Goal: Task Accomplishment & Management: Complete application form

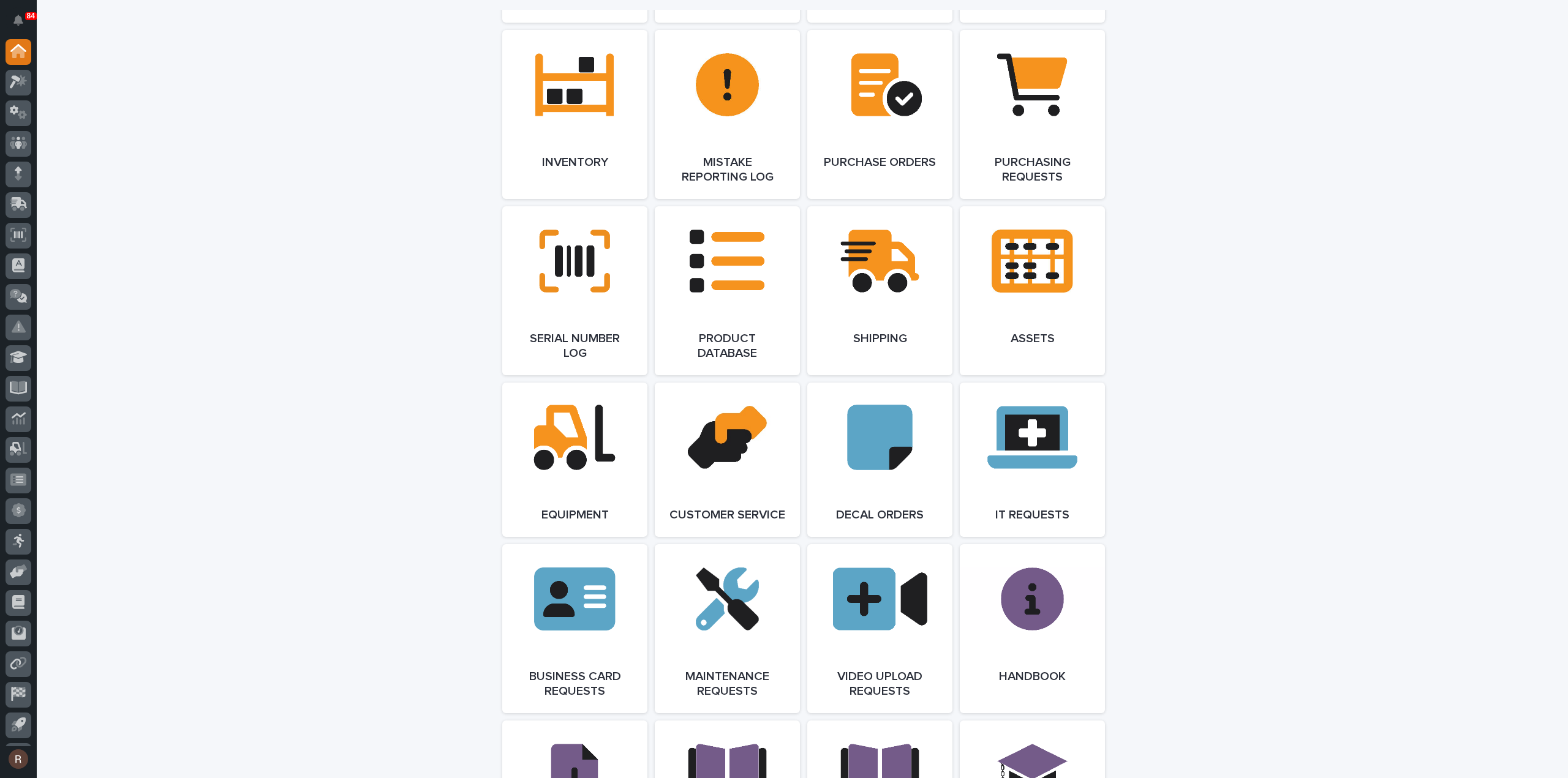
scroll to position [1408, 0]
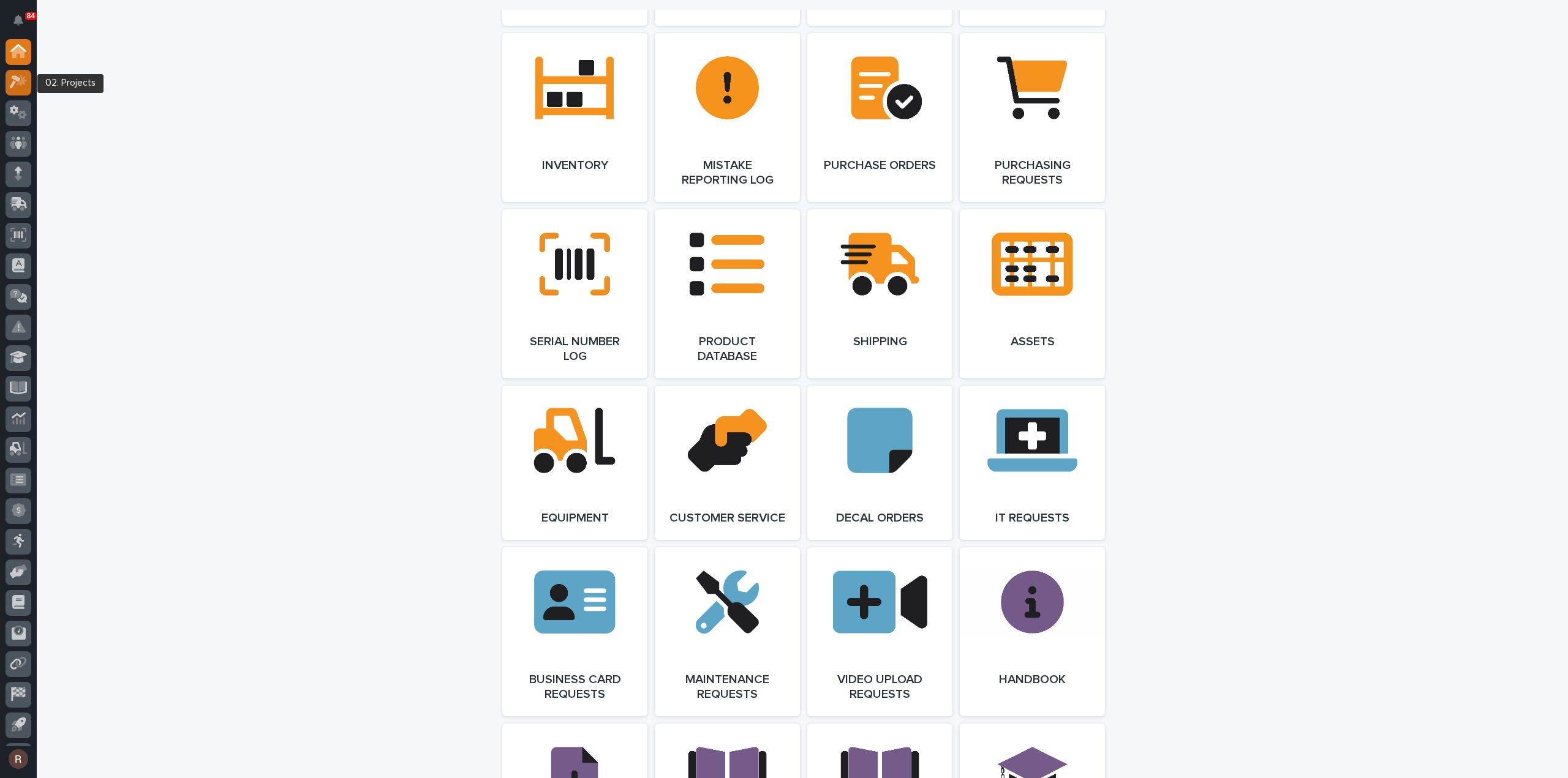
click at [20, 82] on icon at bounding box center [21, 80] width 11 height 12
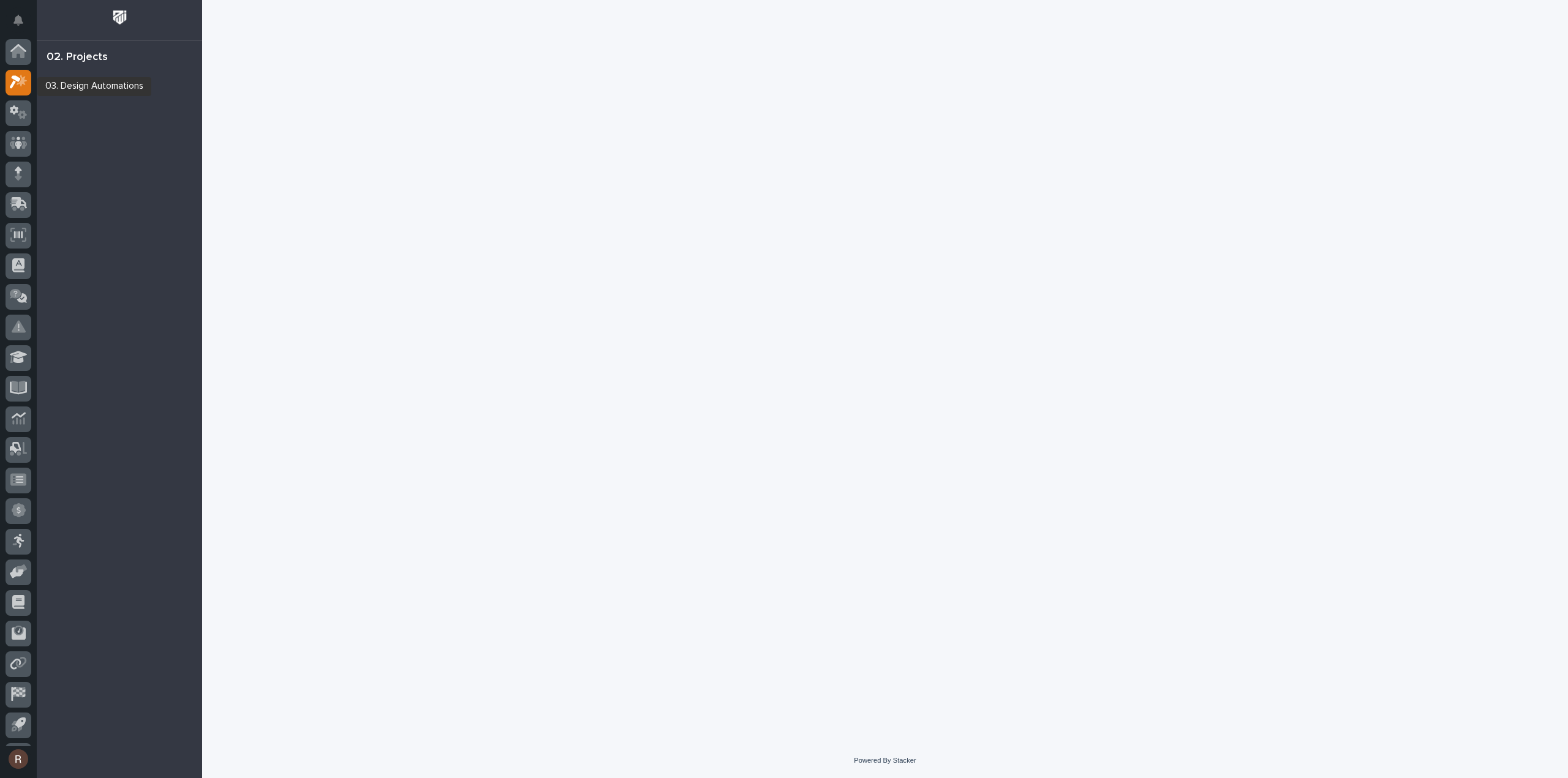
scroll to position [27, 0]
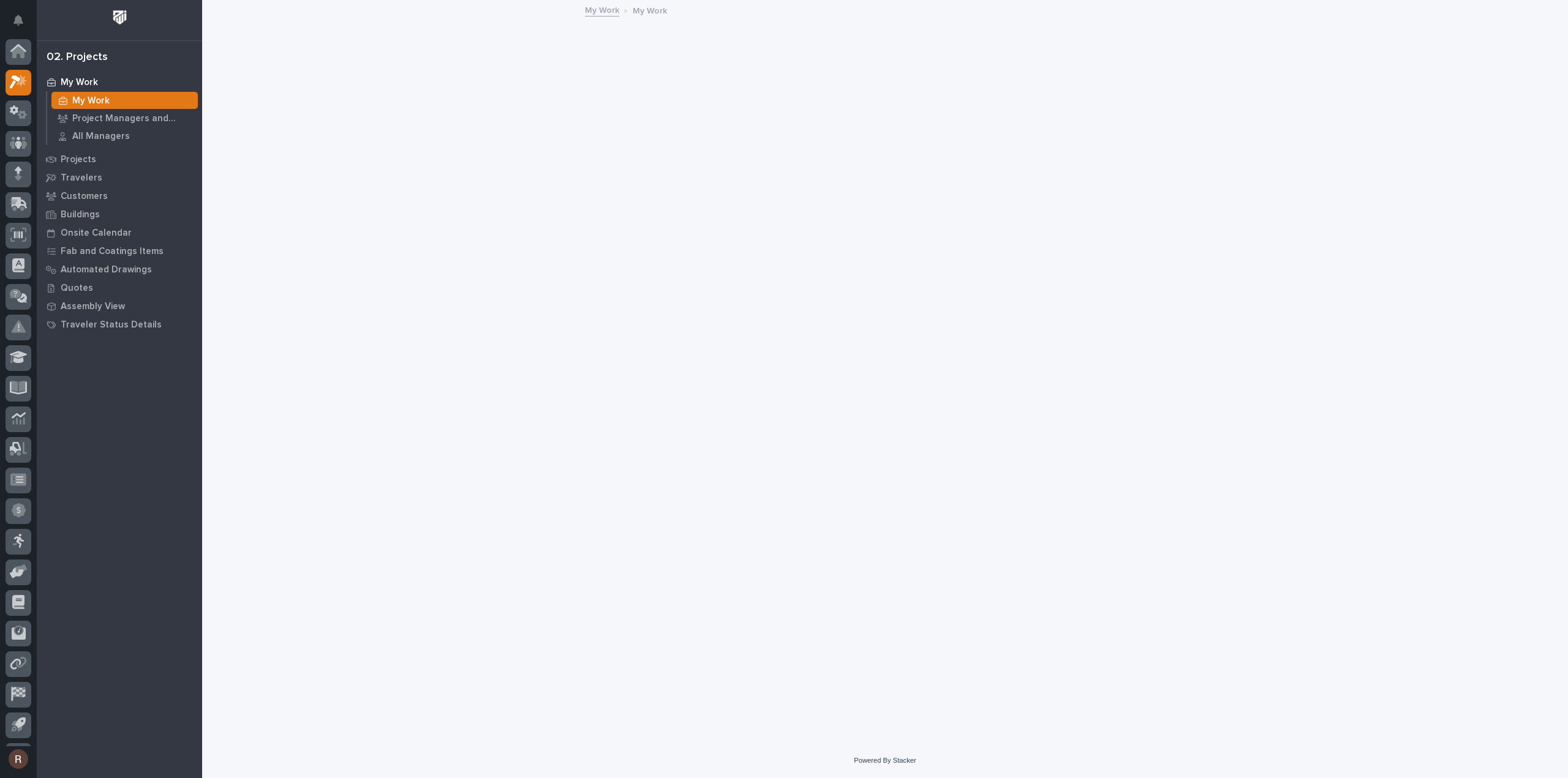
scroll to position [27, 0]
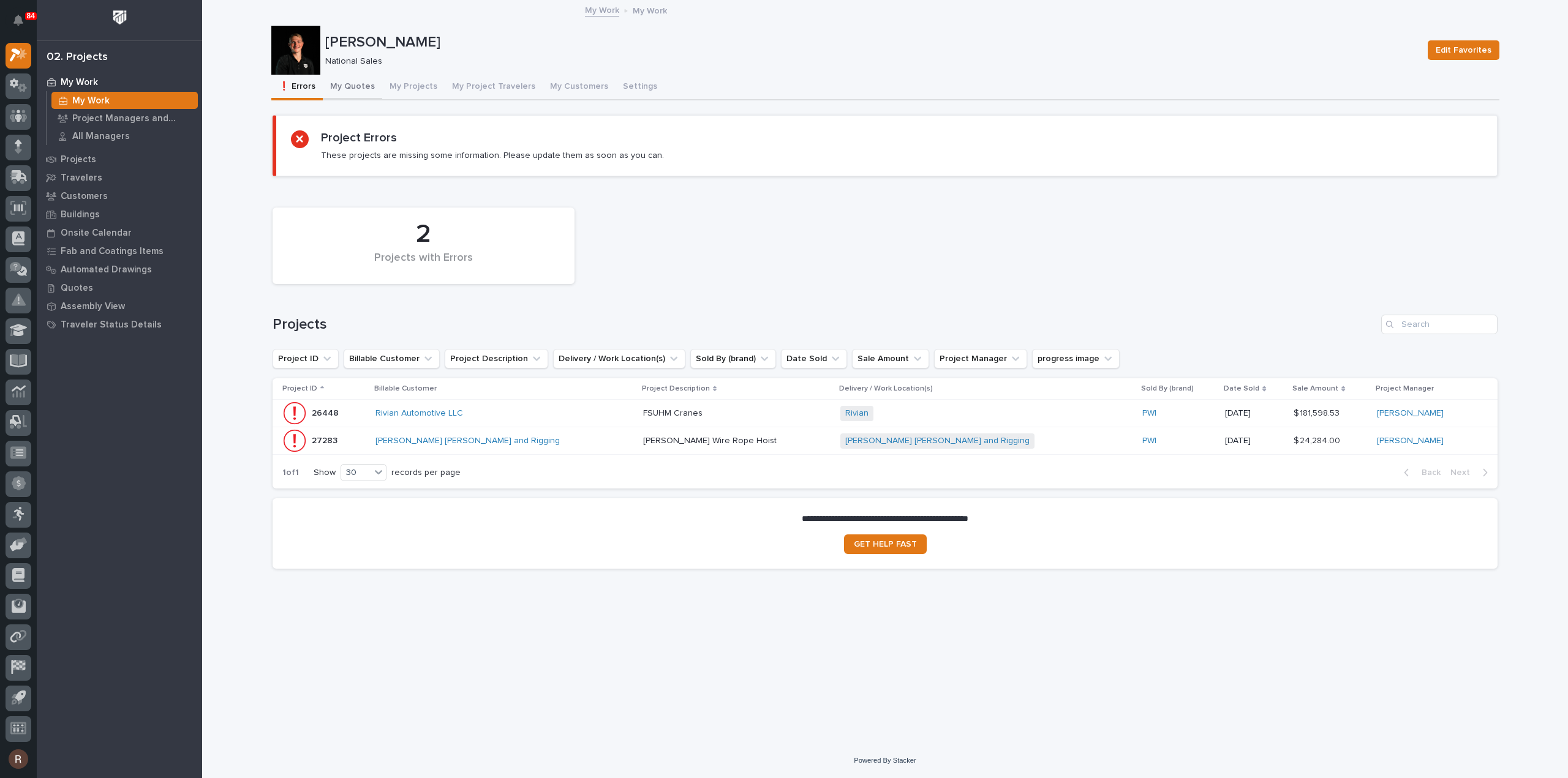
click at [353, 84] on button "My Quotes" at bounding box center [352, 87] width 59 height 26
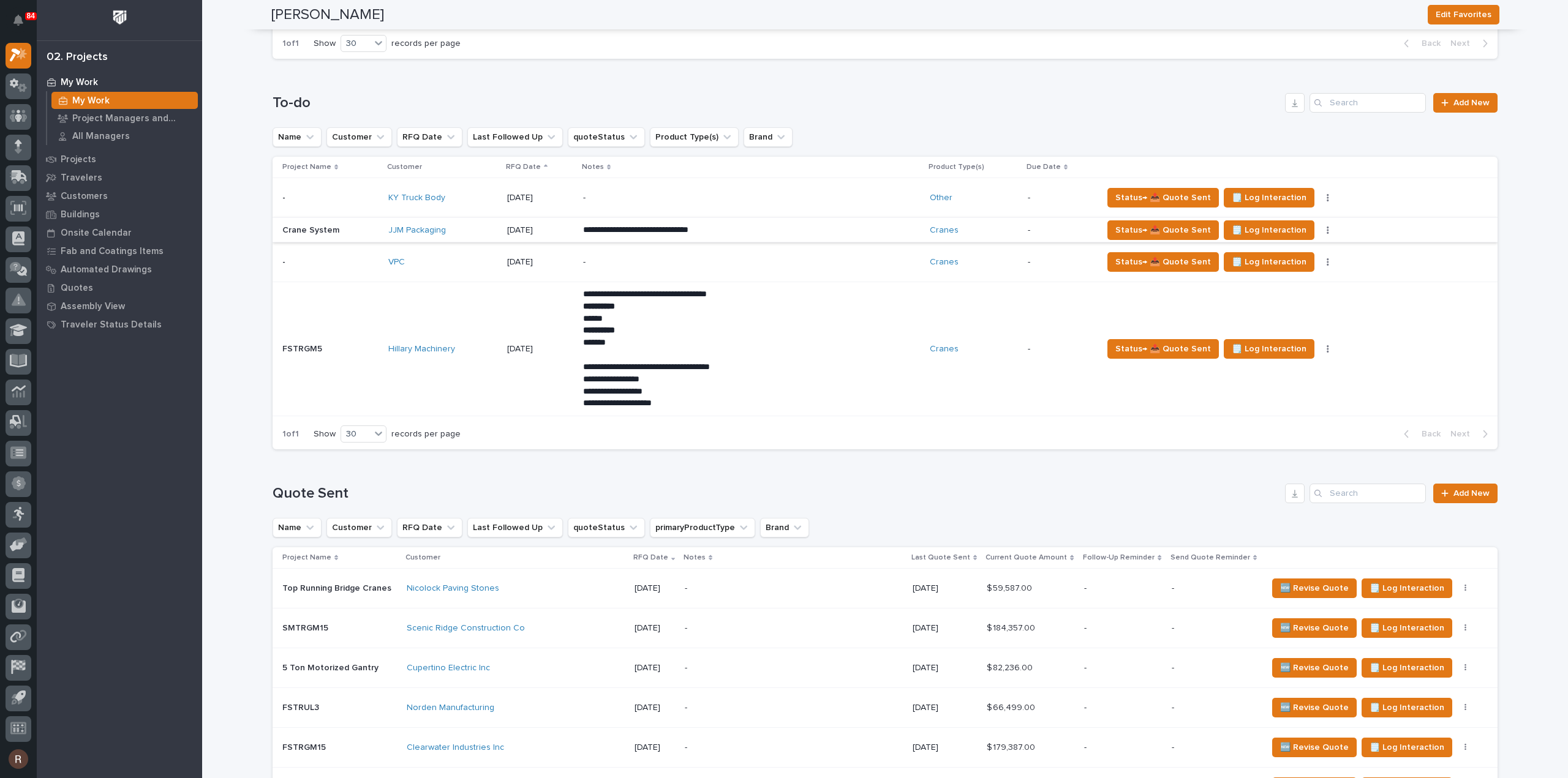
scroll to position [734, 0]
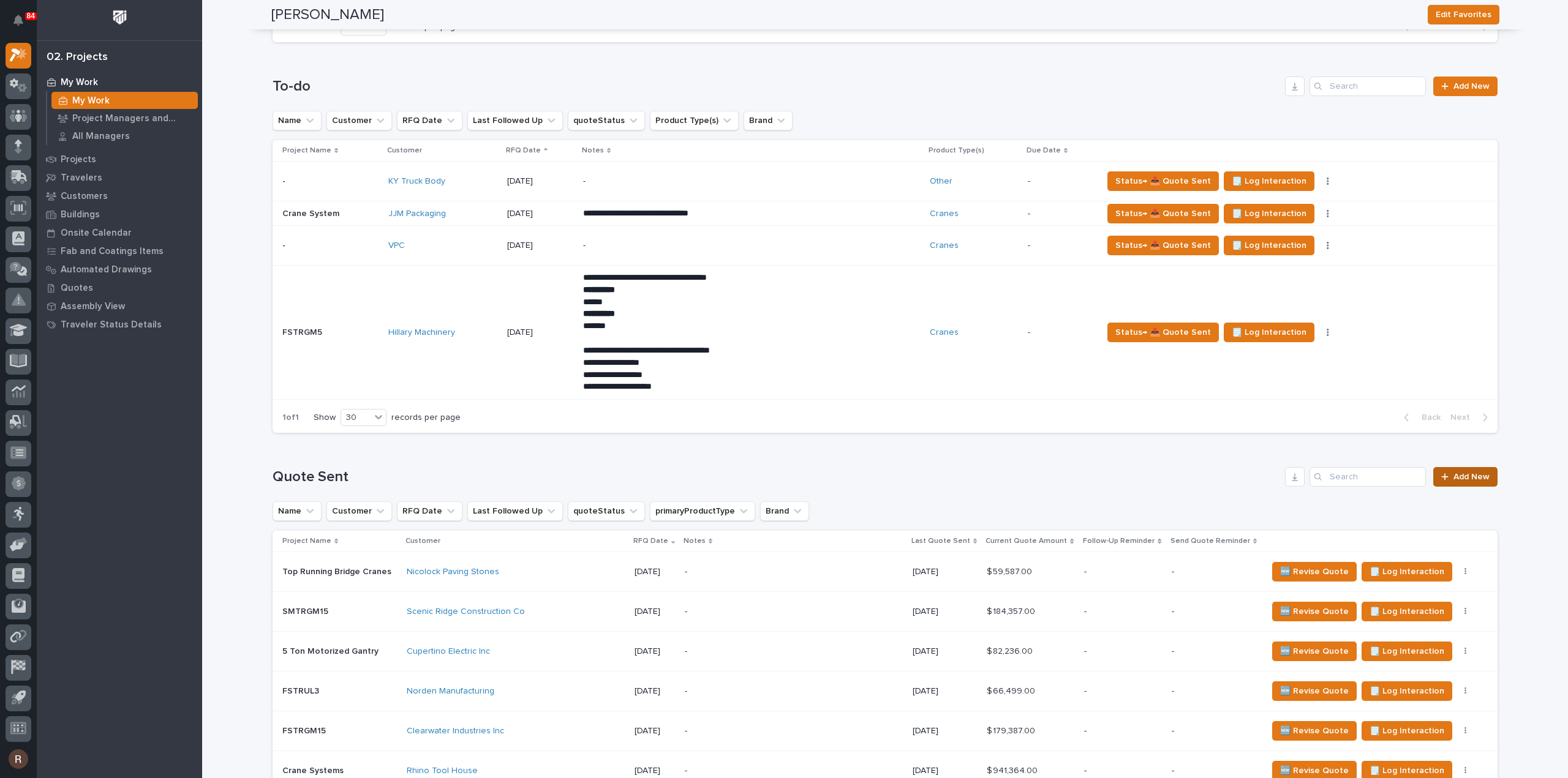
click at [1459, 477] on span "Add New" at bounding box center [1471, 477] width 36 height 8
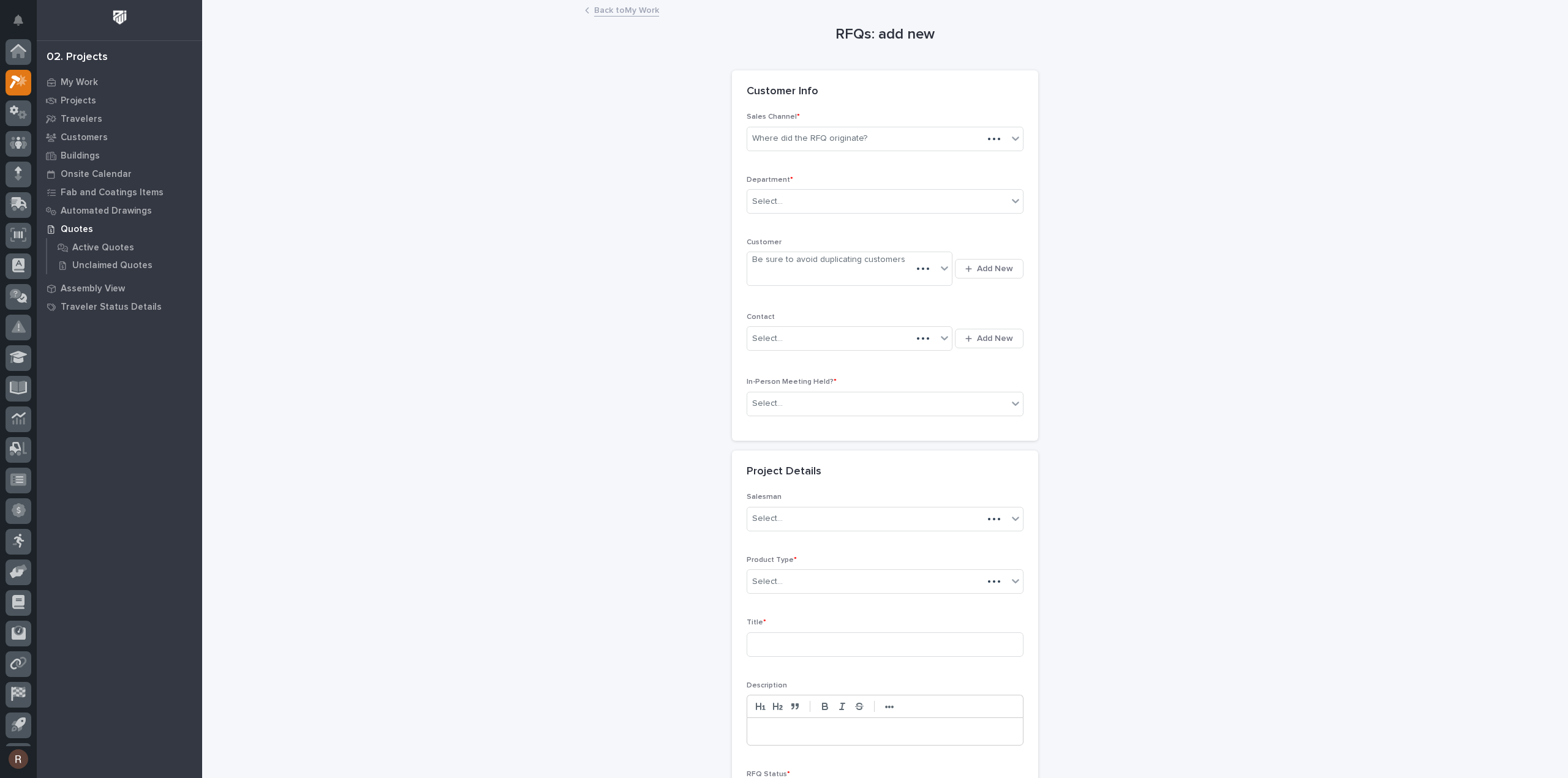
scroll to position [27, 0]
click at [833, 135] on div "Where did the RFQ originate?" at bounding box center [809, 139] width 115 height 13
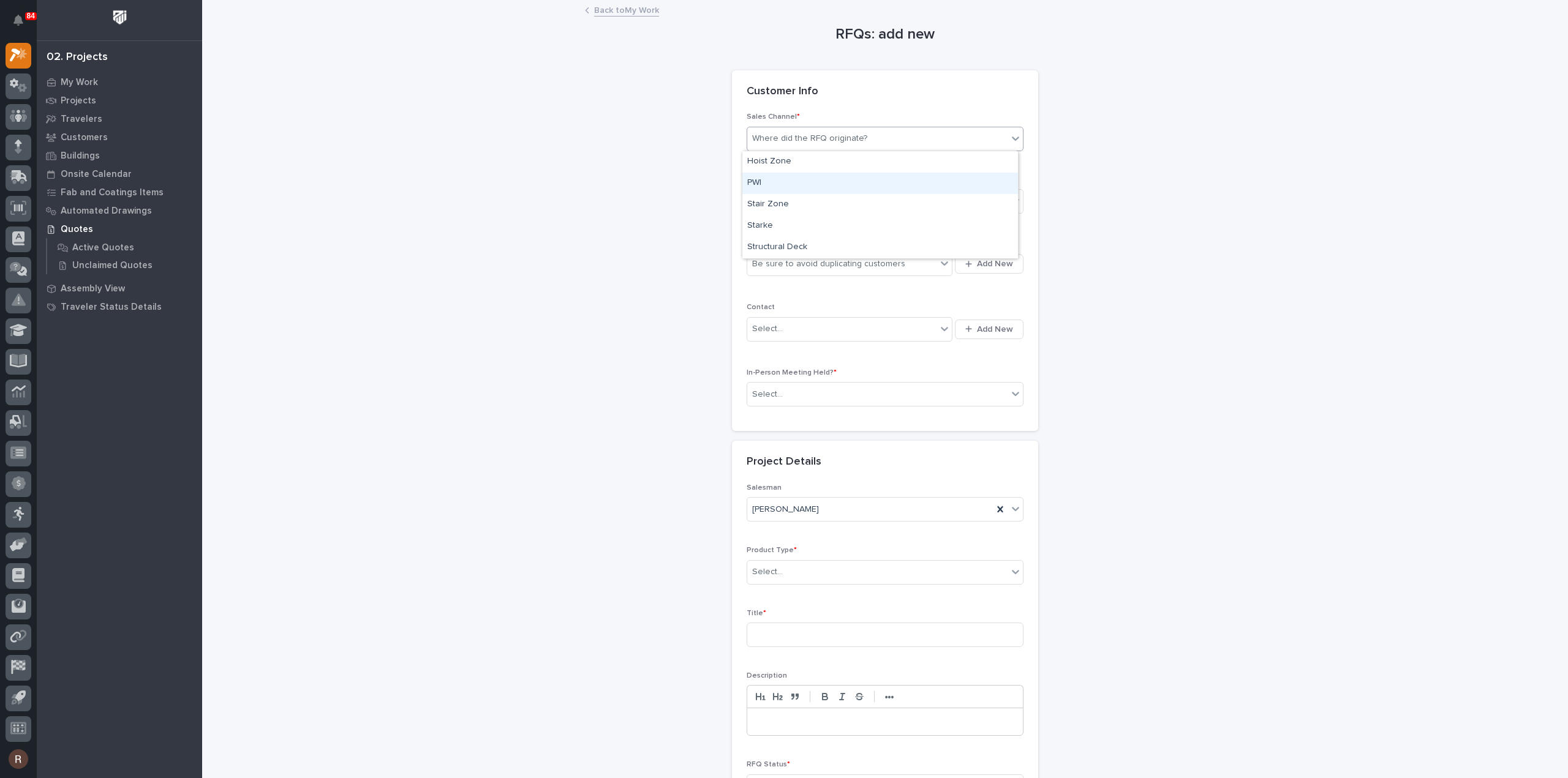
click at [768, 178] on div "PWI" at bounding box center [880, 183] width 275 height 21
click at [775, 199] on div "Select..." at bounding box center [767, 201] width 30 height 13
click at [784, 218] on span "National Sales" at bounding box center [778, 222] width 62 height 13
click at [790, 262] on div "Be sure to avoid duplicating customers" at bounding box center [828, 264] width 153 height 13
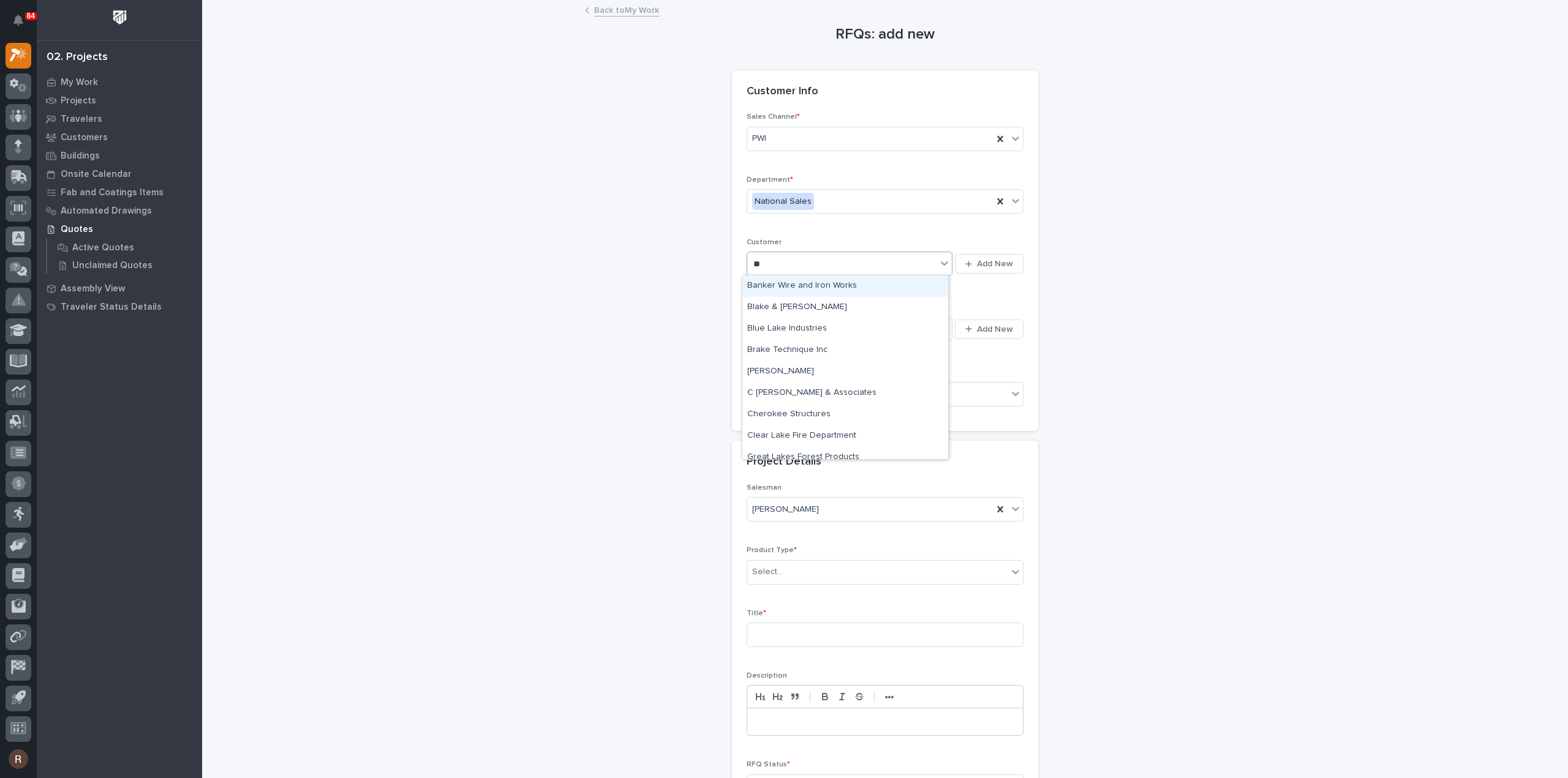
type input "***"
type input "****"
click at [779, 284] on div "Wiese USA" at bounding box center [845, 286] width 206 height 21
click at [773, 336] on div "Select..." at bounding box center [842, 329] width 189 height 20
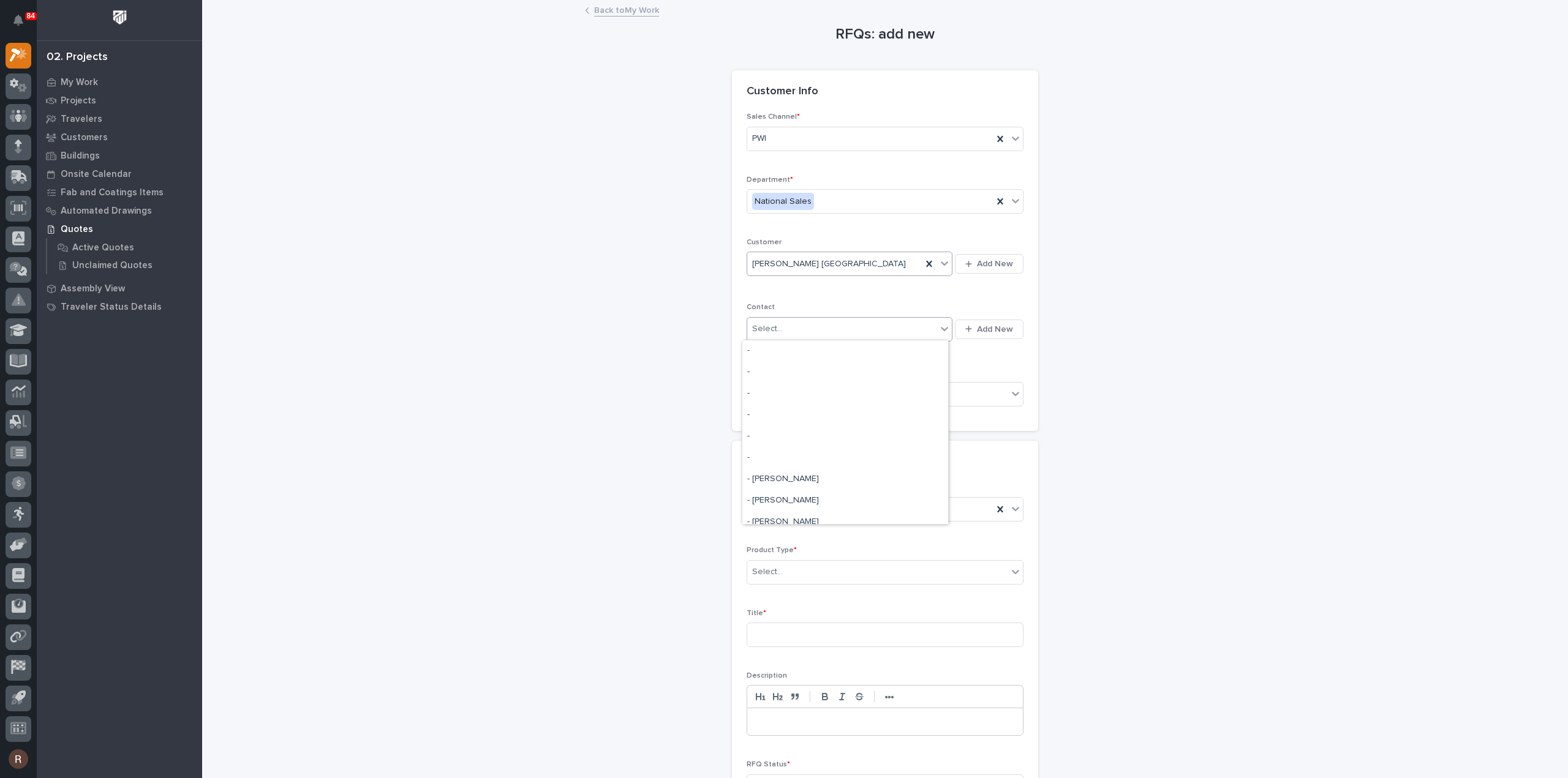
click at [786, 327] on div "Select..." at bounding box center [842, 329] width 189 height 20
click at [783, 391] on div "Select..." at bounding box center [878, 394] width 261 height 20
drag, startPoint x: 776, startPoint y: 425, endPoint x: 773, endPoint y: 432, distance: 7.6
click at [773, 432] on div "No" at bounding box center [880, 437] width 275 height 21
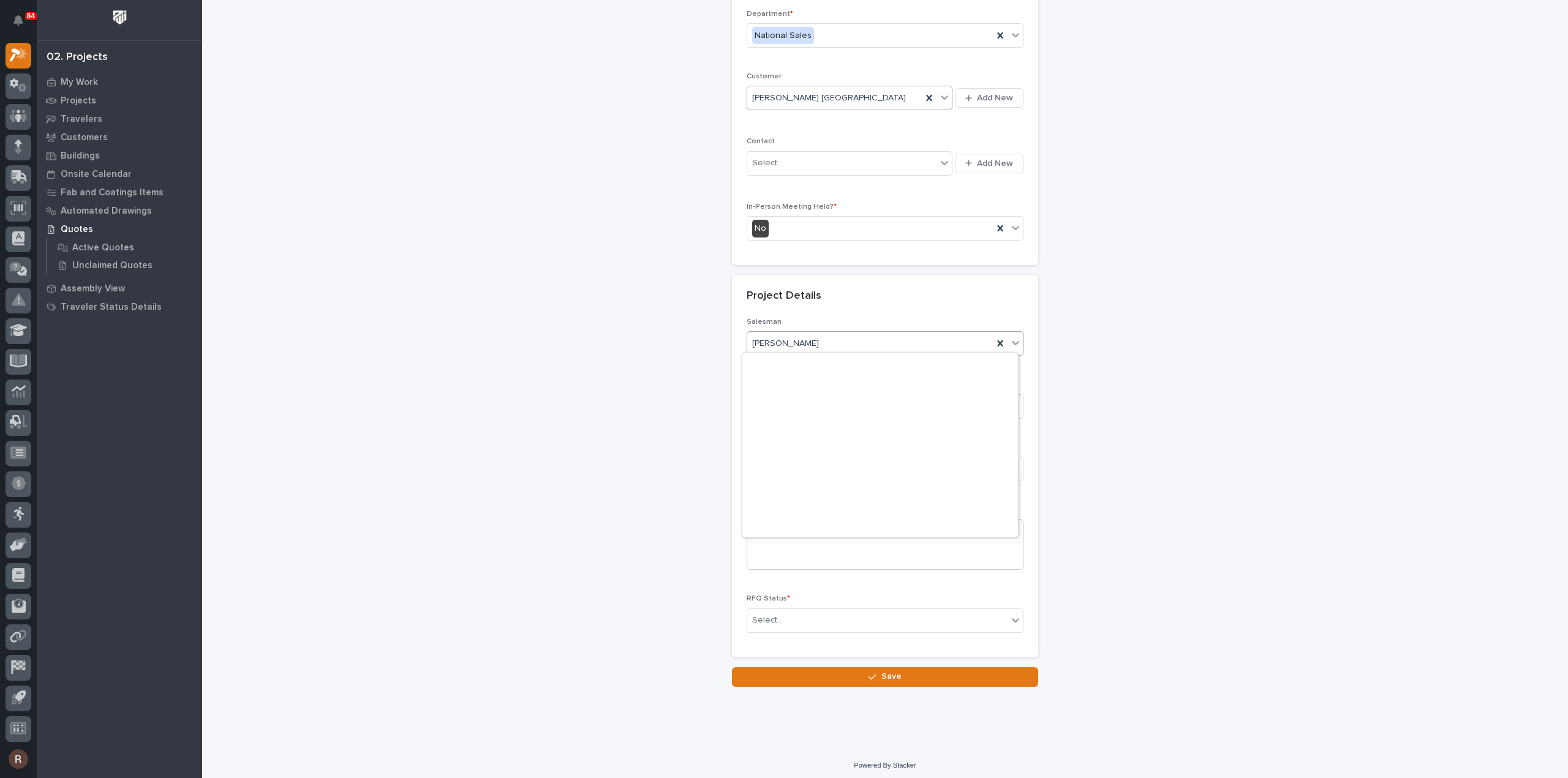
scroll to position [266, 0]
click at [790, 347] on span "Riley Youngman" at bounding box center [785, 344] width 67 height 13
click at [782, 396] on div "Select..." at bounding box center [878, 406] width 261 height 20
type input "****"
click at [776, 424] on div "Mezzanine System" at bounding box center [880, 426] width 275 height 21
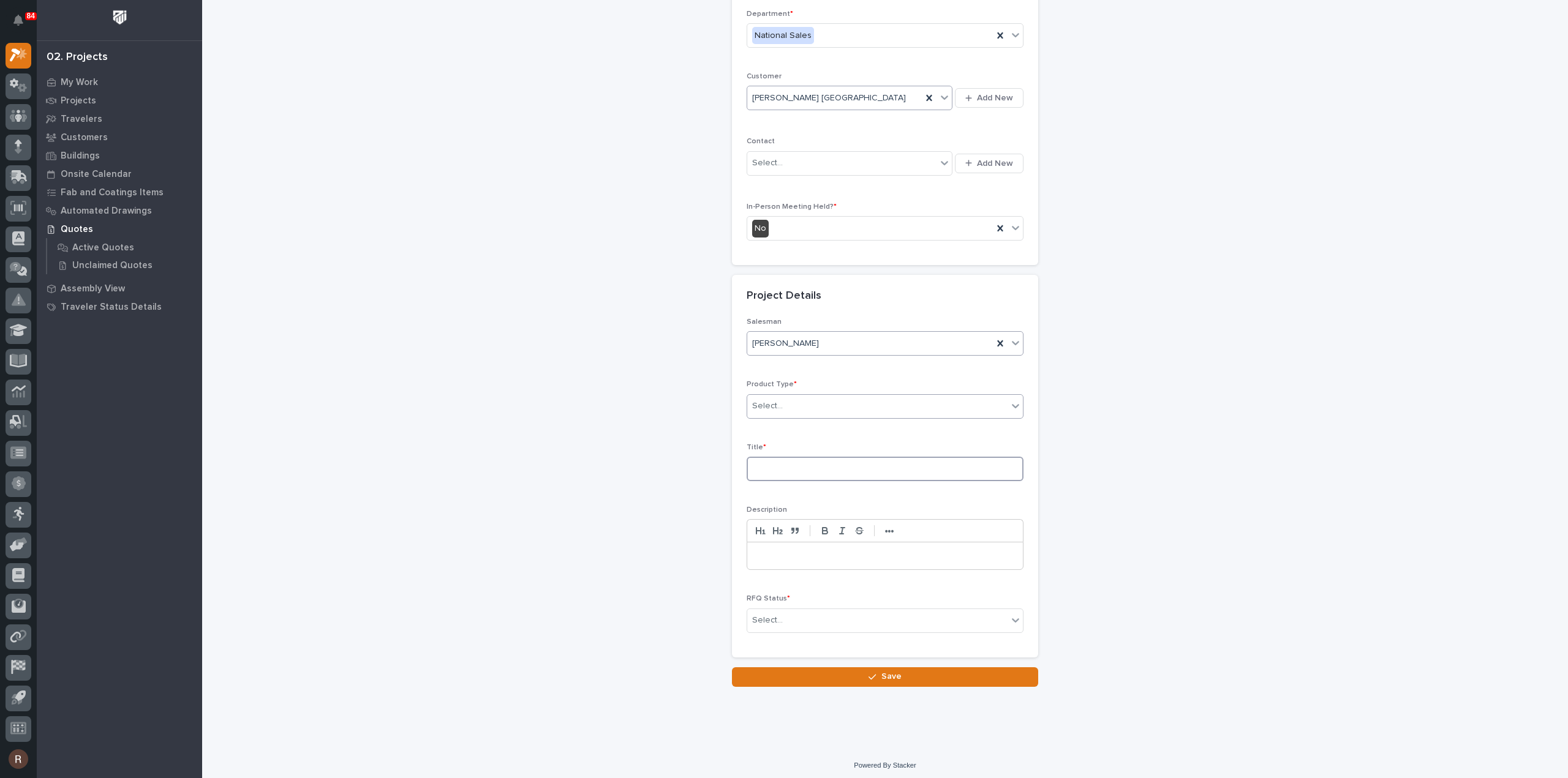
click at [770, 460] on input at bounding box center [885, 469] width 277 height 25
type input "Storage Mezzanine"
click at [756, 614] on div "Select..." at bounding box center [767, 620] width 30 height 13
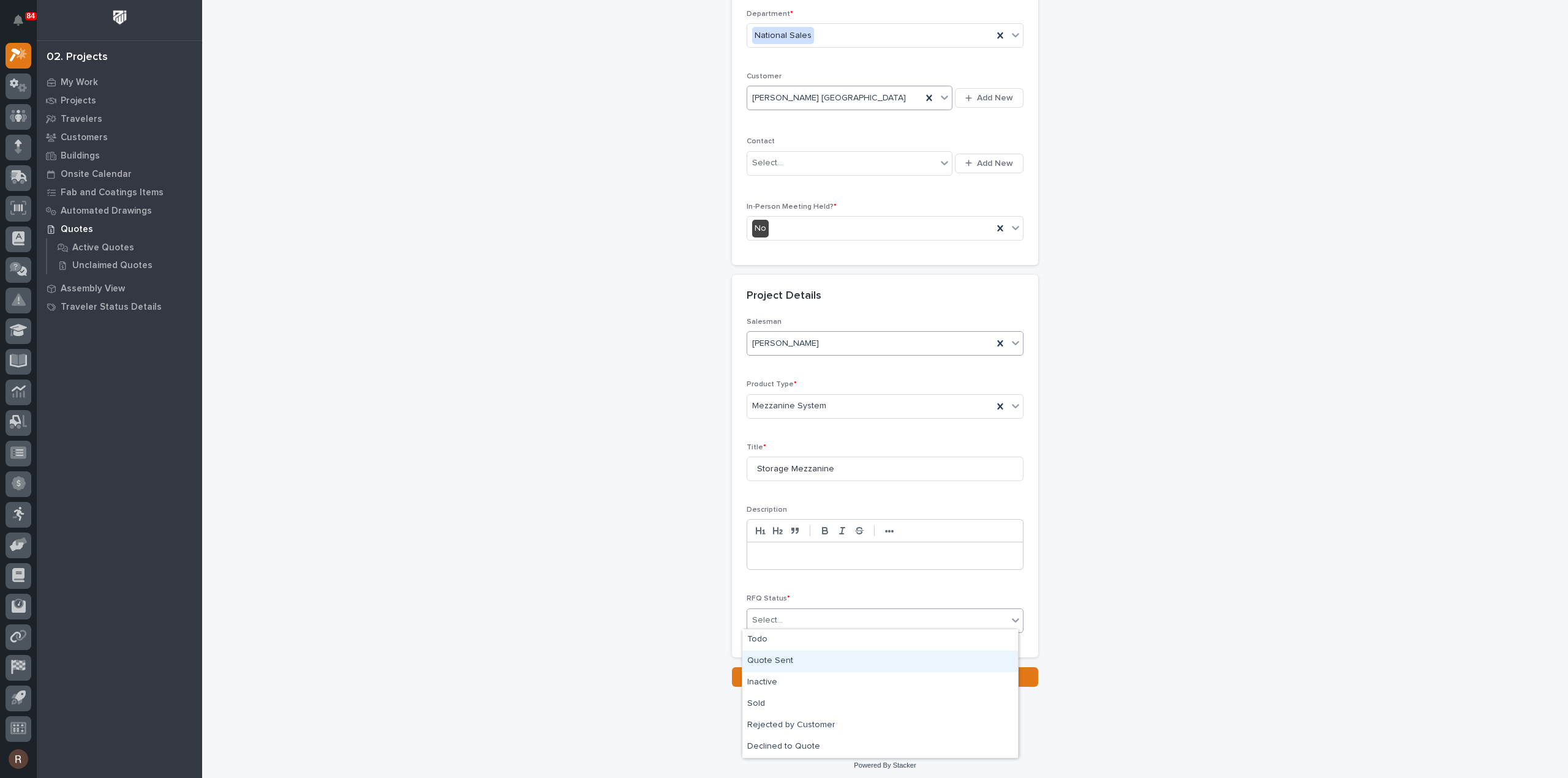
click at [813, 655] on div "Quote Sent" at bounding box center [880, 661] width 275 height 21
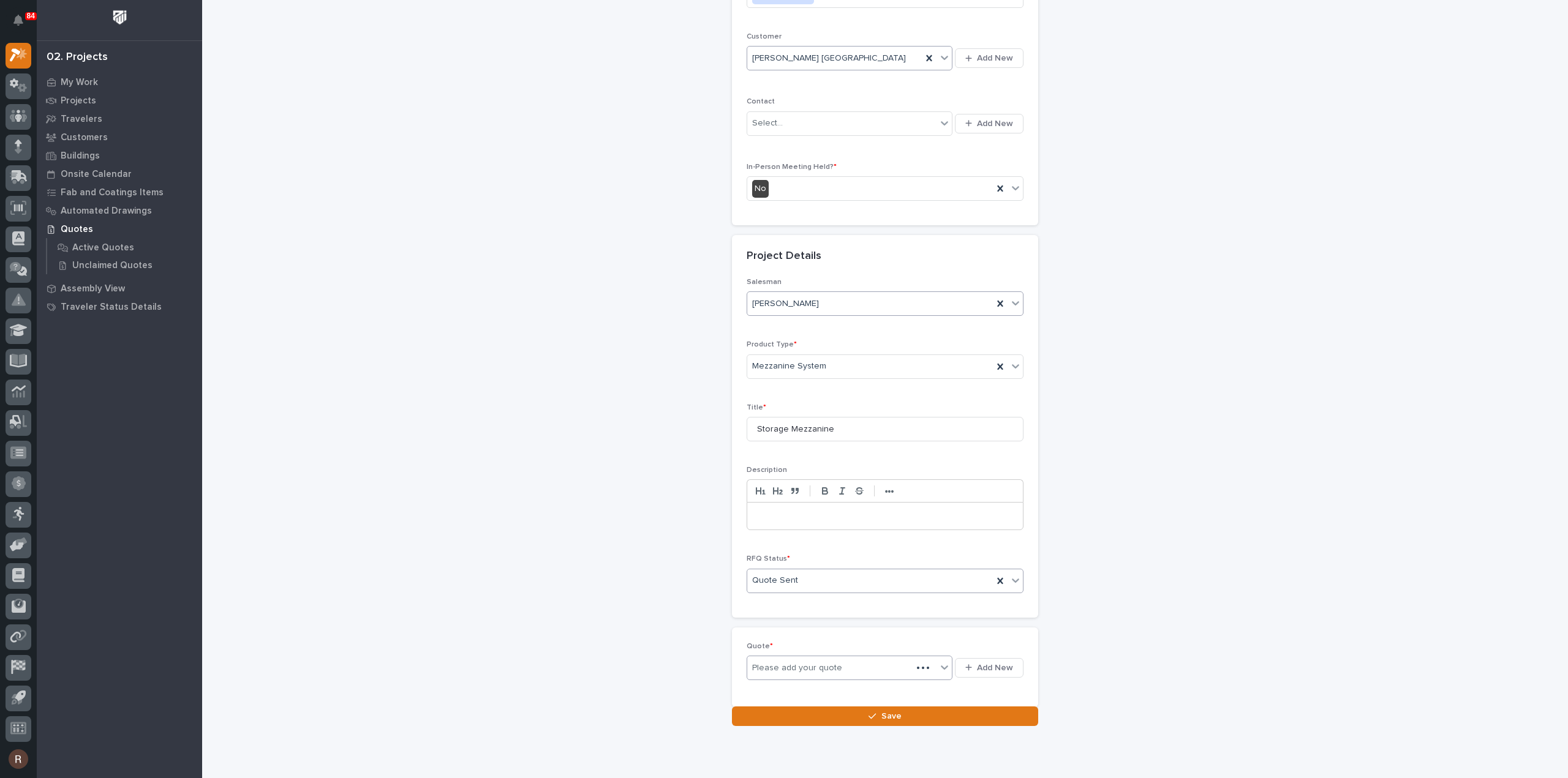
scroll to position [211, 0]
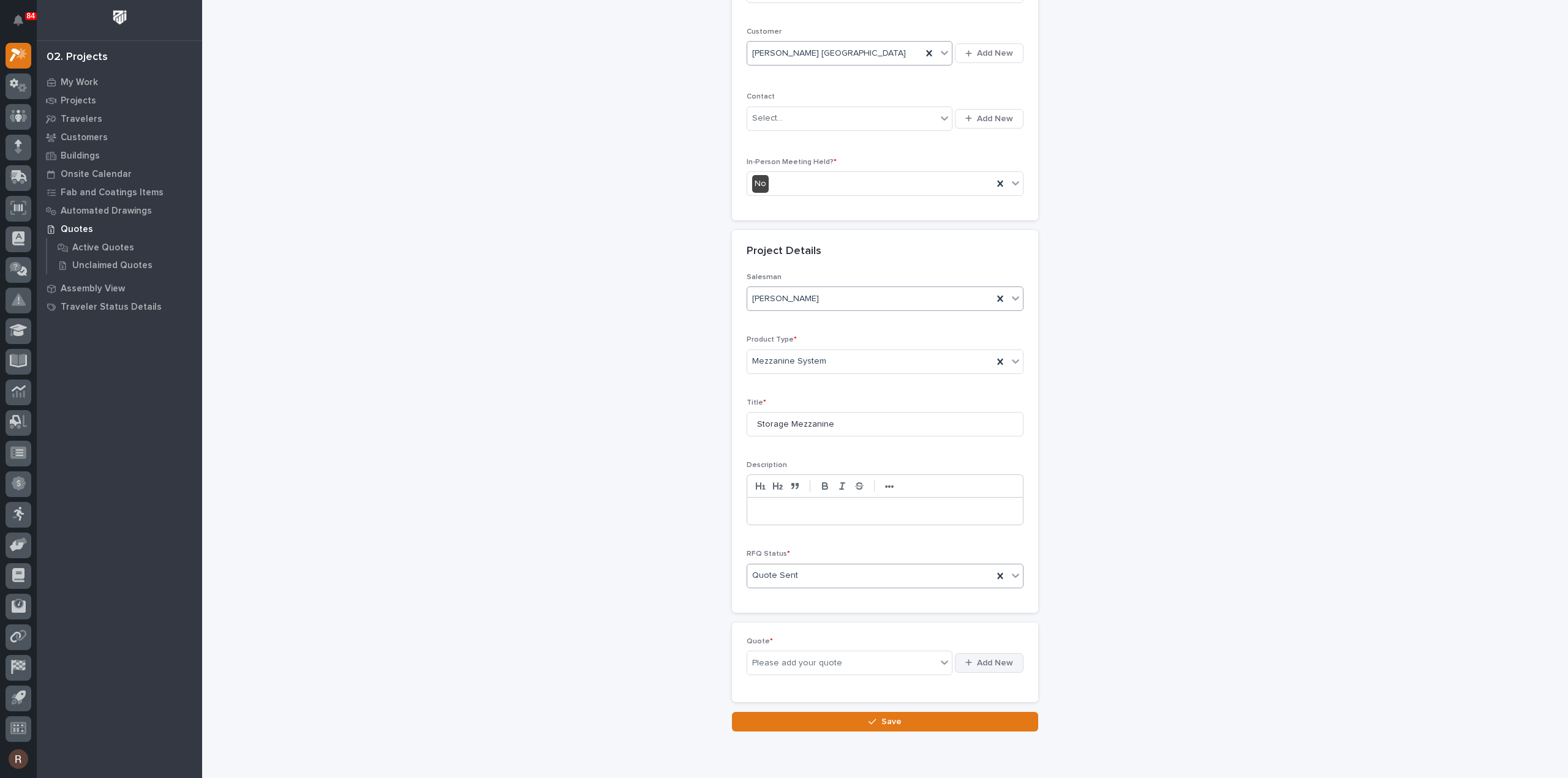
click at [968, 659] on icon "button" at bounding box center [969, 663] width 7 height 8
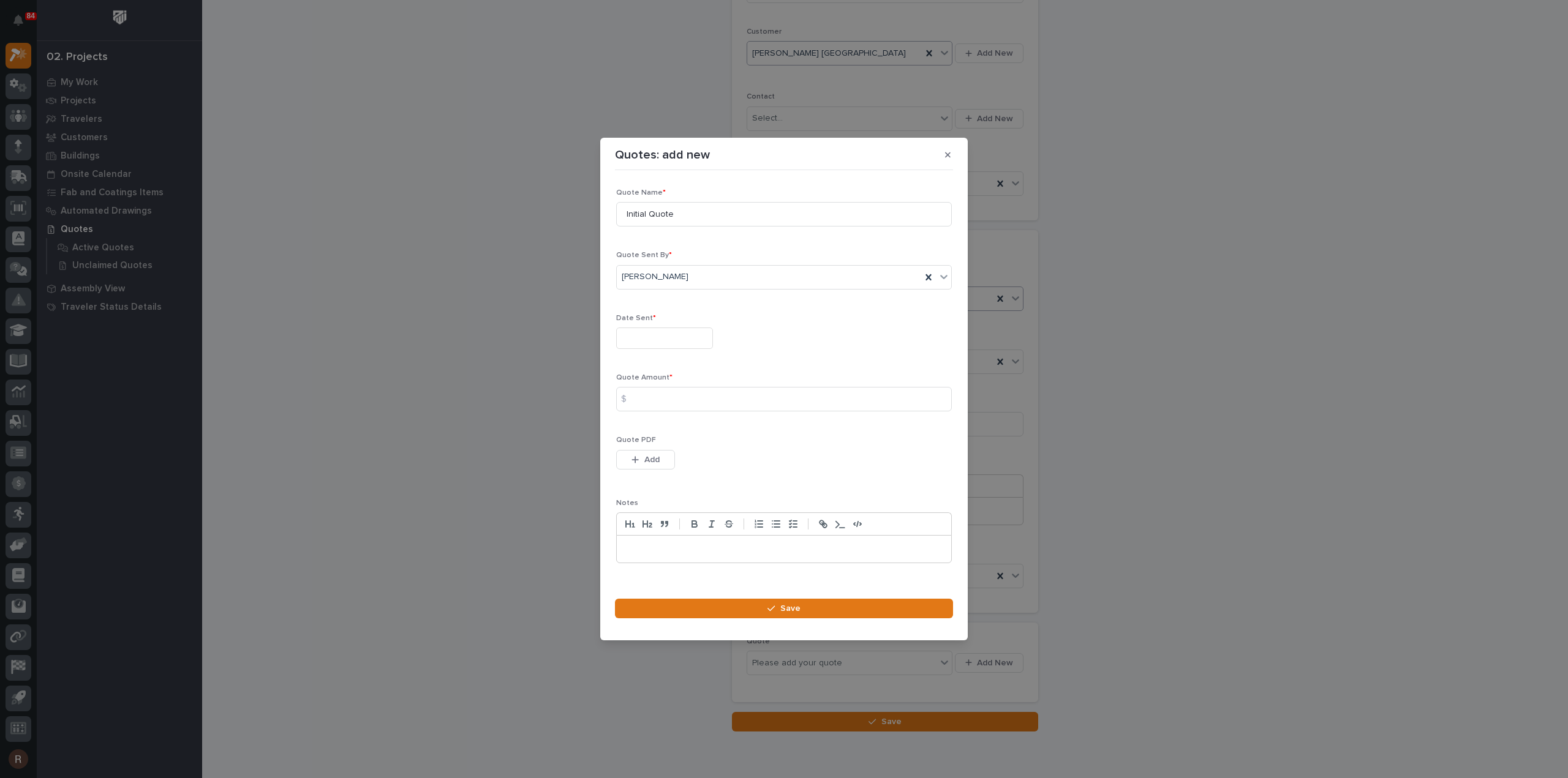
click at [675, 332] on input "text" at bounding box center [664, 338] width 97 height 21
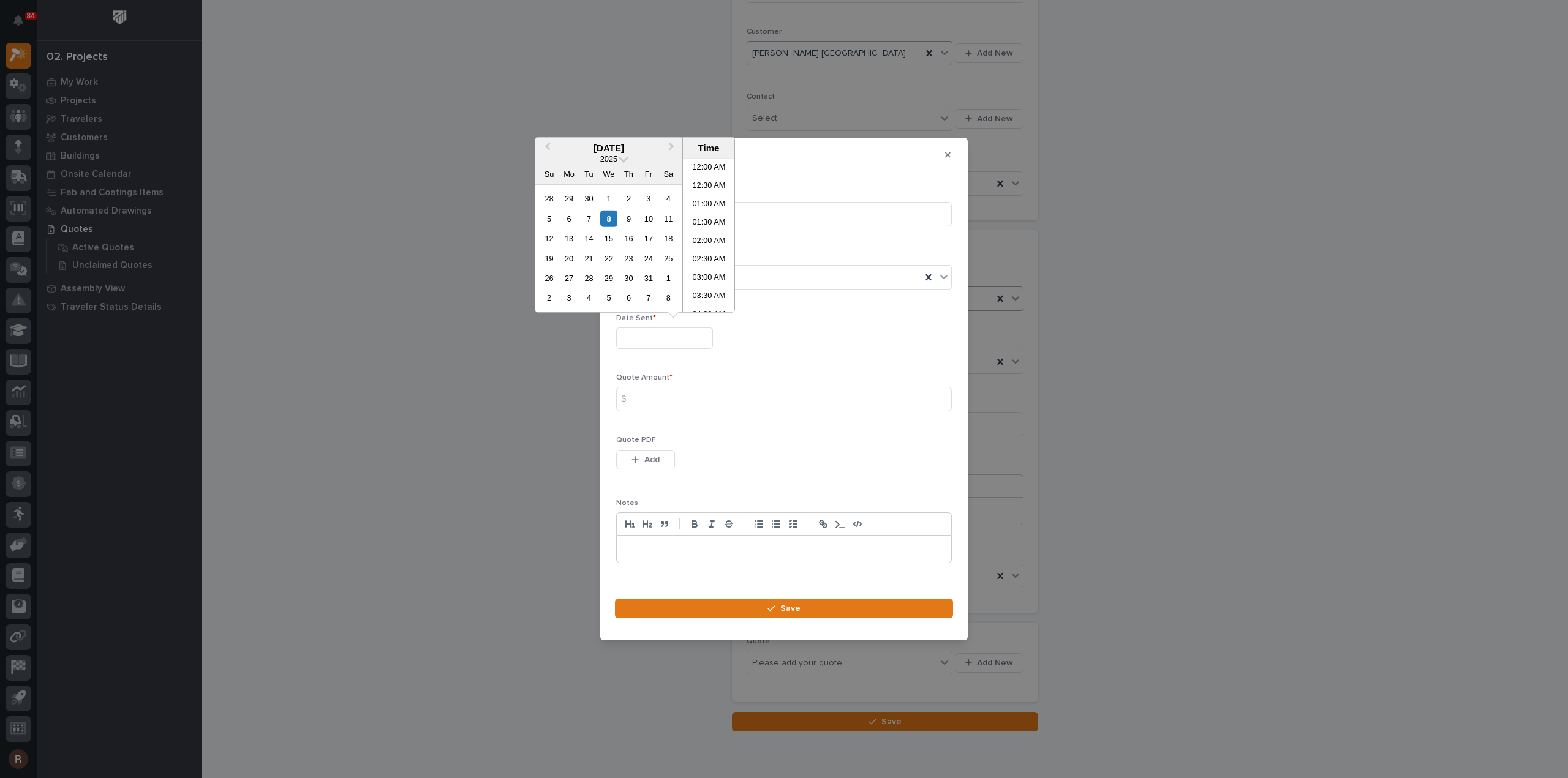
scroll to position [300, 0]
click at [607, 215] on div "8" at bounding box center [608, 218] width 16 height 16
type input "**********"
click at [643, 400] on input at bounding box center [784, 399] width 336 height 25
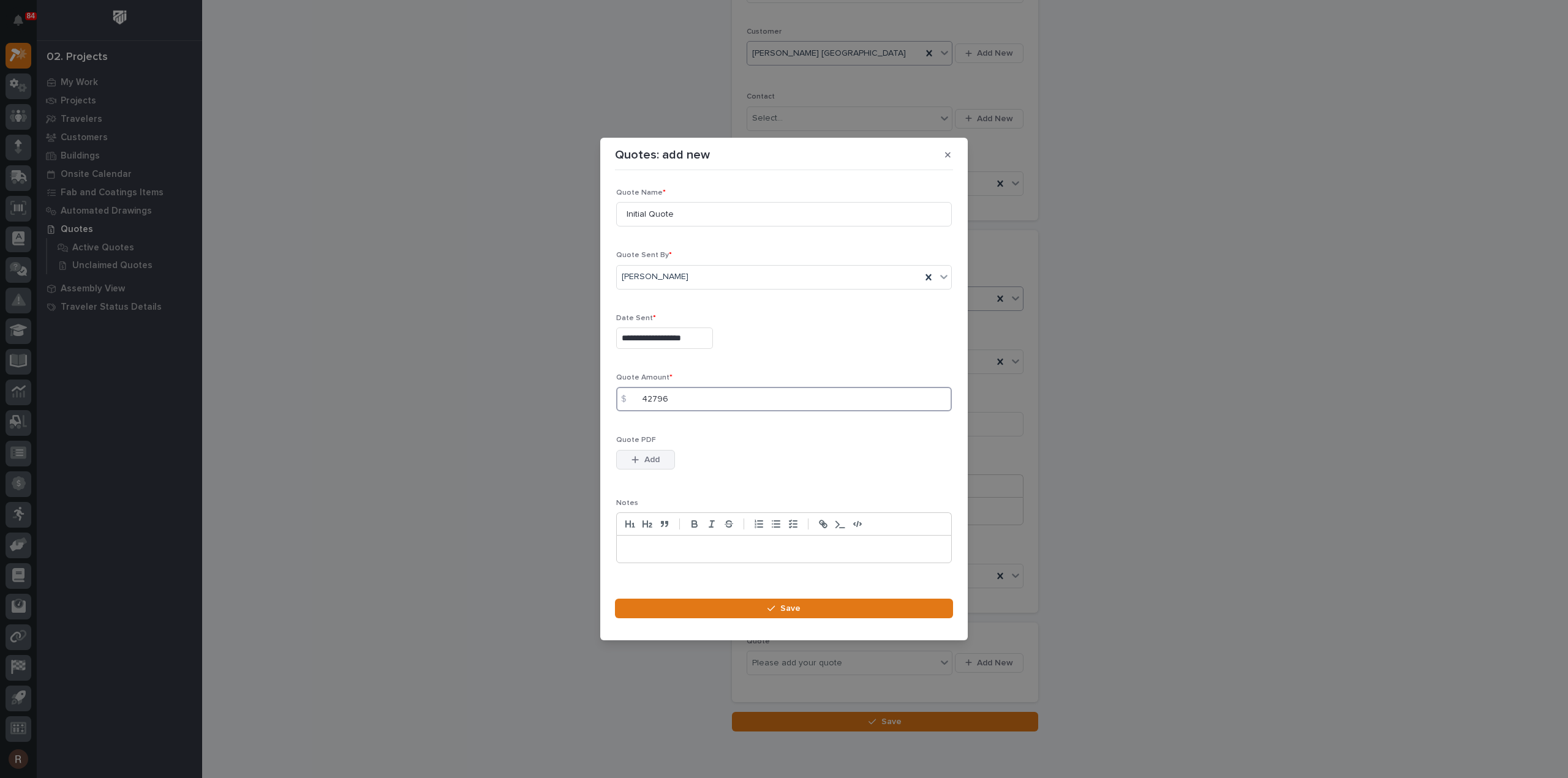
type input "42796"
click at [652, 458] on span "Add" at bounding box center [652, 460] width 15 height 11
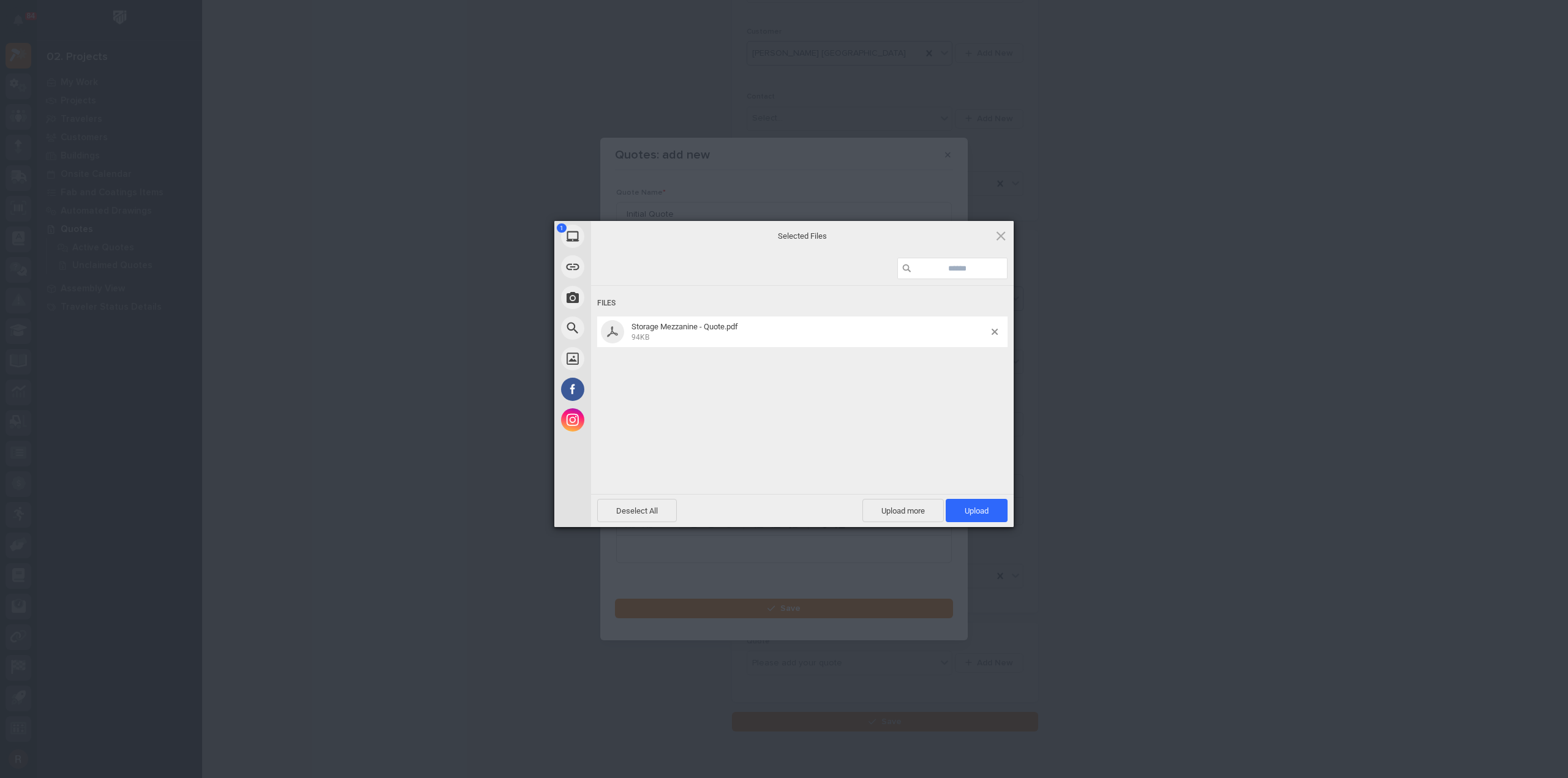
click at [1007, 522] on div "Deselect All Upload more Upload 1" at bounding box center [802, 510] width 423 height 33
click at [993, 516] on span "Upload 1" at bounding box center [977, 510] width 62 height 23
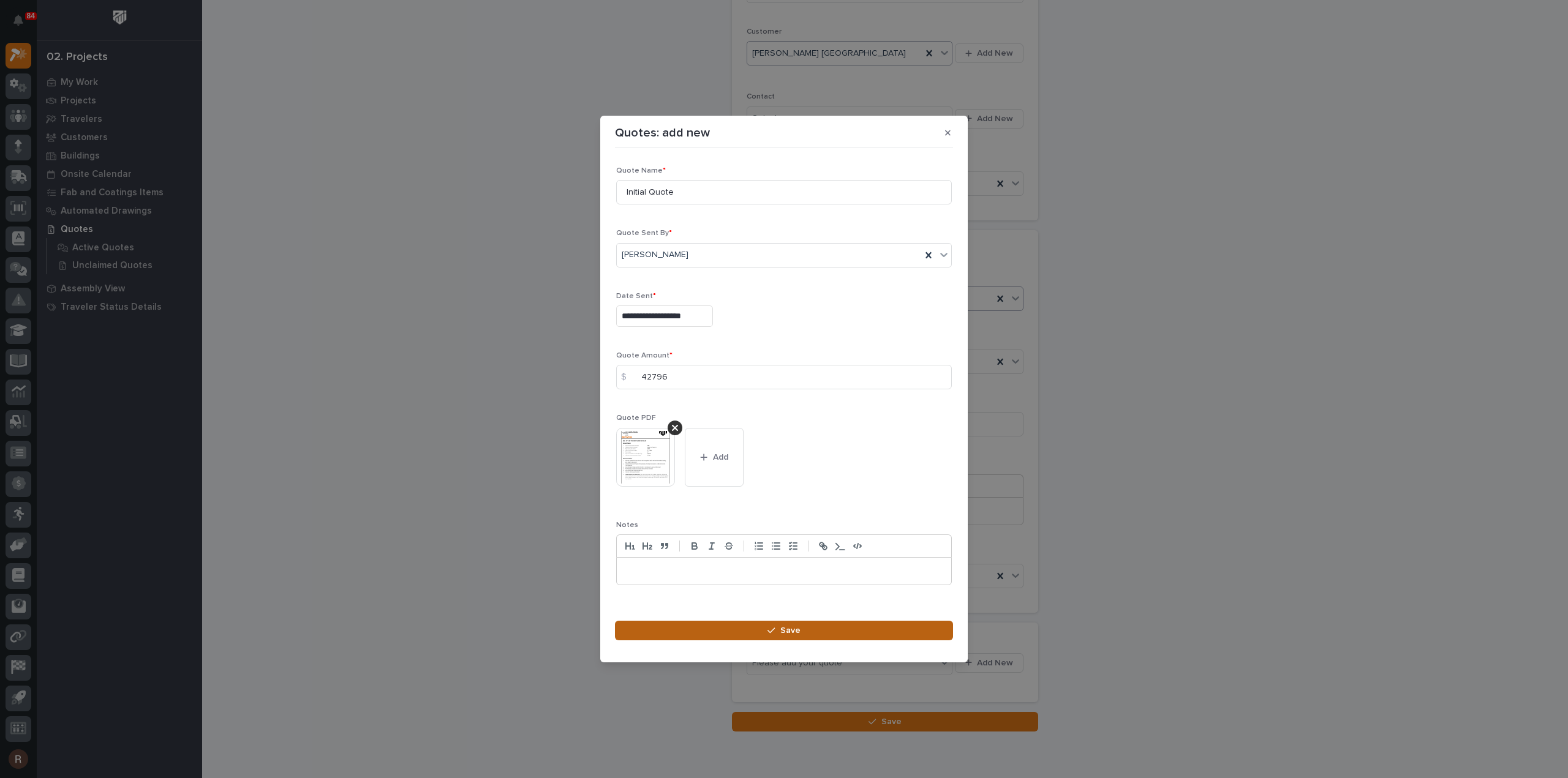
click at [828, 627] on button "Save" at bounding box center [784, 631] width 338 height 20
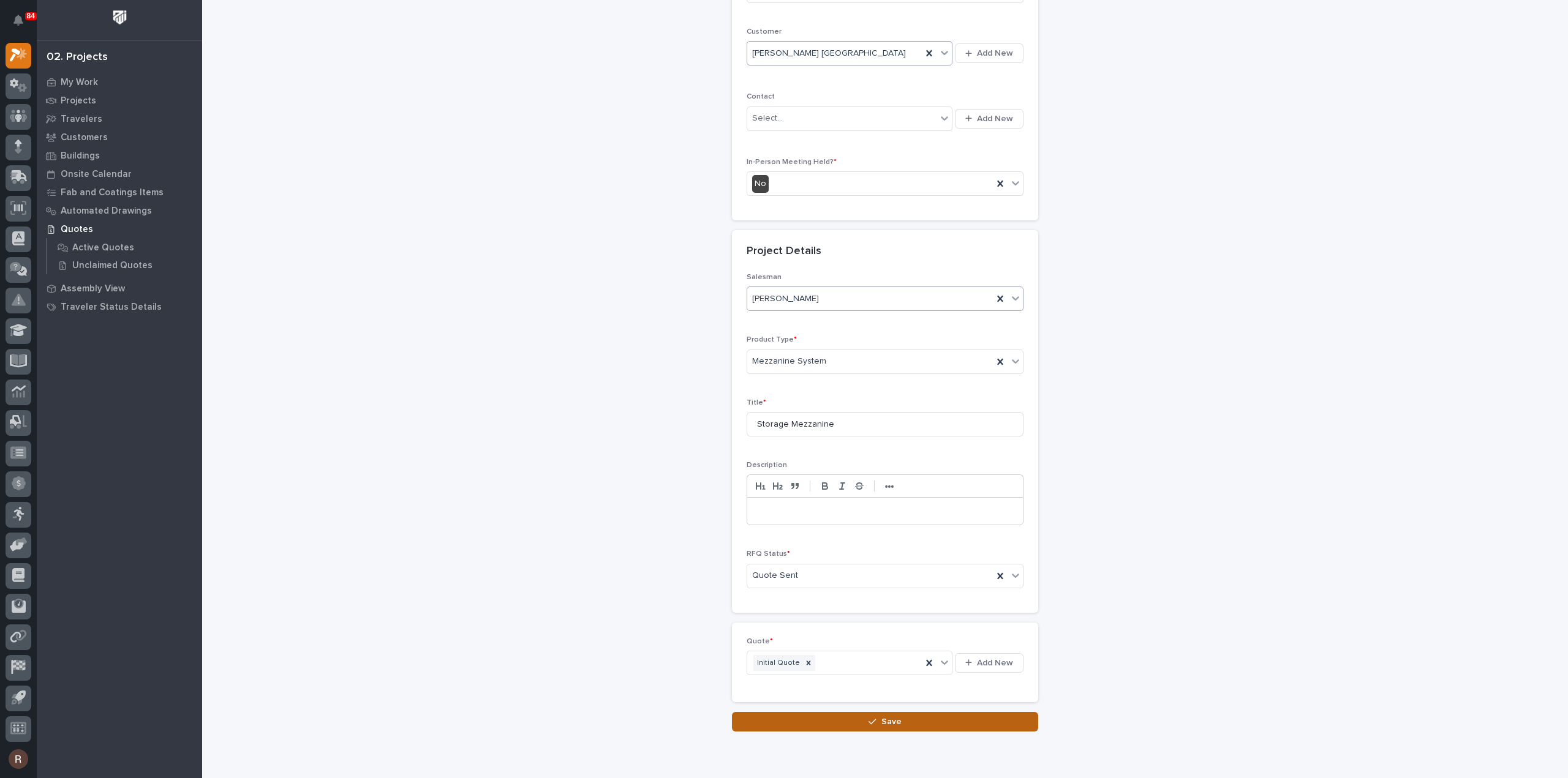
click at [833, 715] on button "Save" at bounding box center [885, 722] width 306 height 20
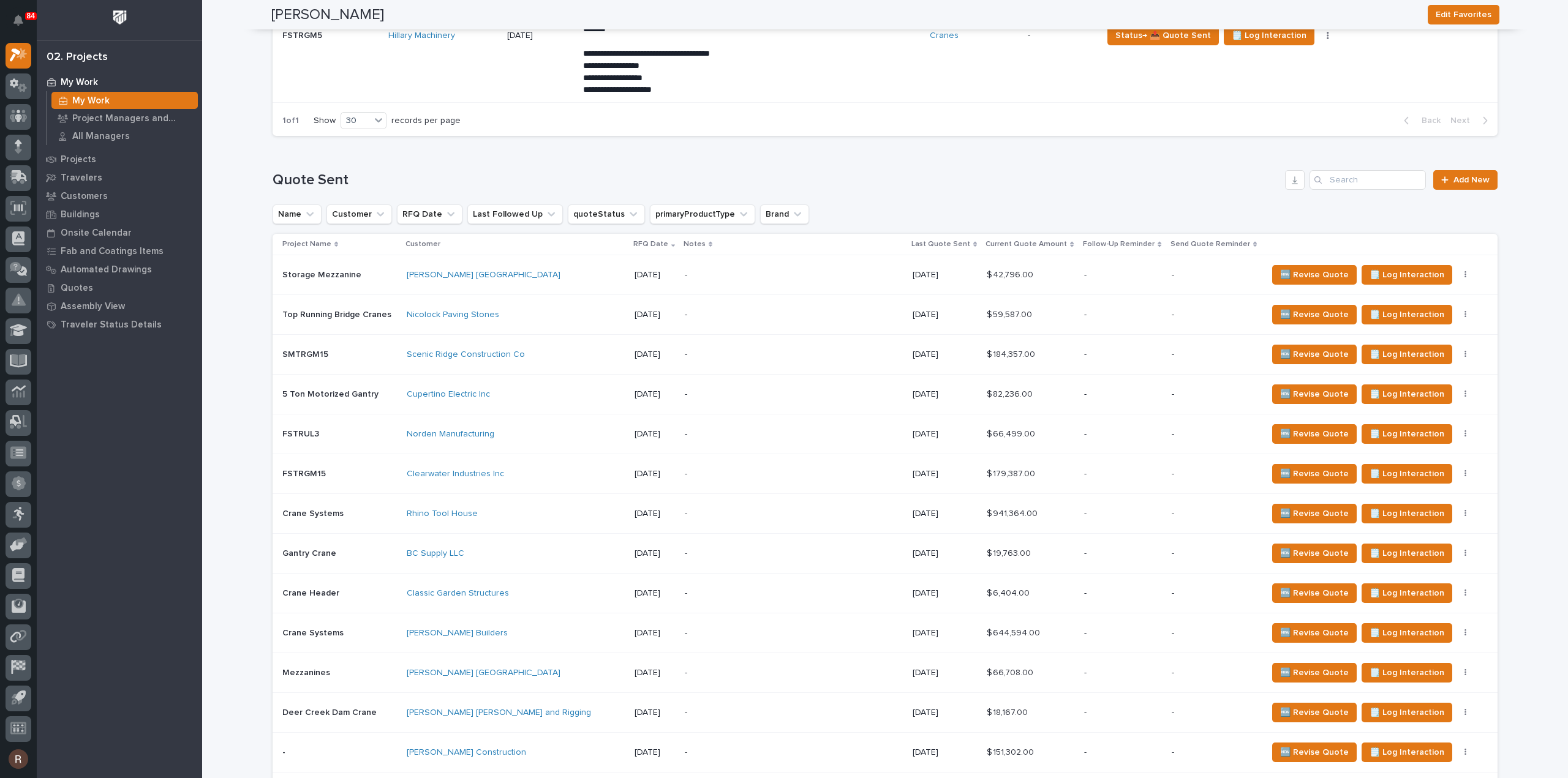
scroll to position [918, 0]
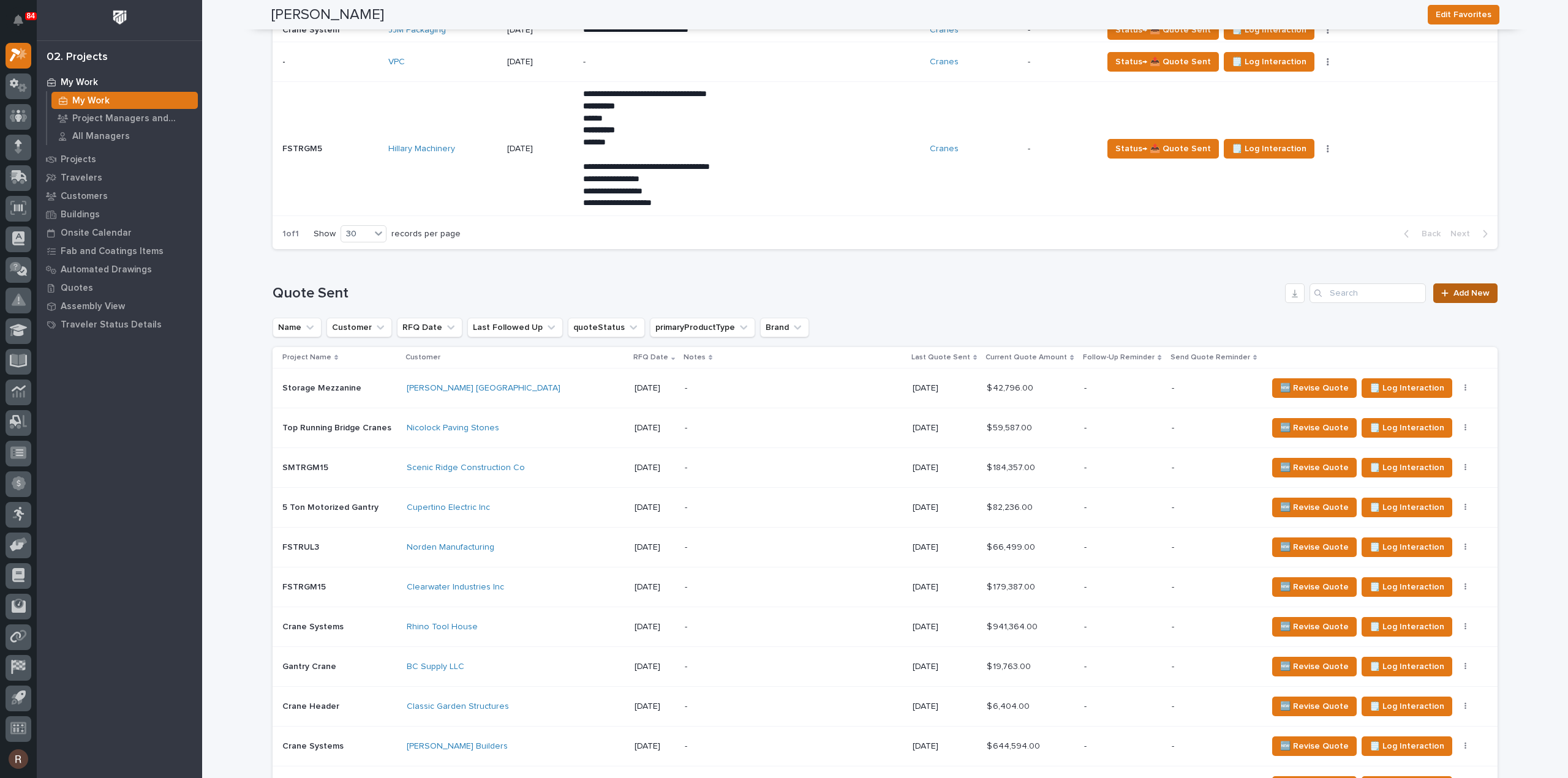
click at [1459, 289] on span "Add New" at bounding box center [1471, 293] width 36 height 8
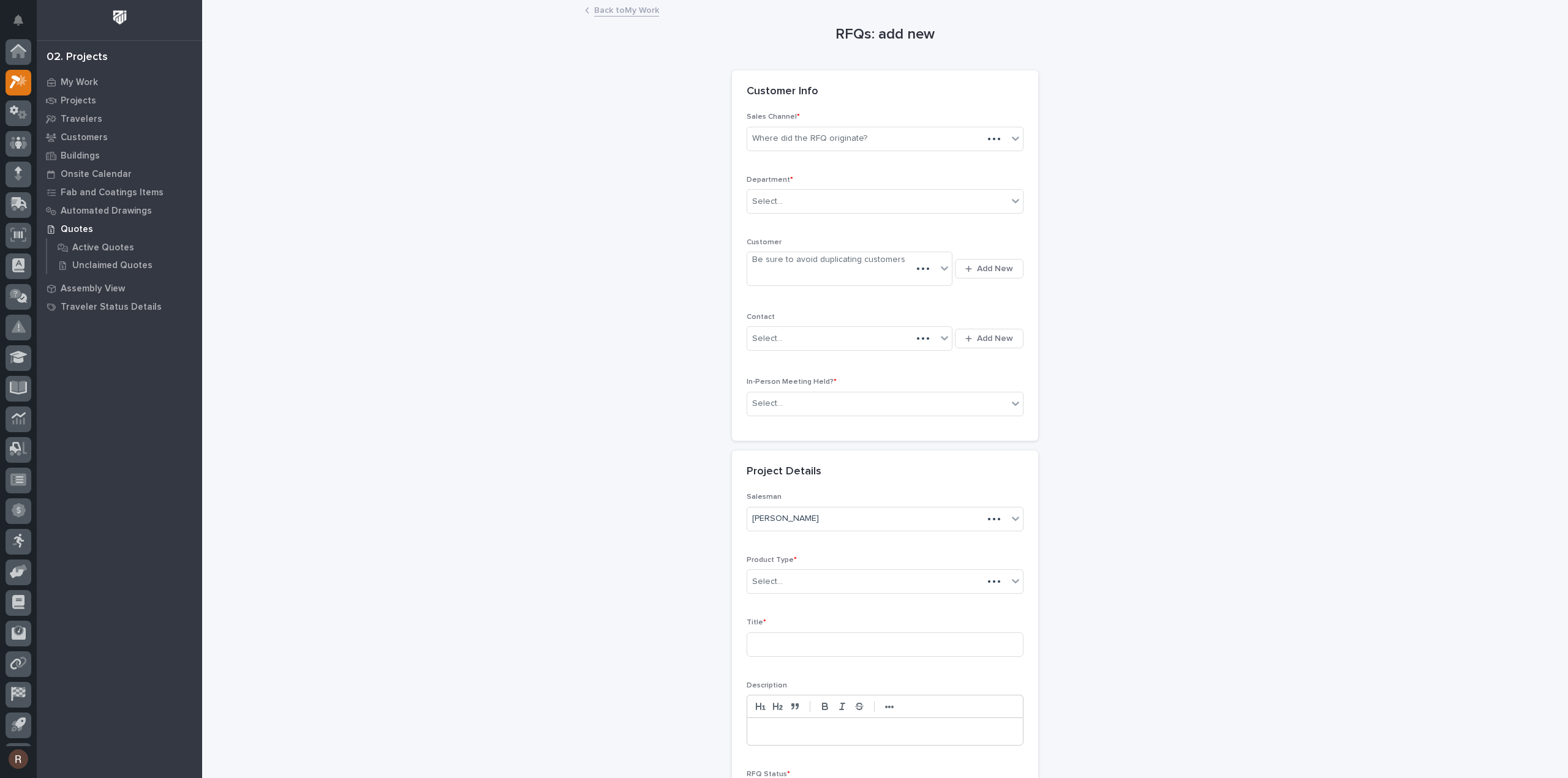
scroll to position [27, 0]
click at [820, 143] on div "Where did the RFQ originate?" at bounding box center [809, 139] width 115 height 13
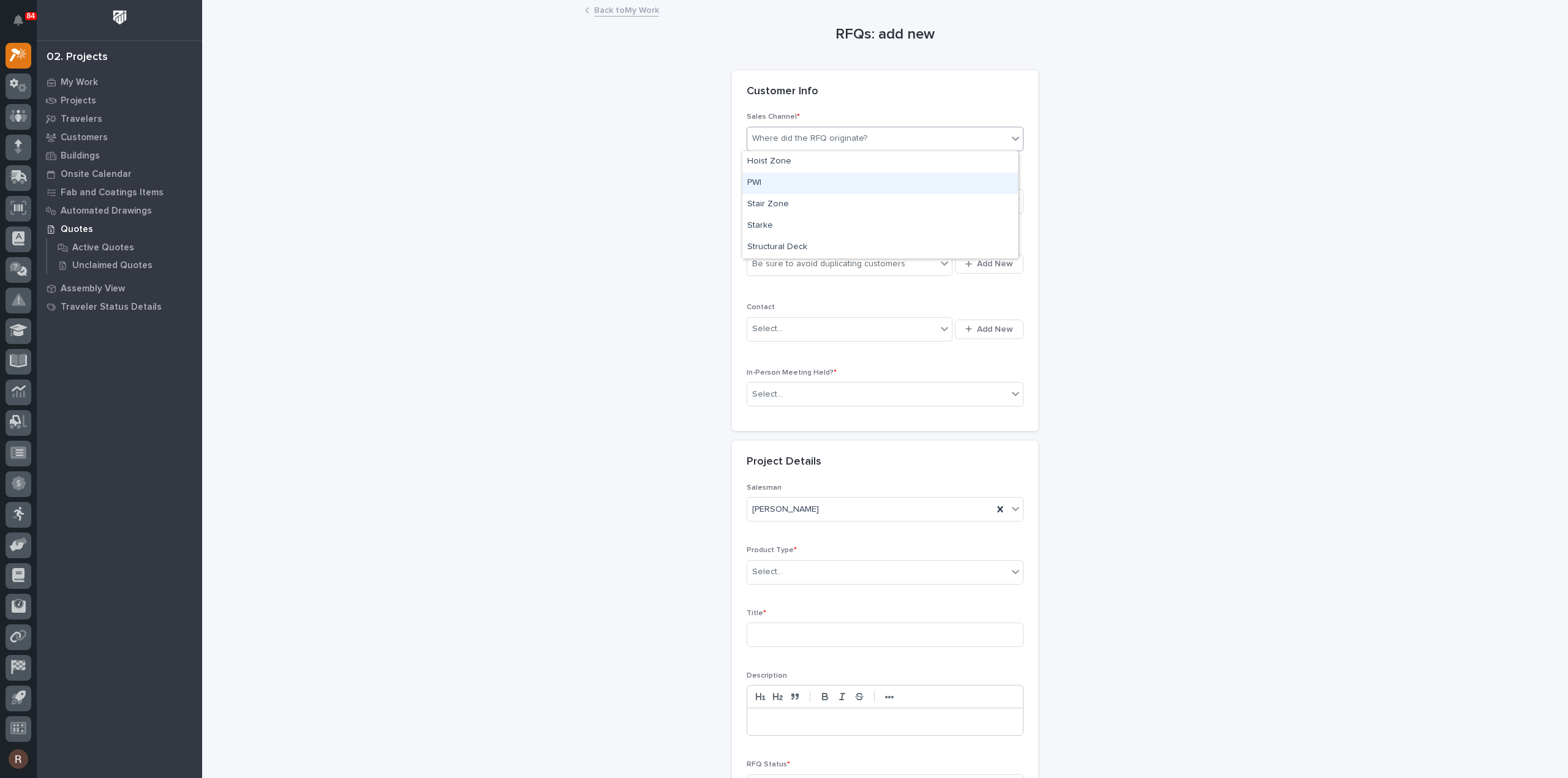
click at [777, 180] on div "PWI" at bounding box center [880, 183] width 275 height 21
click at [777, 201] on div "Select..." at bounding box center [878, 201] width 261 height 20
click at [777, 223] on span "National Sales" at bounding box center [778, 222] width 62 height 13
click at [776, 261] on div "Be sure to avoid duplicating customers" at bounding box center [828, 264] width 153 height 13
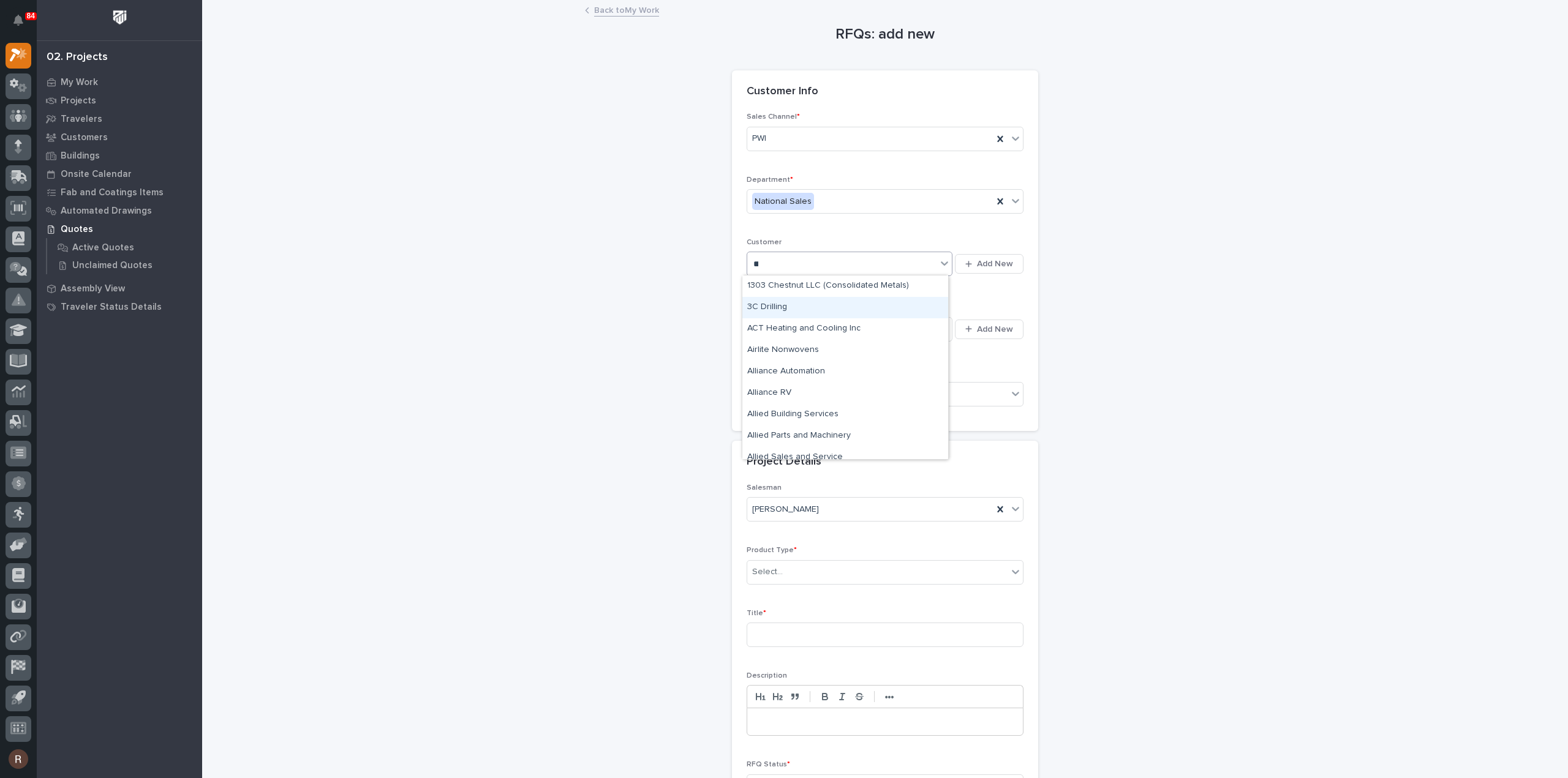
type input "****"
click at [809, 306] on div "Littleton Crane LLC" at bounding box center [845, 308] width 206 height 21
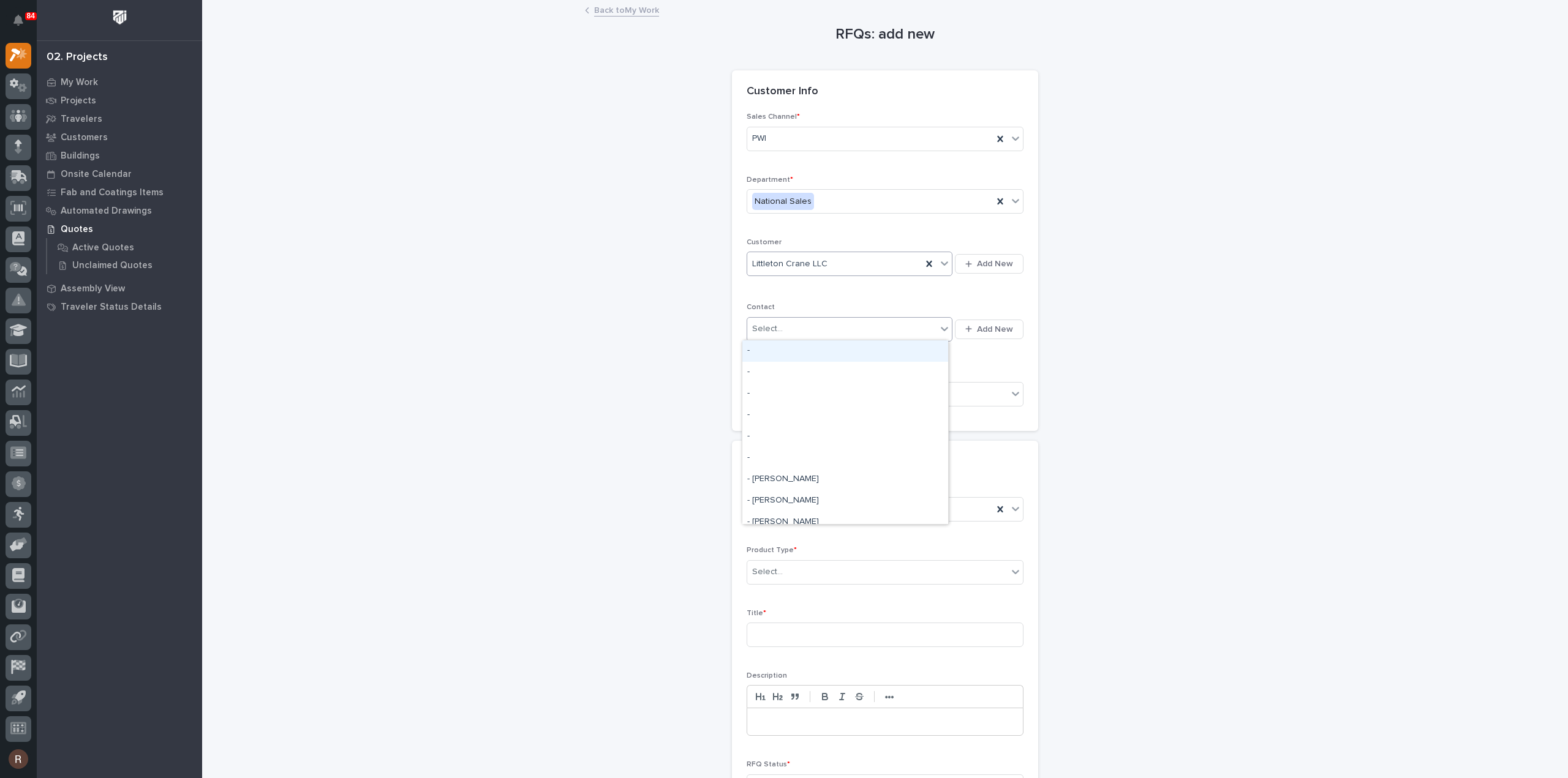
click at [799, 322] on div "Select..." at bounding box center [842, 329] width 189 height 20
click at [784, 389] on input "text" at bounding box center [785, 394] width 1 height 11
click at [765, 439] on div "No" at bounding box center [880, 437] width 275 height 21
click at [776, 517] on div "Riley Youngman" at bounding box center [870, 510] width 246 height 20
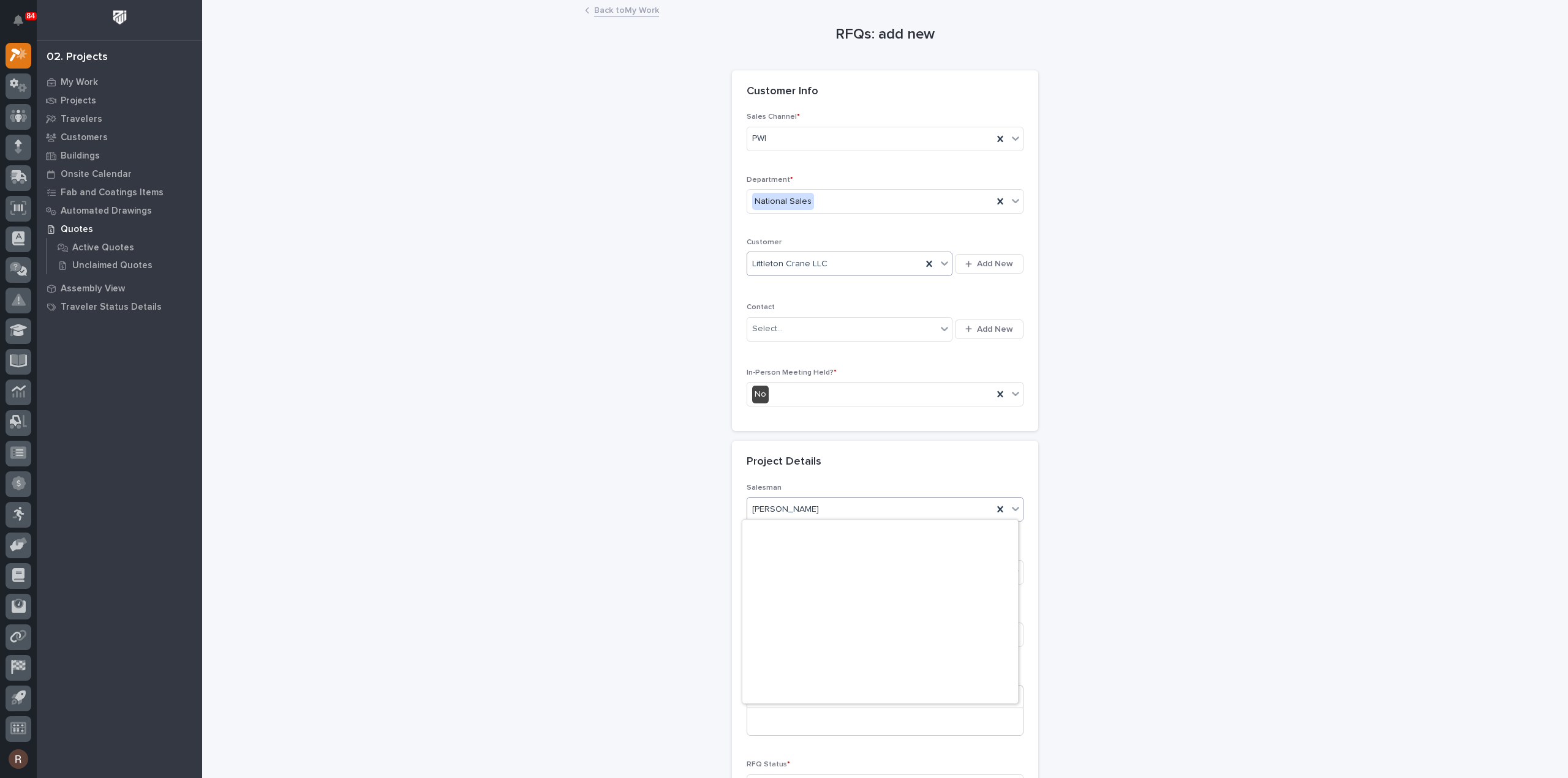
scroll to position [266, 0]
drag, startPoint x: 549, startPoint y: 472, endPoint x: 742, endPoint y: 472, distance: 193.0
click at [554, 472] on div "RFQs: add new Loading... Saving… Loading... Saving… Loading... Saving… Customer…" at bounding box center [885, 427] width 1228 height 852
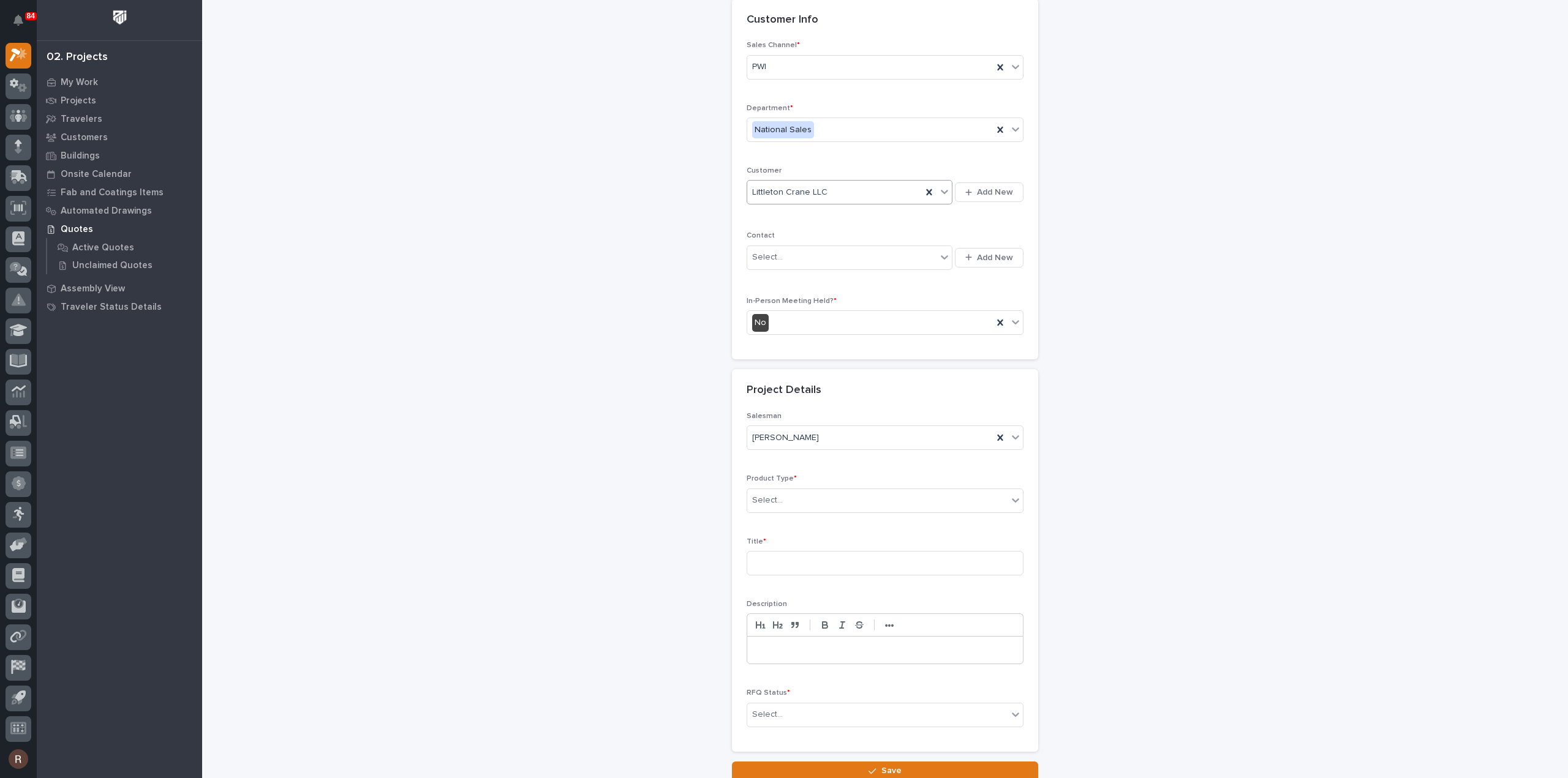
scroll to position [123, 0]
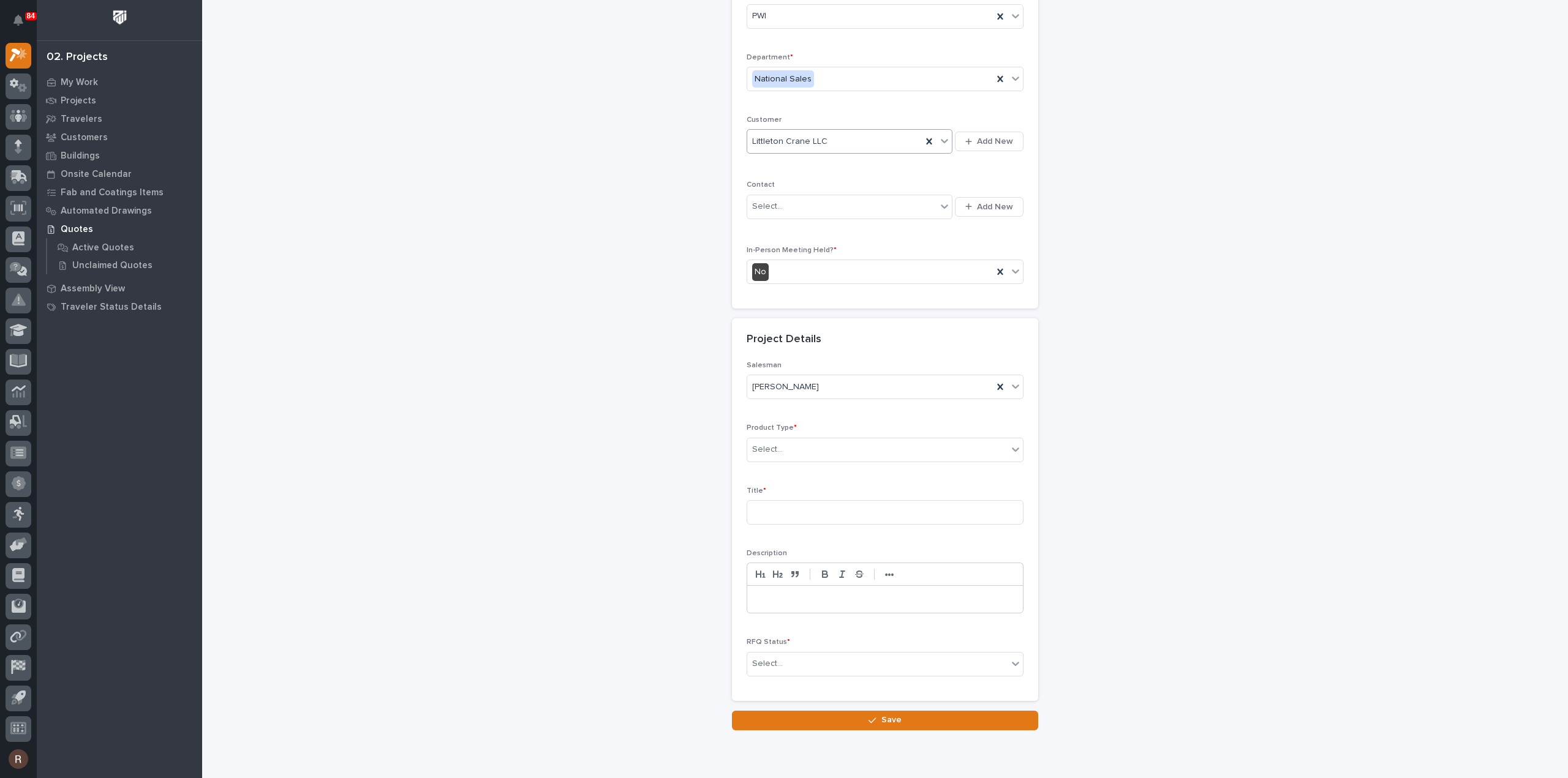
click at [769, 463] on div "Product Type * Select..." at bounding box center [885, 448] width 277 height 48
click at [774, 450] on div "Select..." at bounding box center [767, 450] width 30 height 13
click at [783, 487] on div "Cranes" at bounding box center [880, 491] width 275 height 21
click at [774, 509] on input at bounding box center [885, 512] width 277 height 25
type input "FSTRUL4"
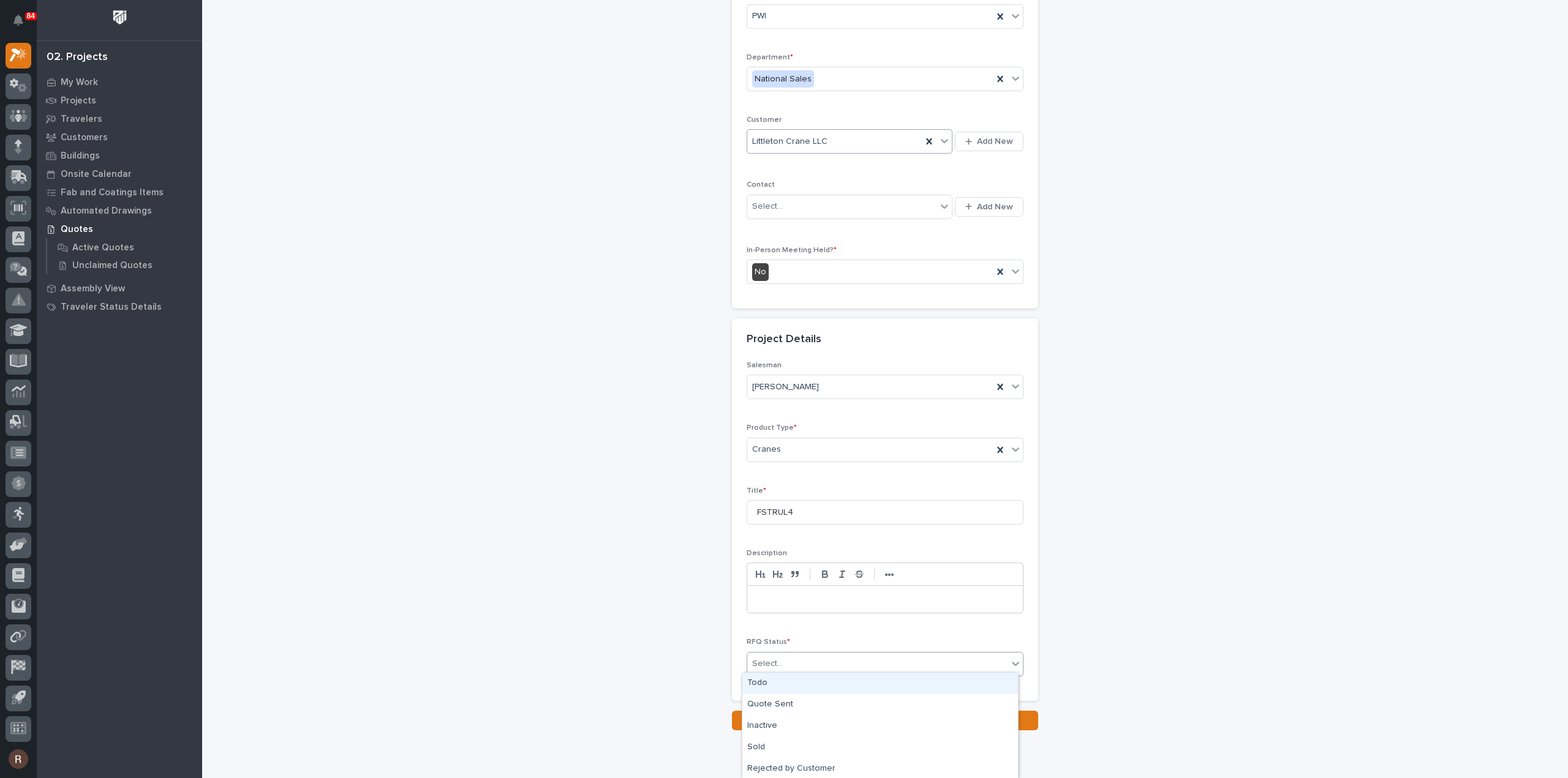
click at [767, 665] on div "Select..." at bounding box center [767, 664] width 30 height 13
drag, startPoint x: 776, startPoint y: 690, endPoint x: 782, endPoint y: 683, distance: 9.2
click at [776, 705] on div "Quote Sent" at bounding box center [880, 705] width 275 height 21
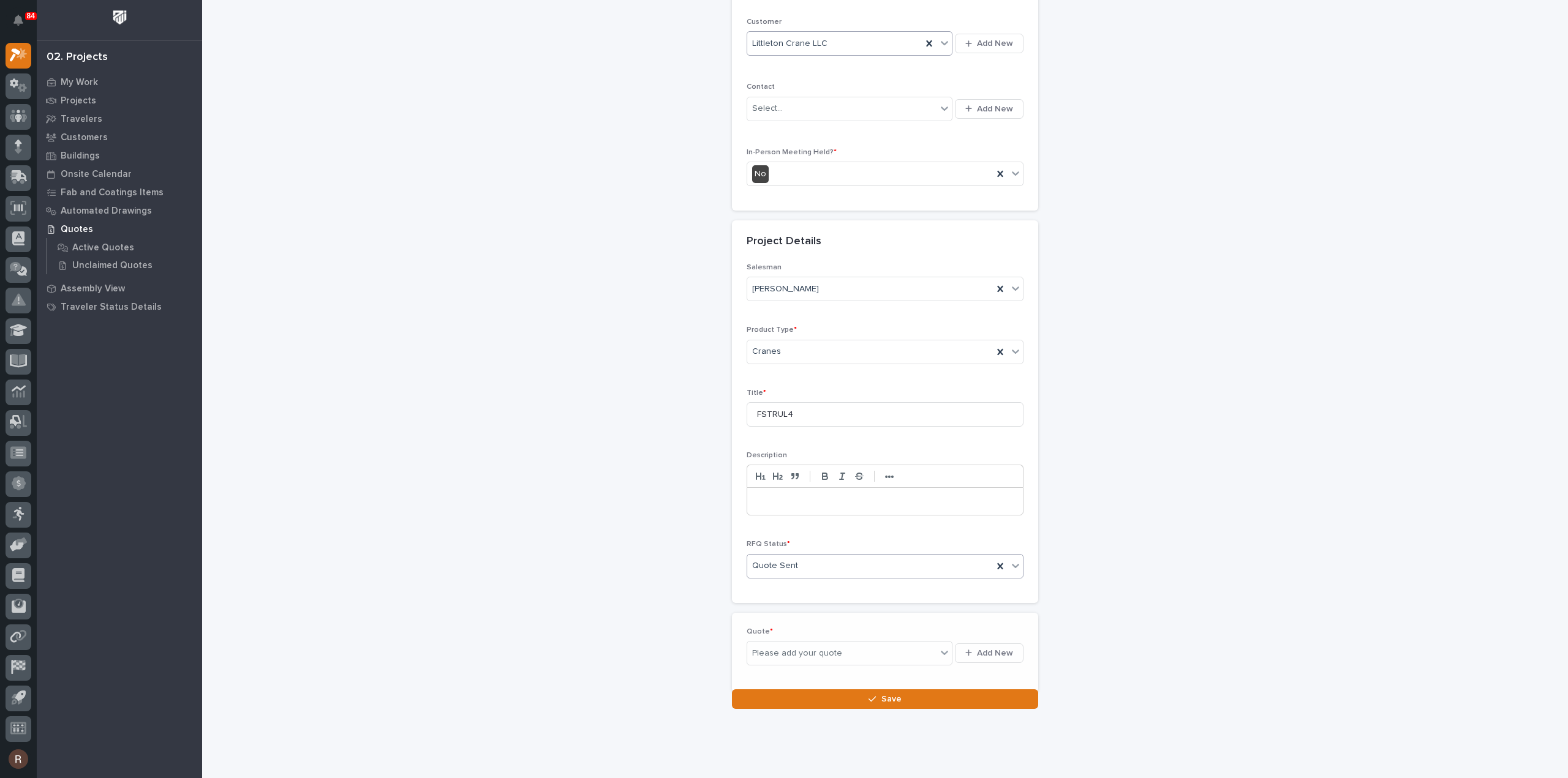
scroll to position [227, 0]
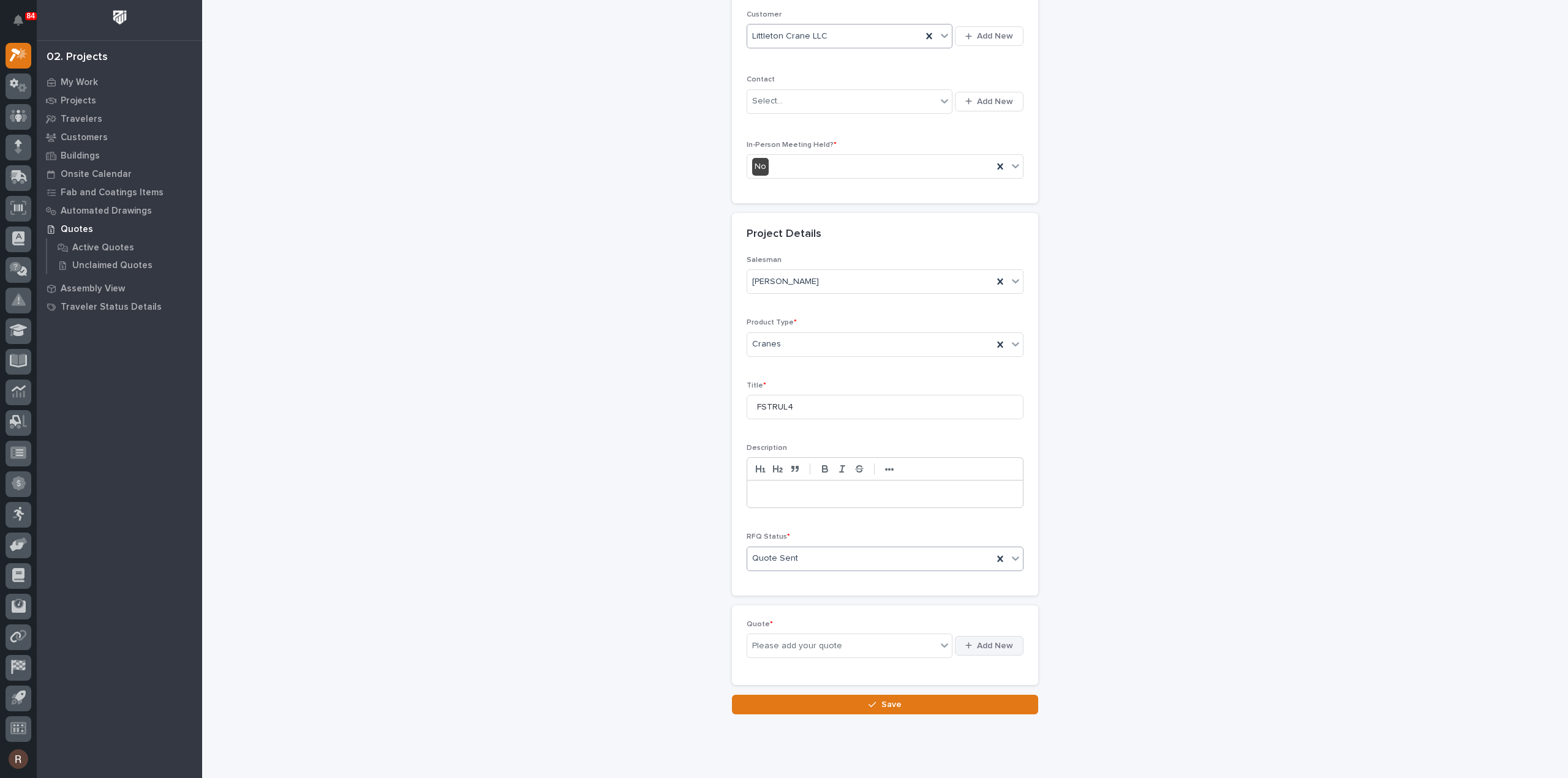
click at [977, 641] on span "Add New" at bounding box center [995, 646] width 36 height 11
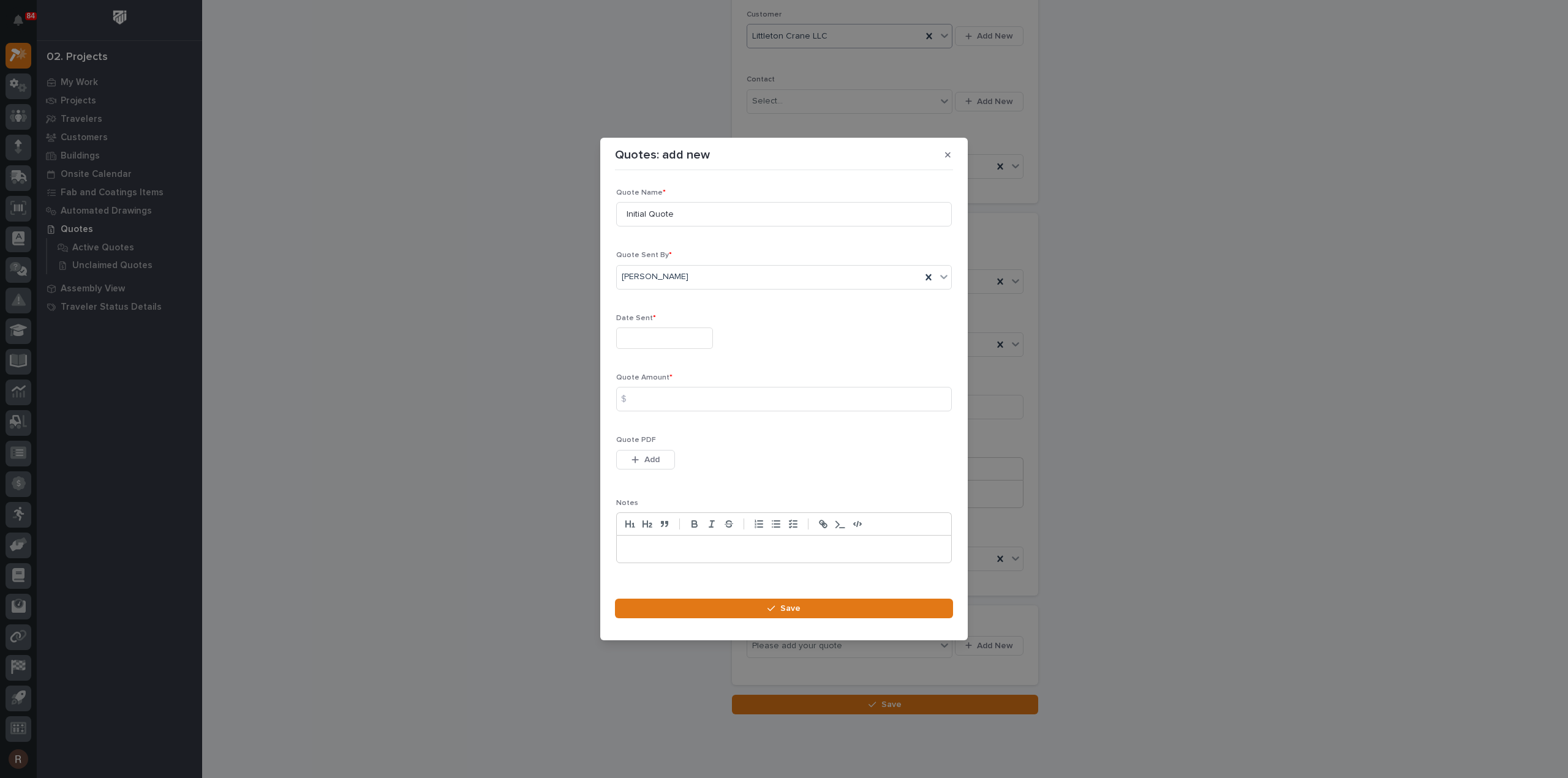
click at [649, 337] on input "text" at bounding box center [664, 338] width 97 height 21
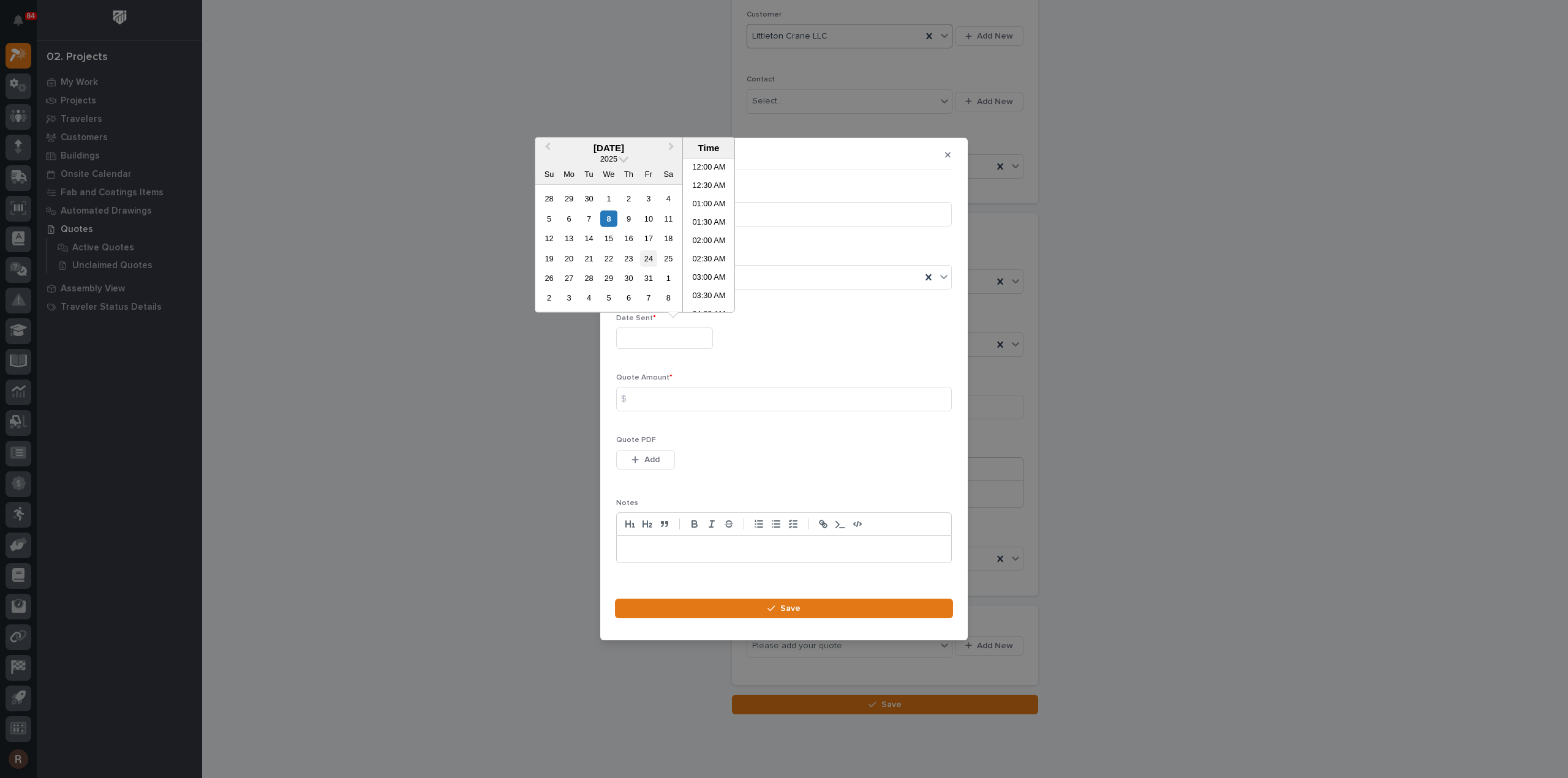
scroll to position [300, 0]
click at [612, 219] on div "8" at bounding box center [608, 218] width 16 height 16
type input "**********"
click at [653, 394] on input at bounding box center [784, 399] width 336 height 25
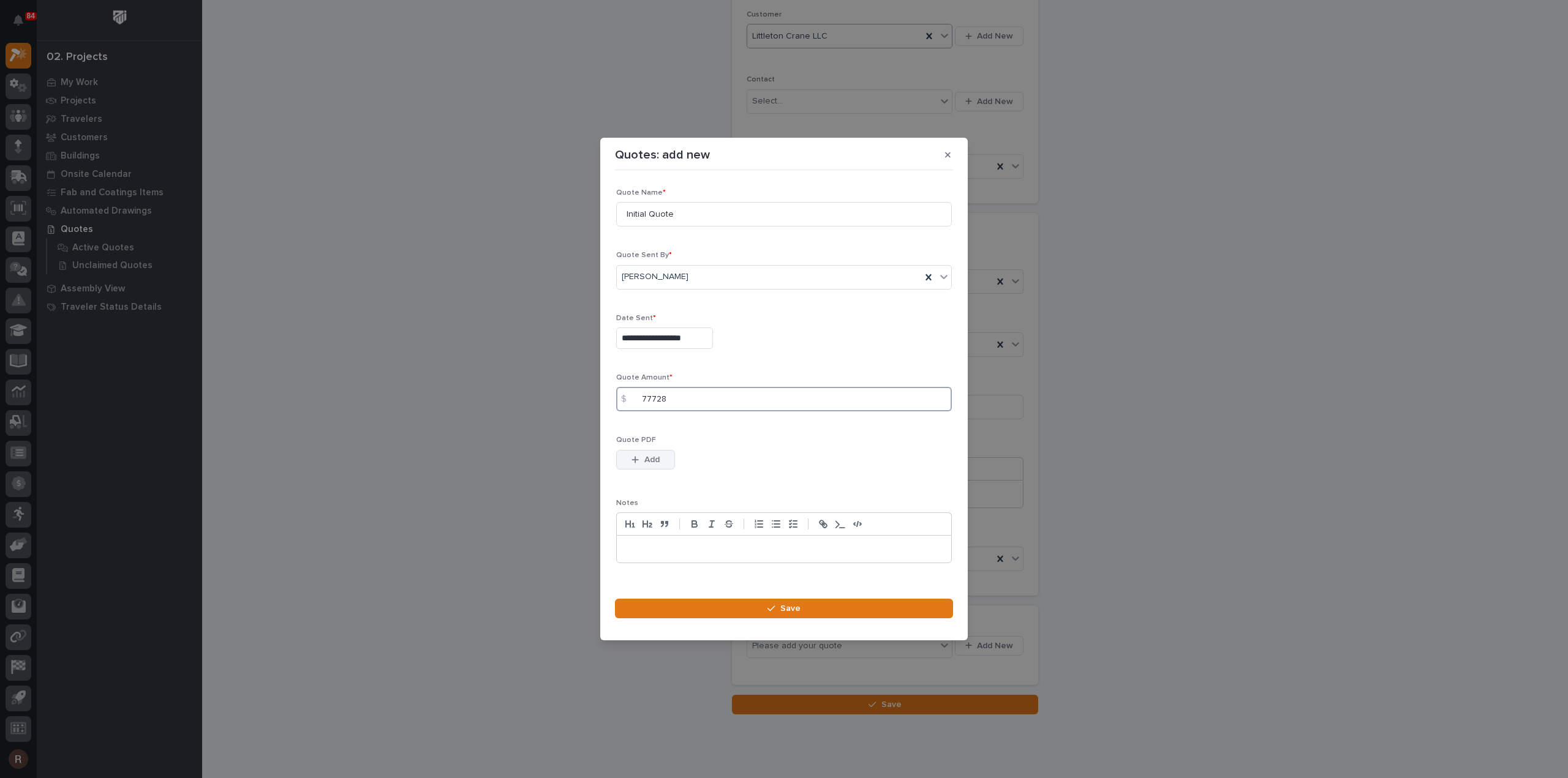
type input "77728"
click at [637, 458] on icon "button" at bounding box center [635, 460] width 7 height 8
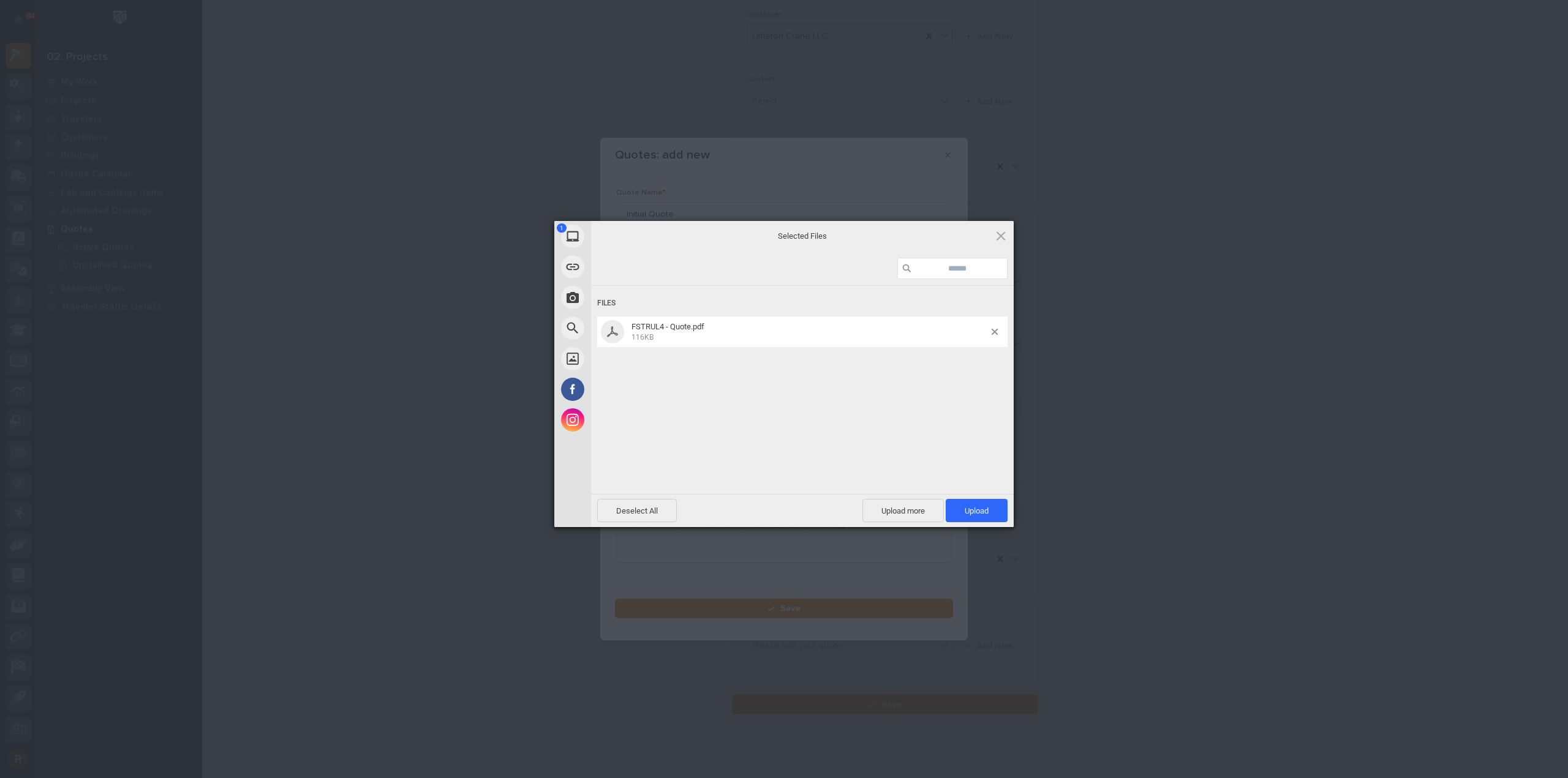
drag, startPoint x: 943, startPoint y: 495, endPoint x: 968, endPoint y: 497, distance: 25.1
click at [943, 495] on div "Deselect All Upload more Upload 1" at bounding box center [802, 510] width 423 height 33
click at [979, 500] on span "Upload 1" at bounding box center [977, 510] width 62 height 23
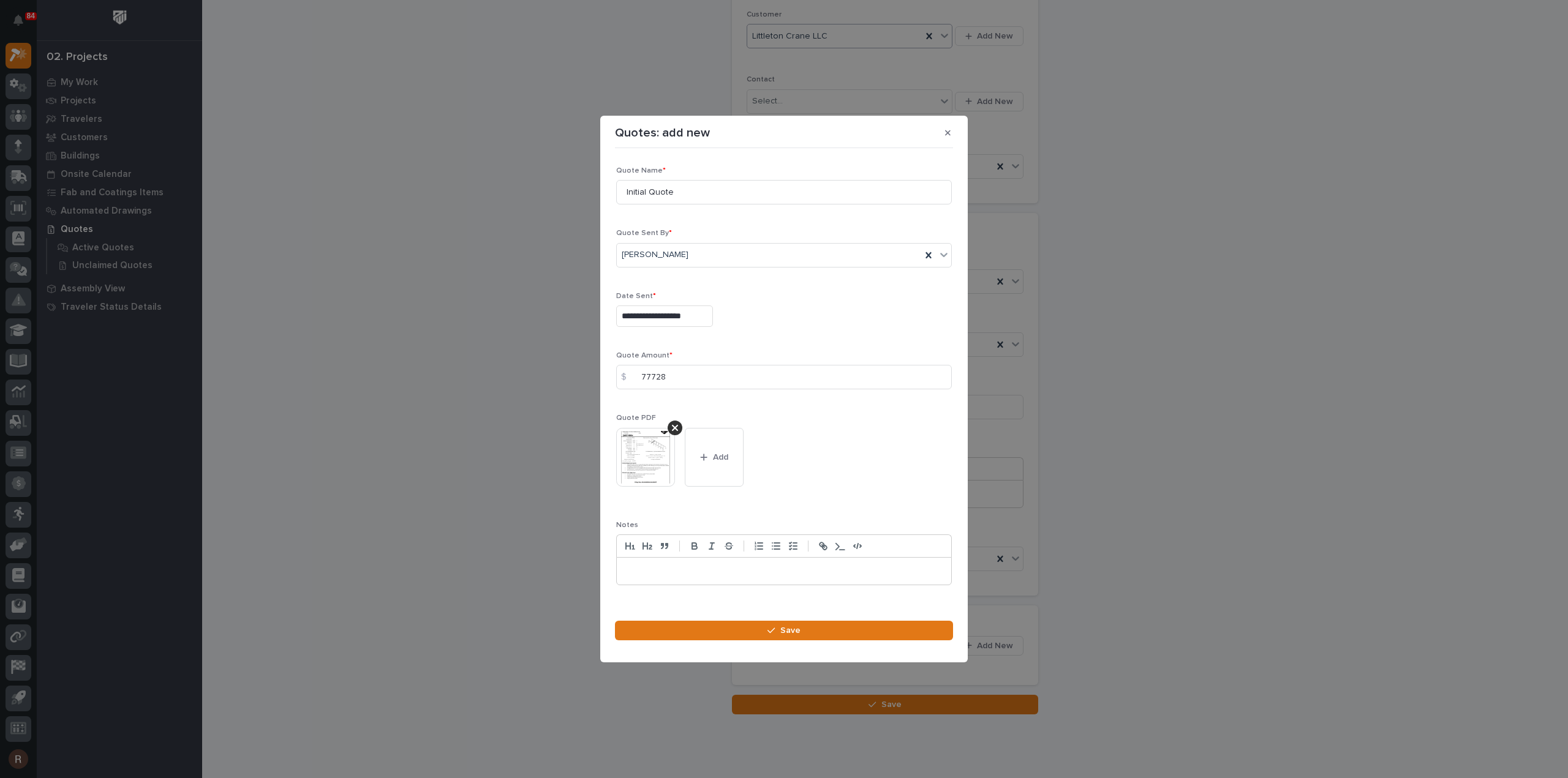
click at [790, 615] on section "**********" at bounding box center [784, 389] width 368 height 547
click at [804, 633] on button "Save" at bounding box center [784, 631] width 338 height 20
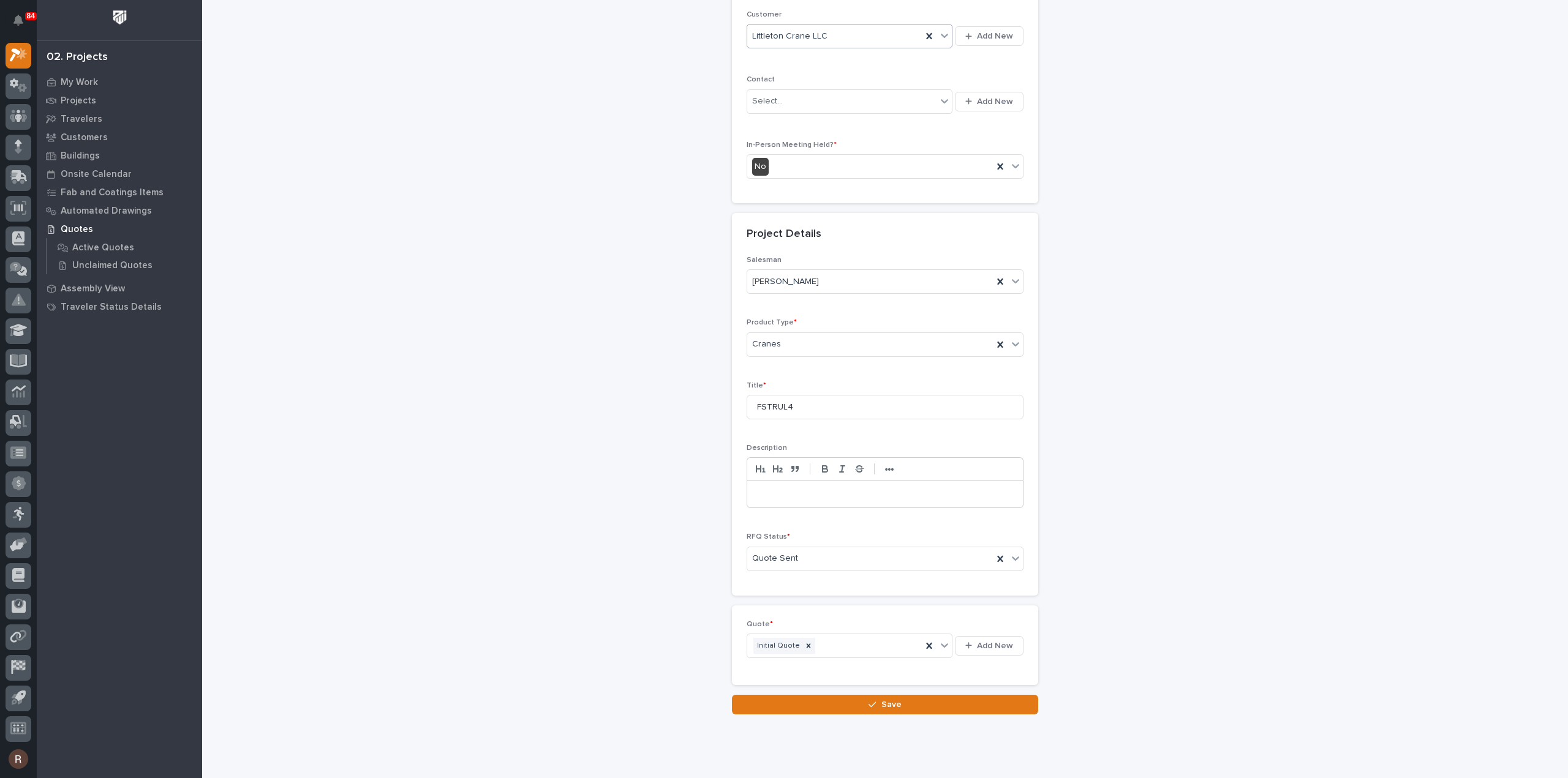
click at [857, 703] on button "Save" at bounding box center [885, 705] width 306 height 20
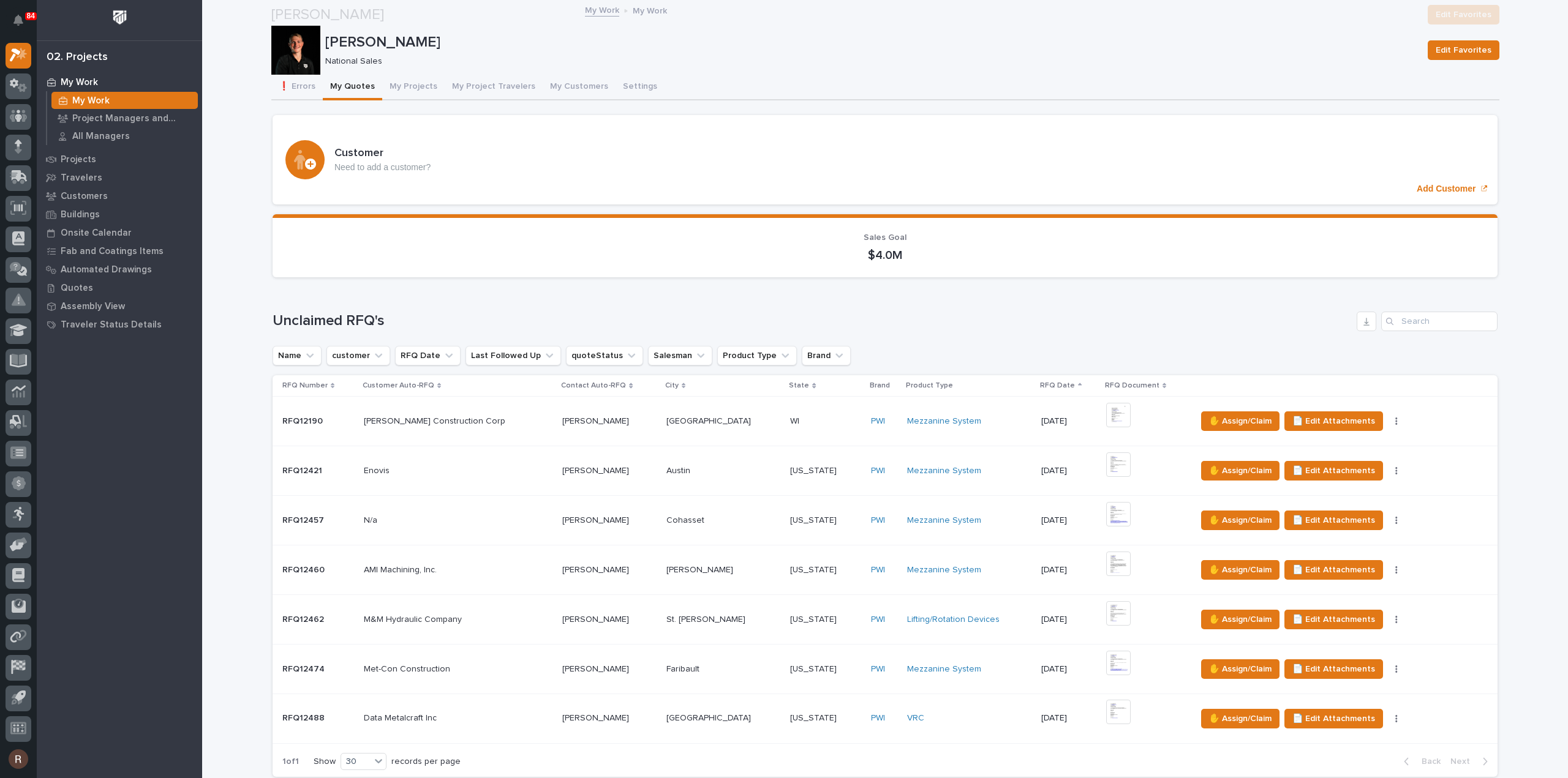
scroll to position [734, 0]
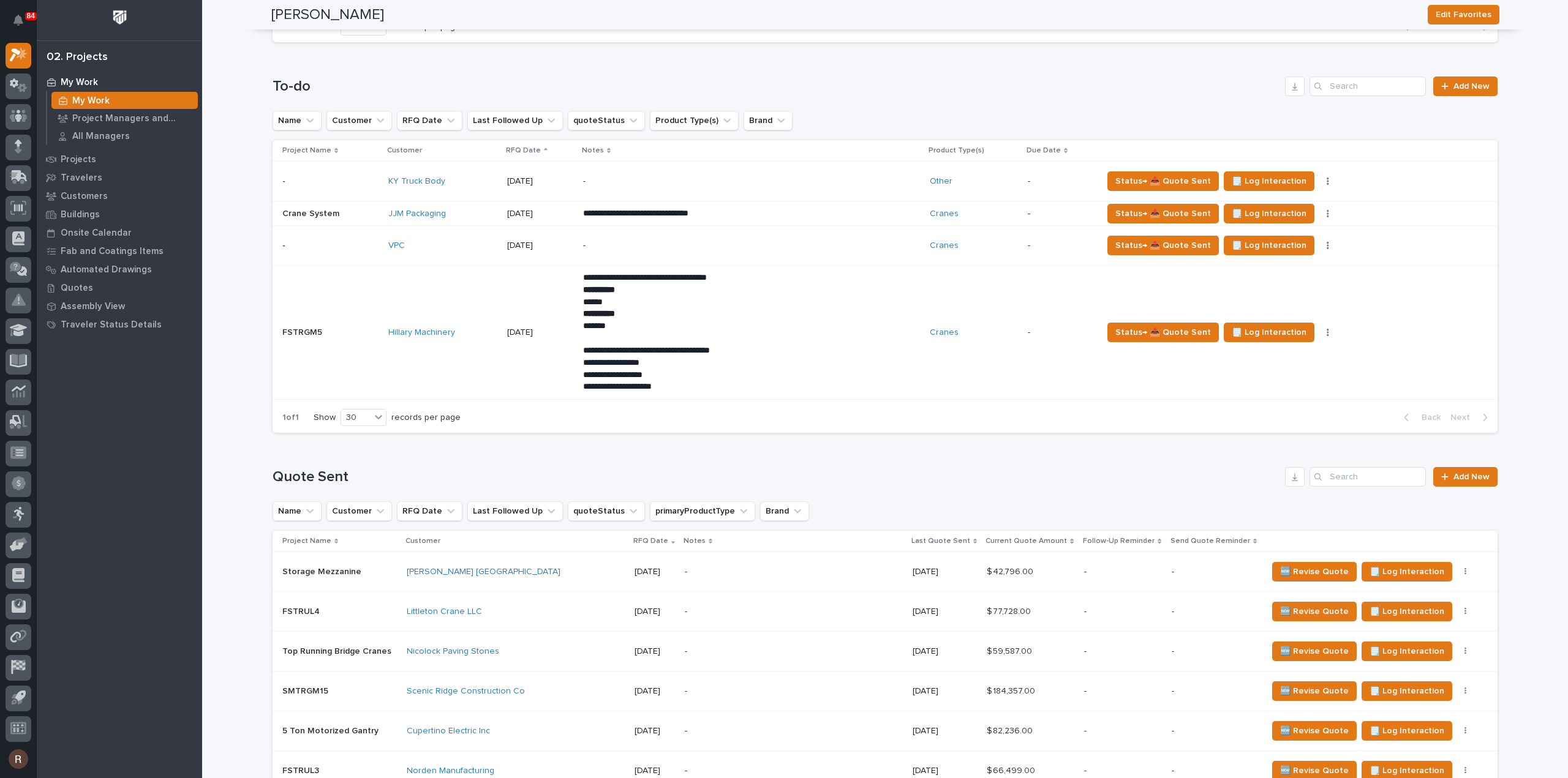
click at [481, 361] on td "Hillary Machinery" at bounding box center [442, 332] width 118 height 134
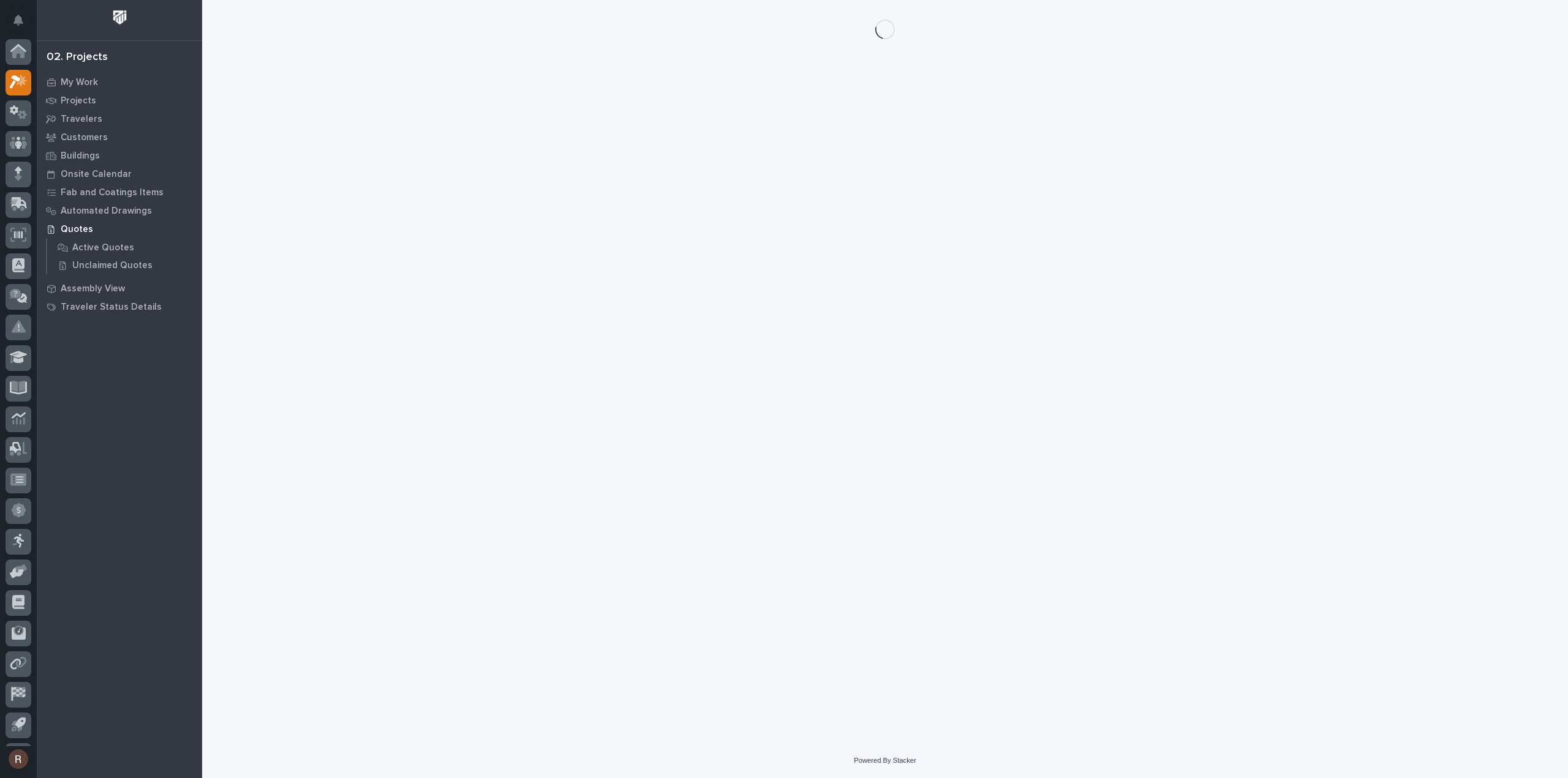
scroll to position [27, 0]
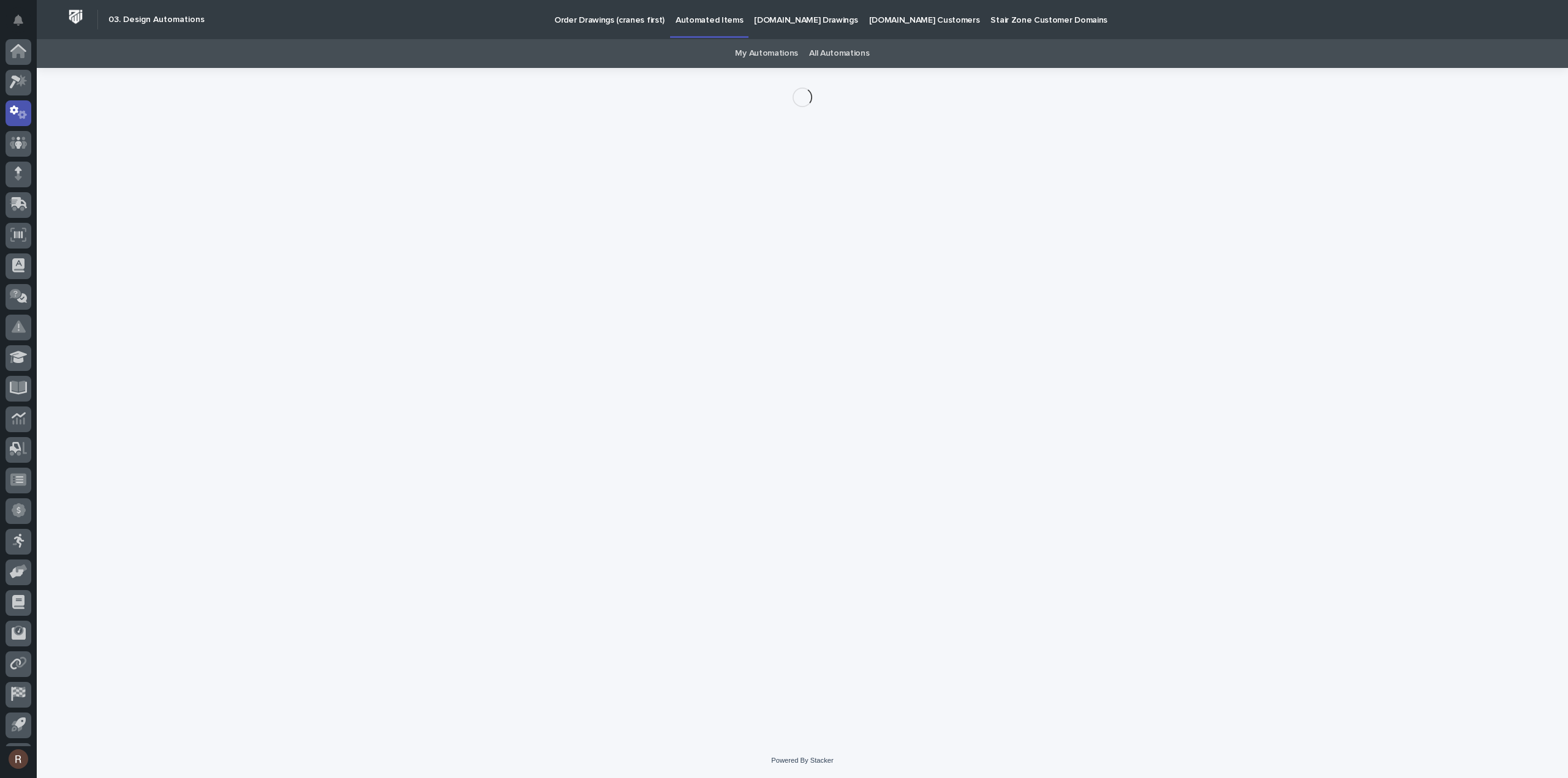
scroll to position [27, 0]
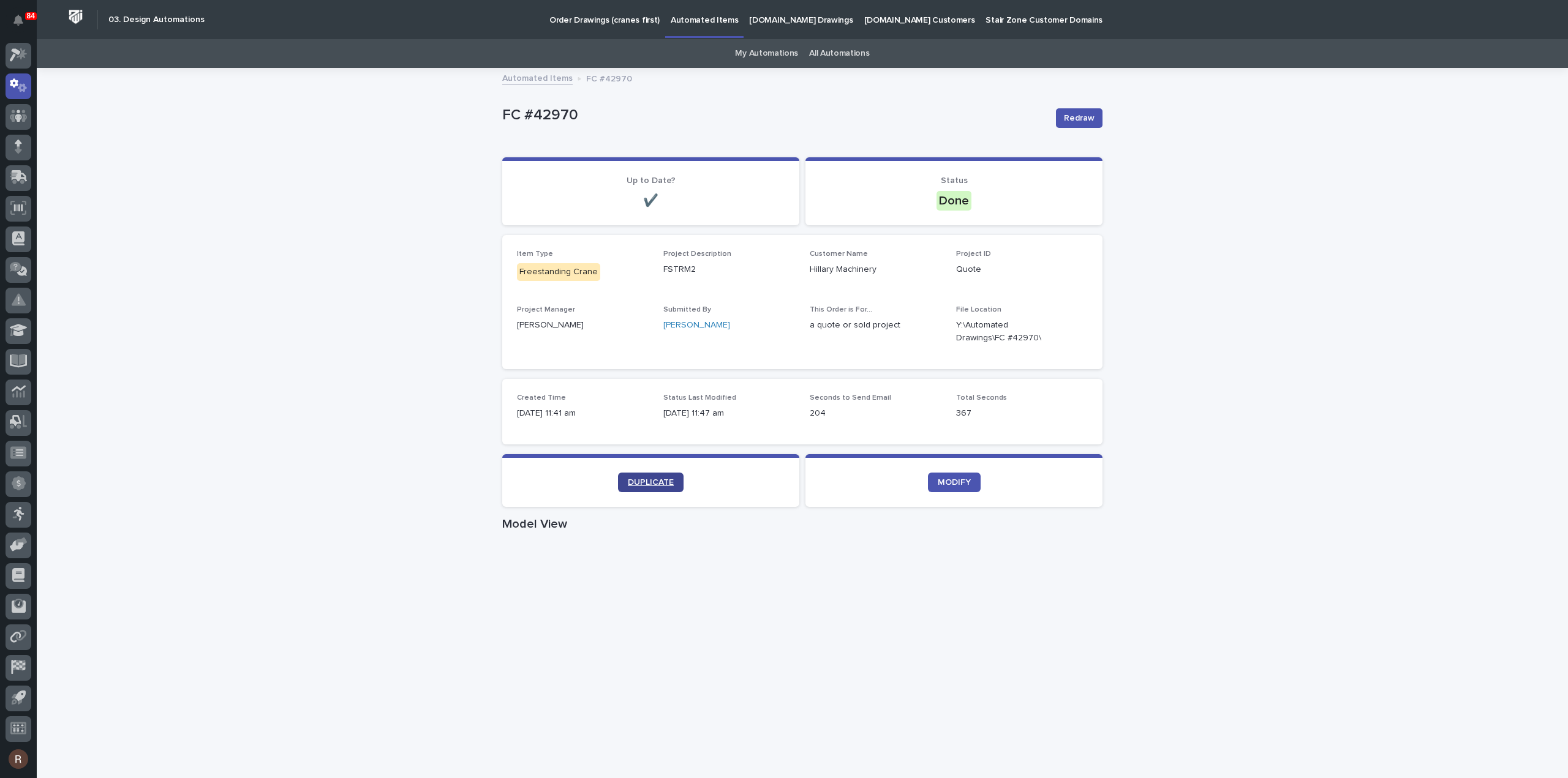
click at [628, 484] on span "DUPLICATE" at bounding box center [650, 482] width 46 height 8
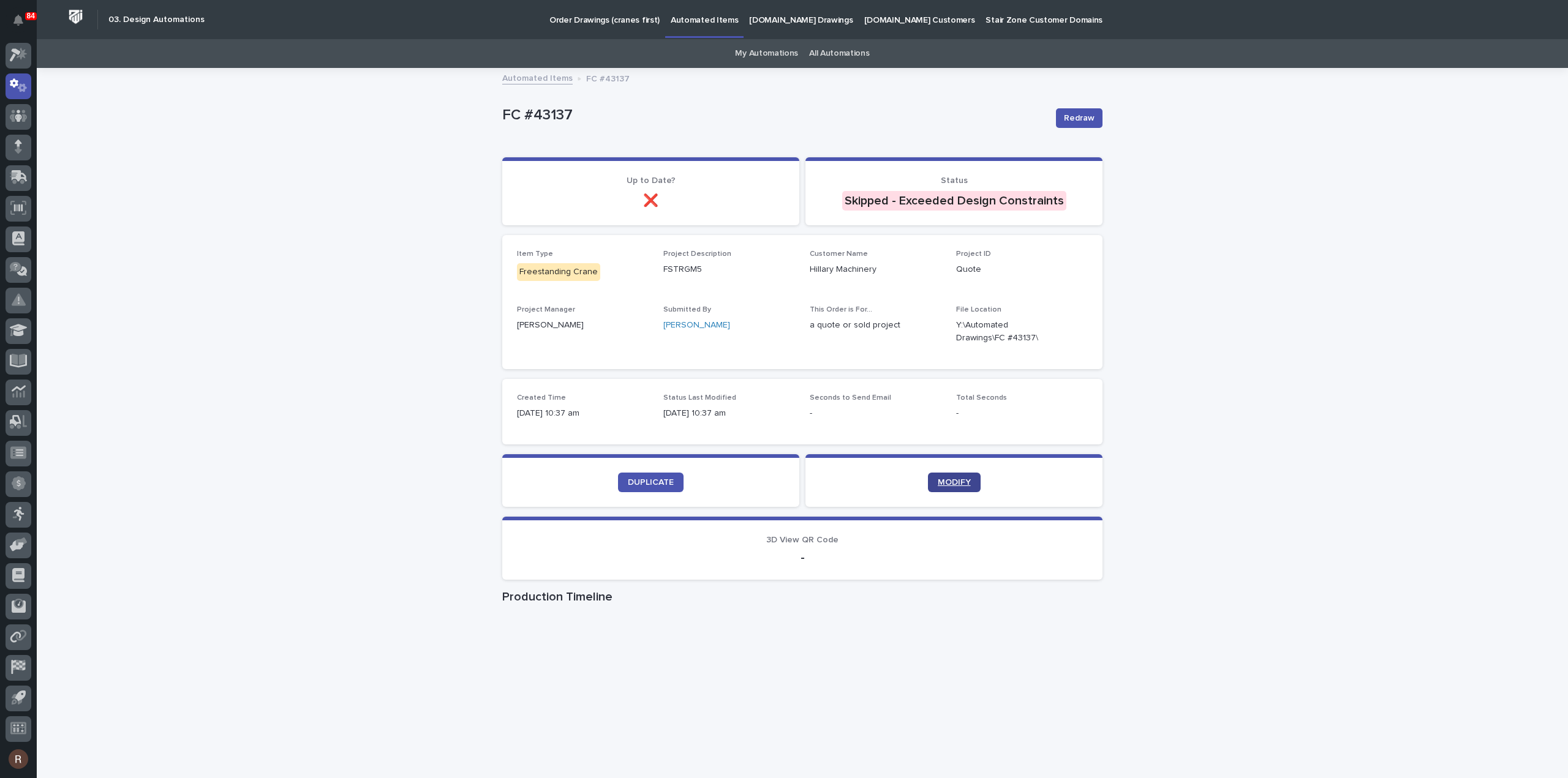
click at [948, 487] on link "MODIFY" at bounding box center [954, 482] width 53 height 20
click at [665, 481] on span "DUPLICATE" at bounding box center [650, 482] width 46 height 8
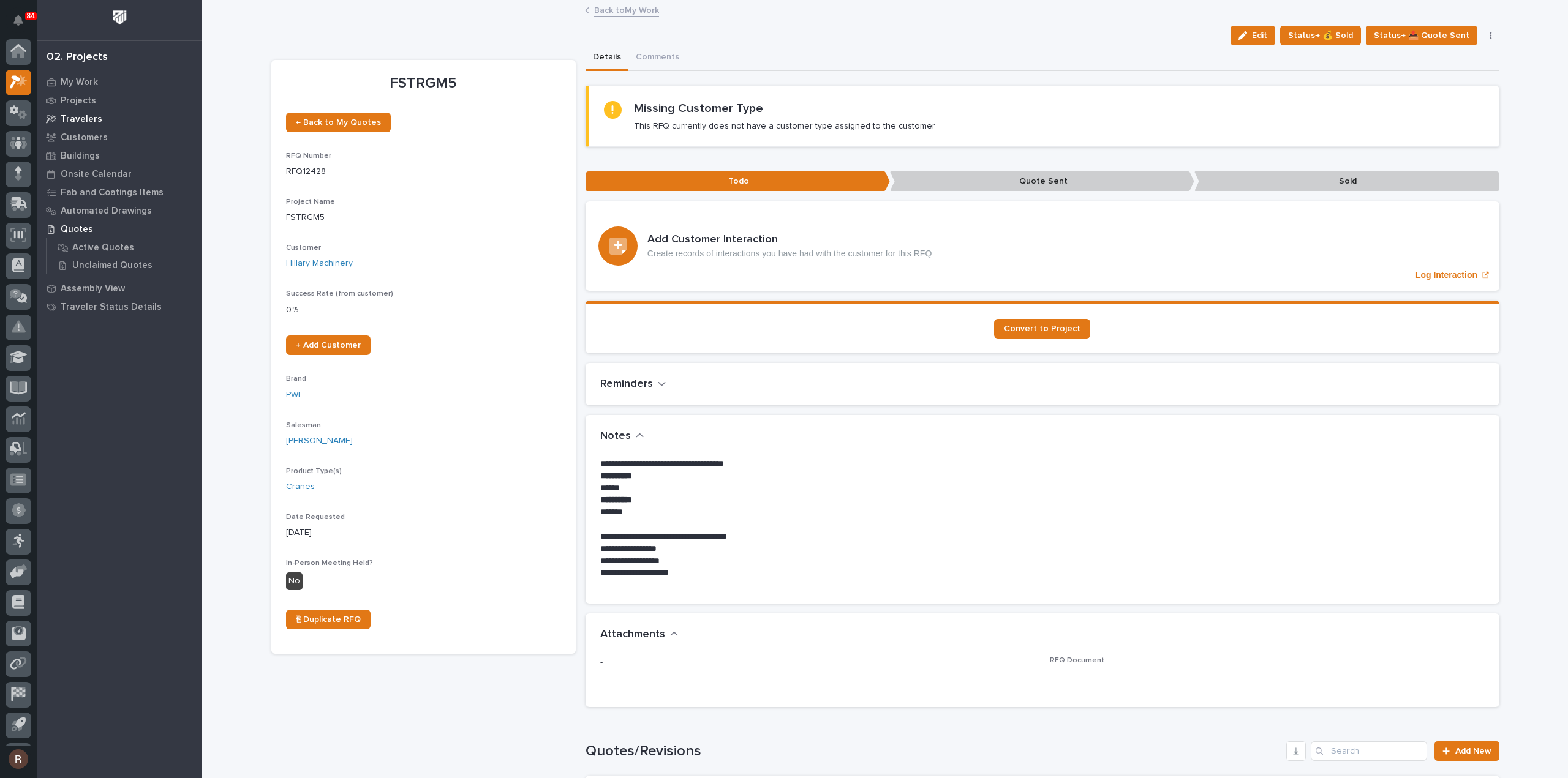
scroll to position [27, 0]
click at [22, 341] on div at bounding box center [18, 331] width 26 height 26
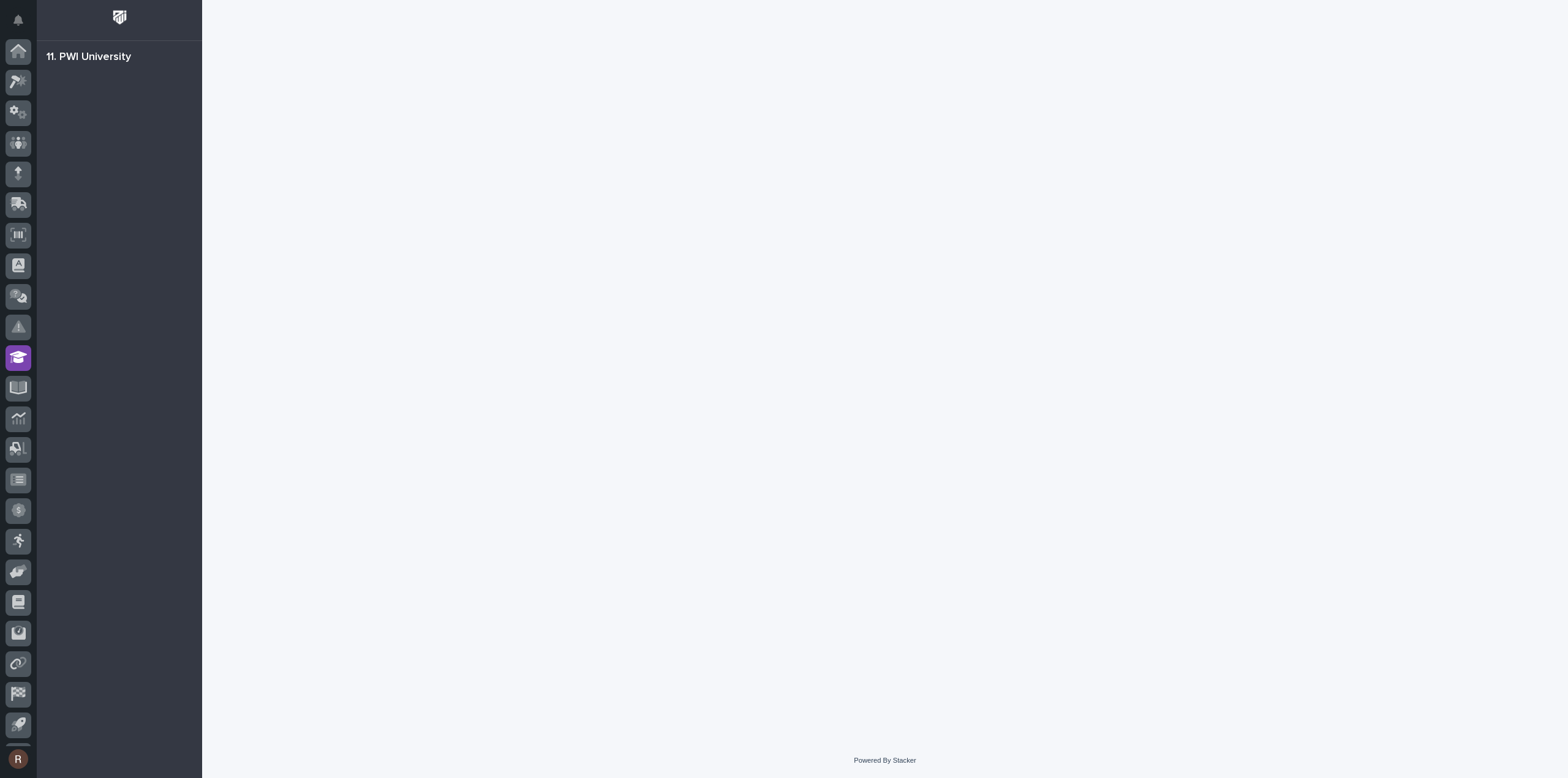
scroll to position [27, 0]
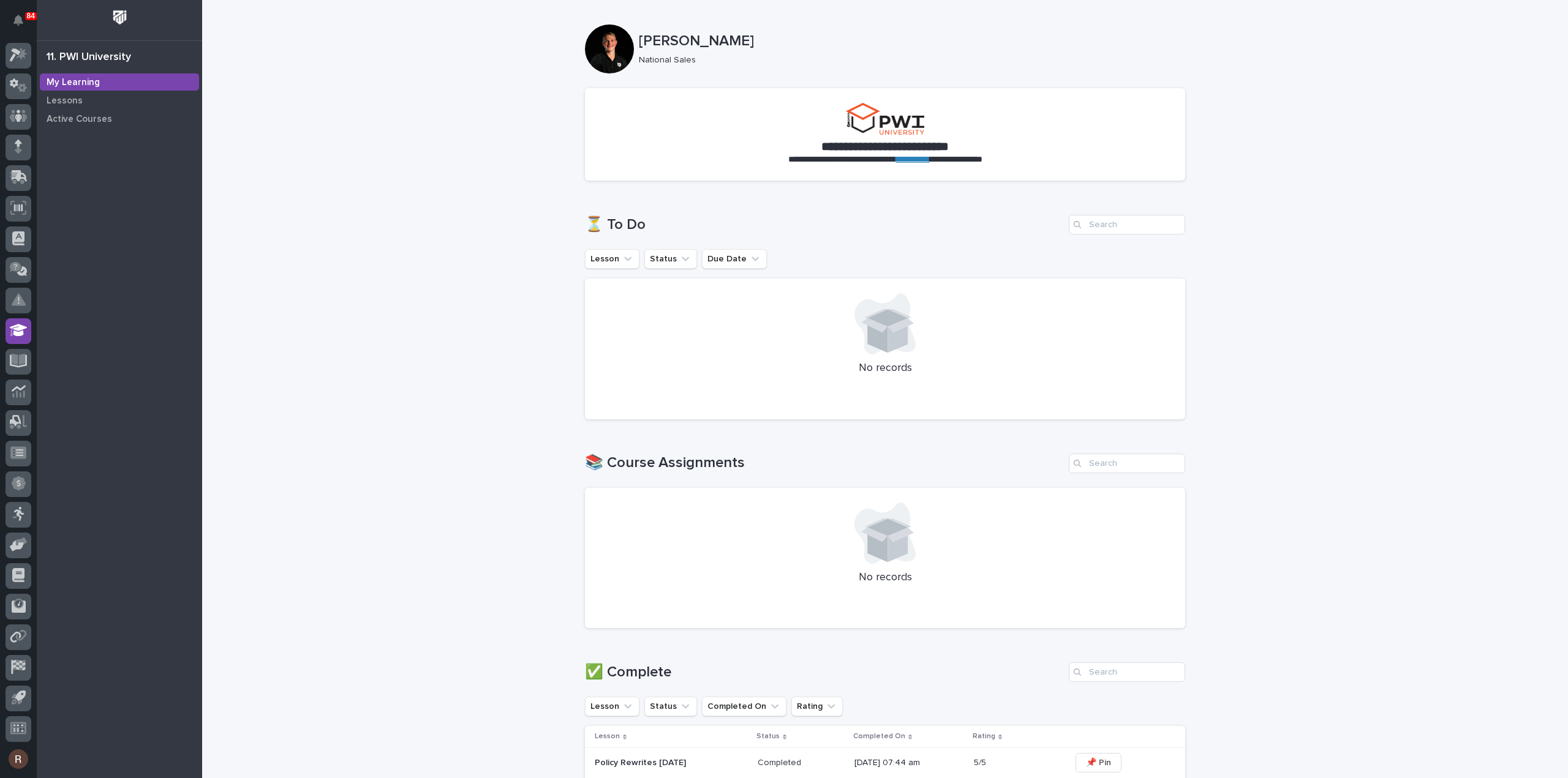
click at [119, 16] on img at bounding box center [120, 18] width 23 height 23
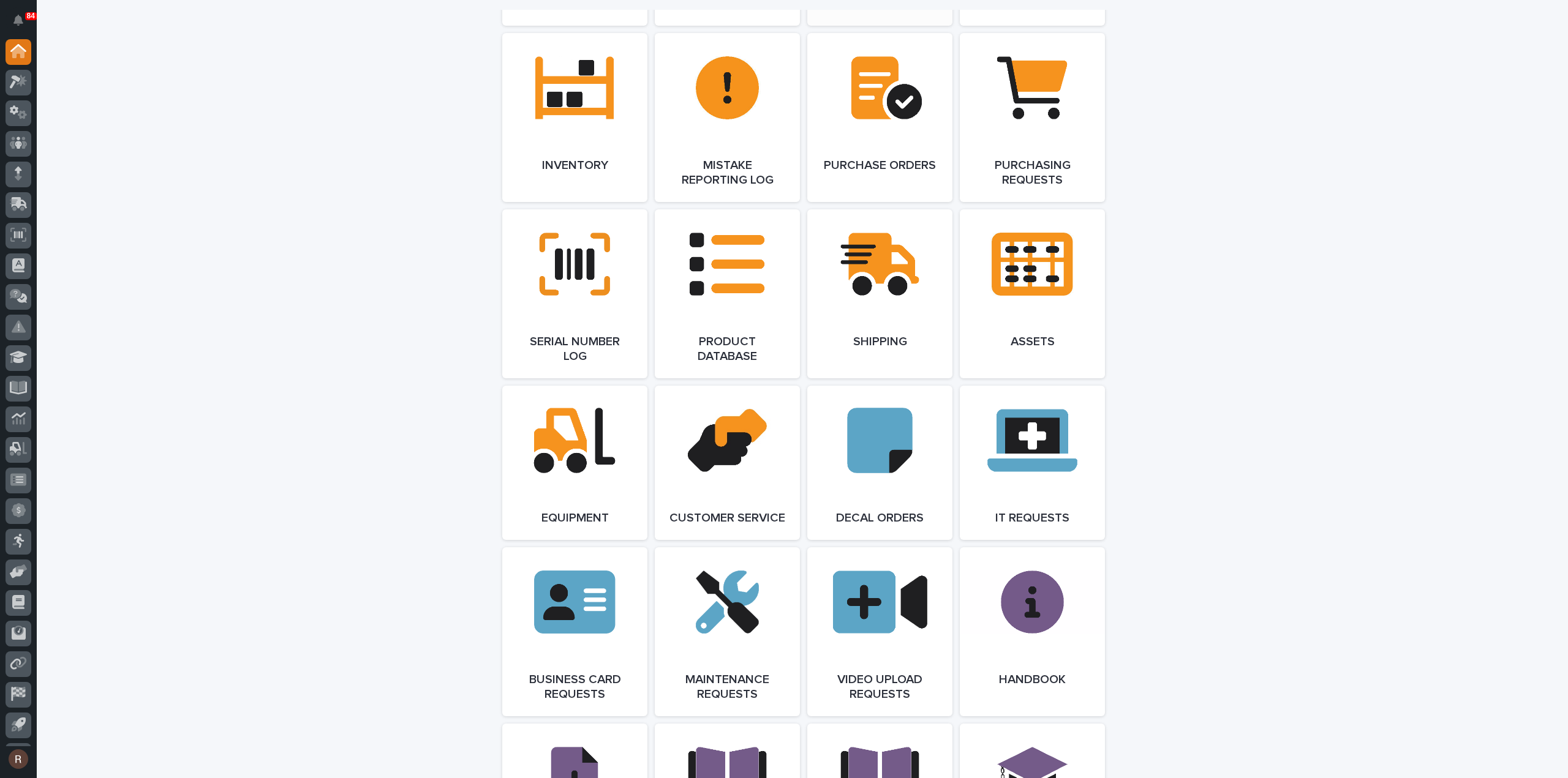
scroll to position [1714, 0]
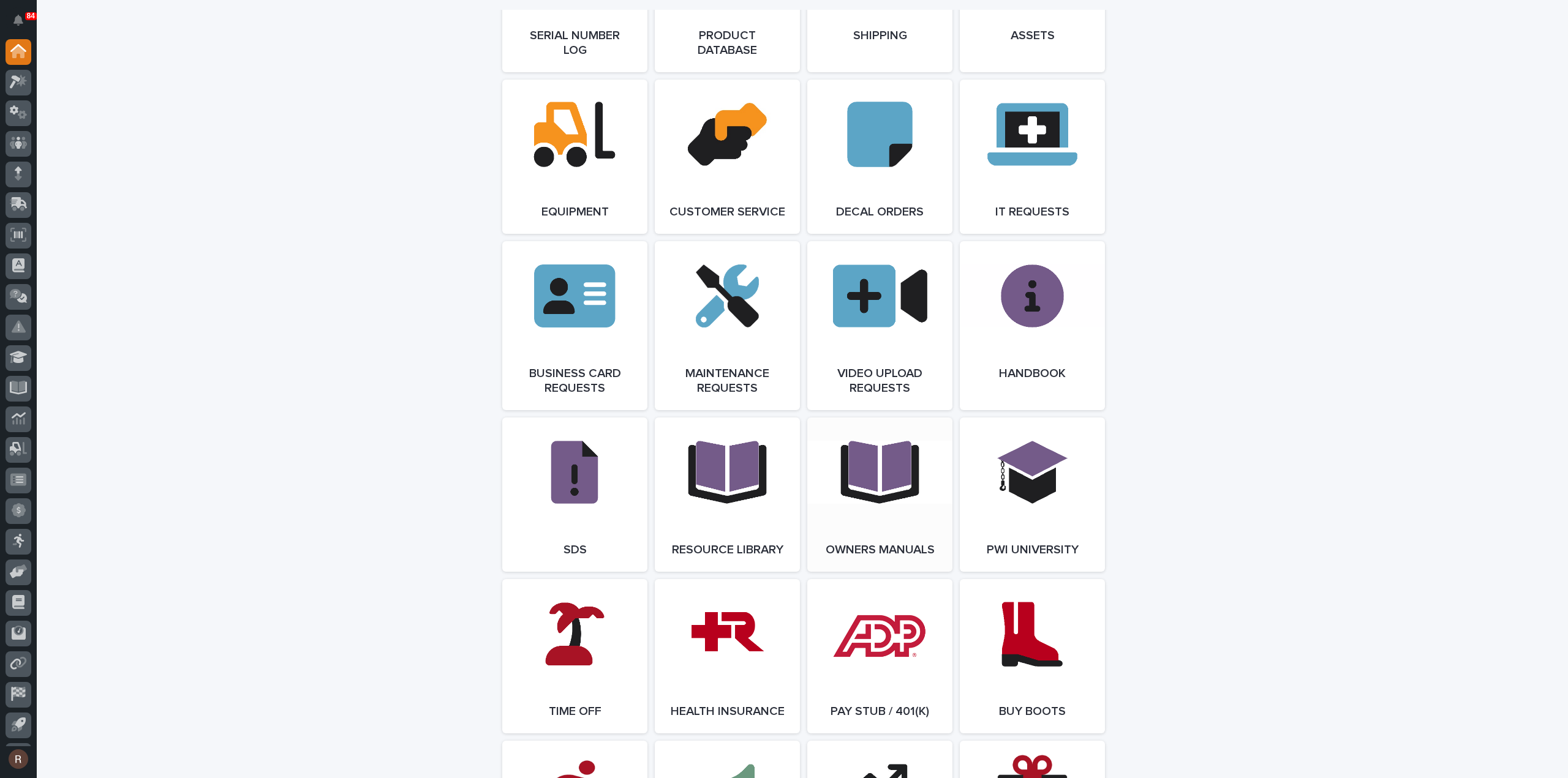
click at [890, 493] on link "Open Link" at bounding box center [880, 494] width 145 height 154
click at [734, 544] on link "Open Link" at bounding box center [728, 494] width 145 height 154
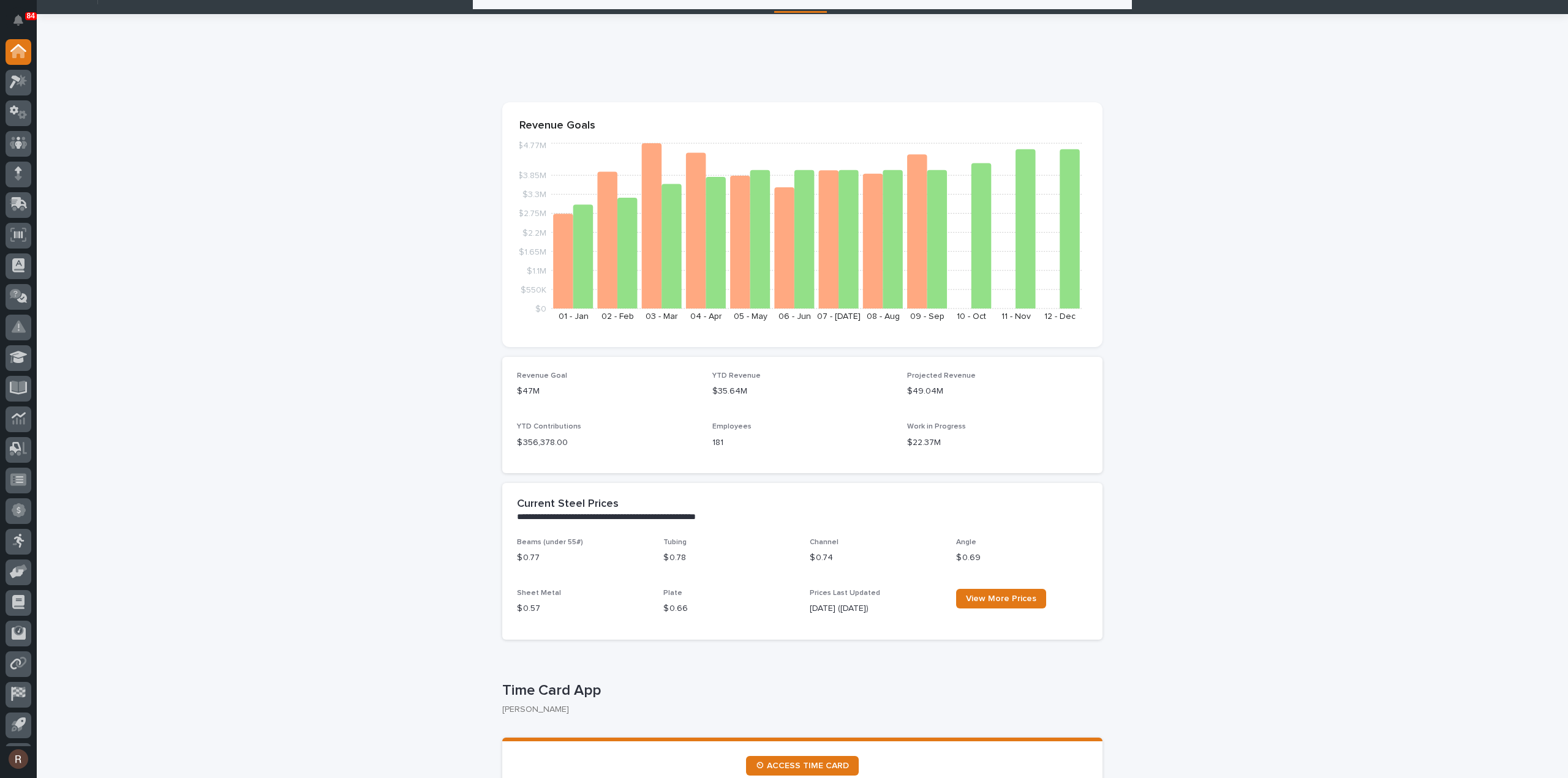
scroll to position [0, 0]
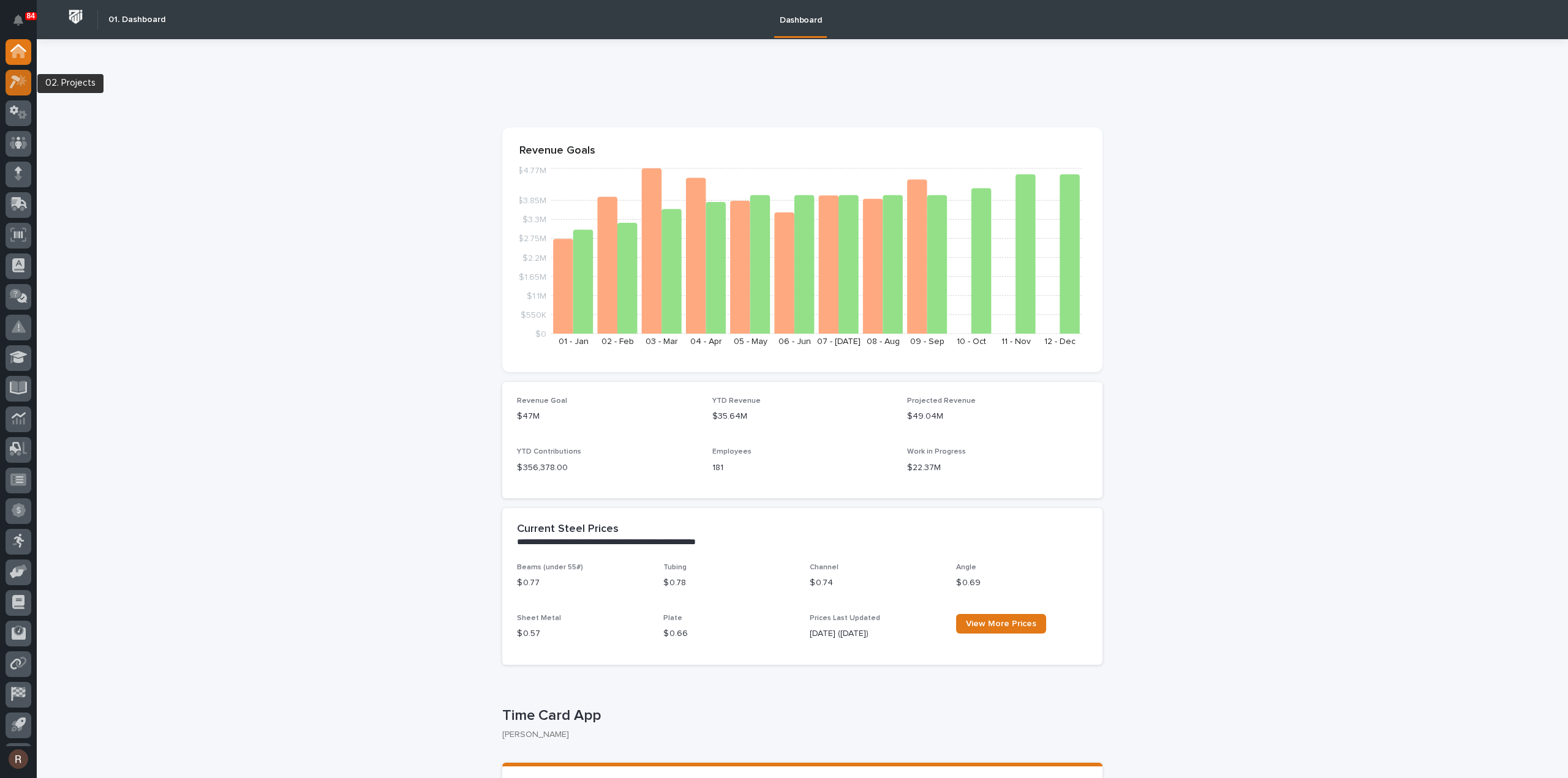
click at [16, 82] on icon at bounding box center [18, 82] width 18 height 14
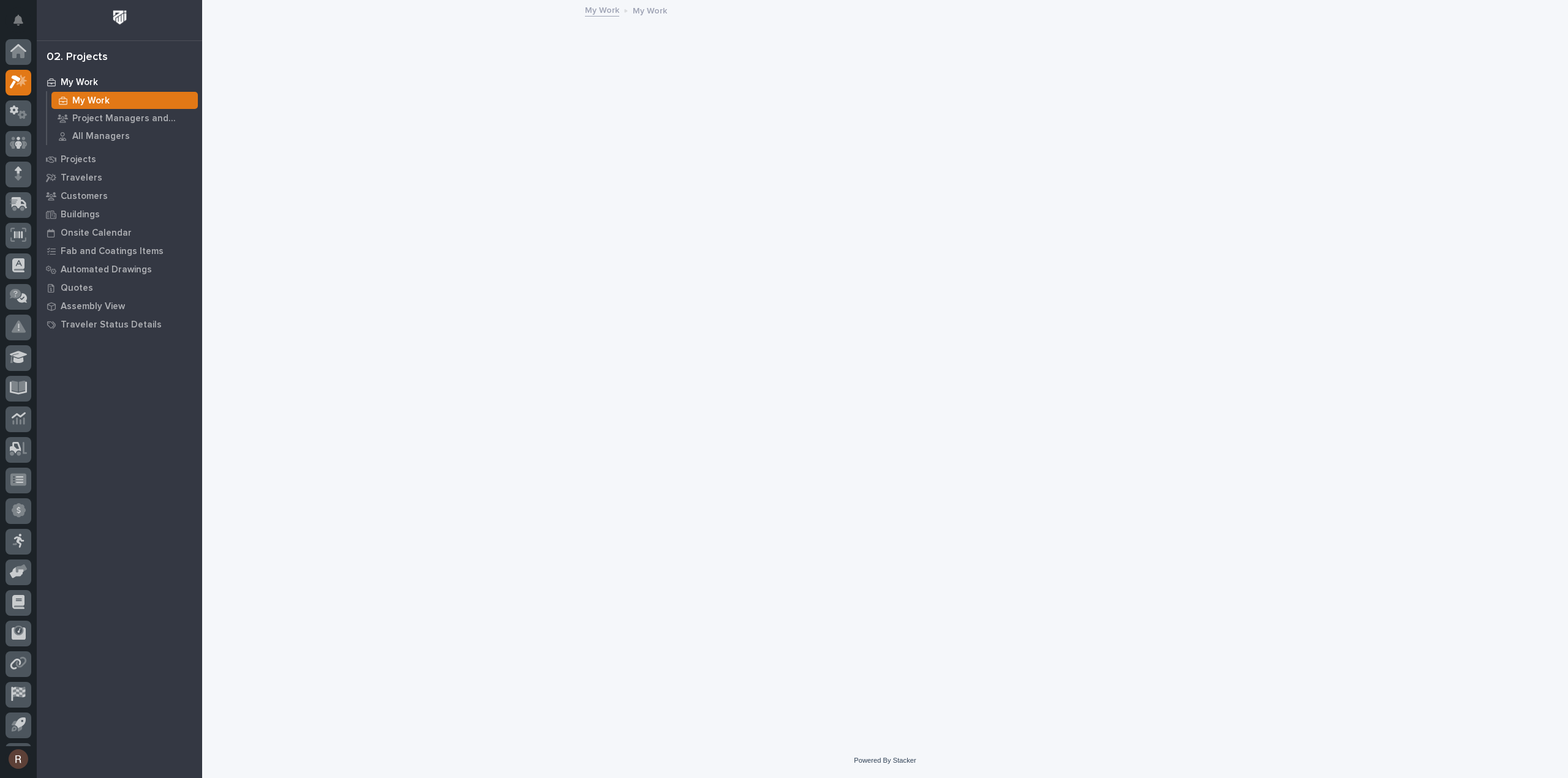
scroll to position [27, 0]
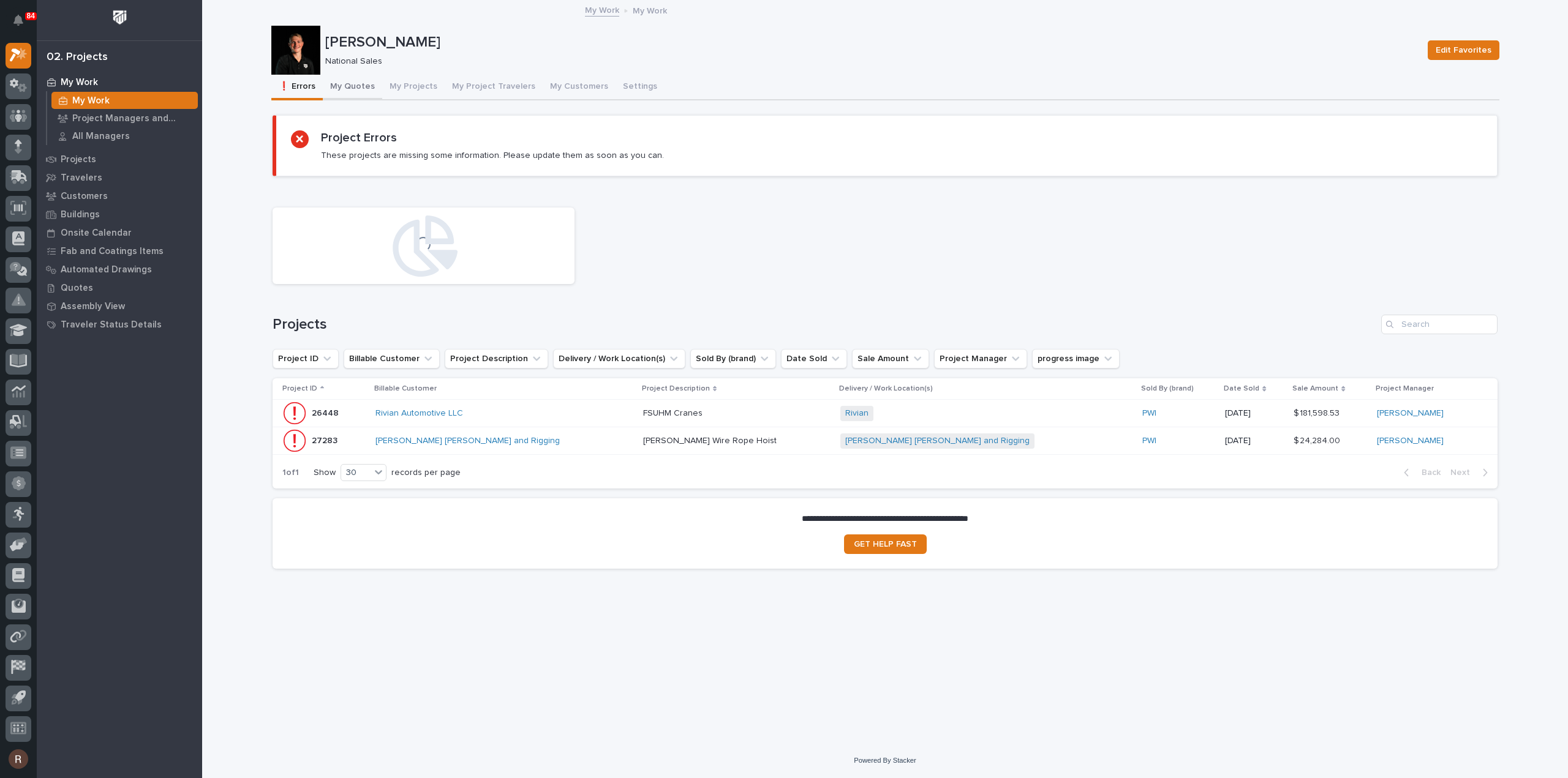
click at [347, 87] on button "My Quotes" at bounding box center [352, 87] width 59 height 26
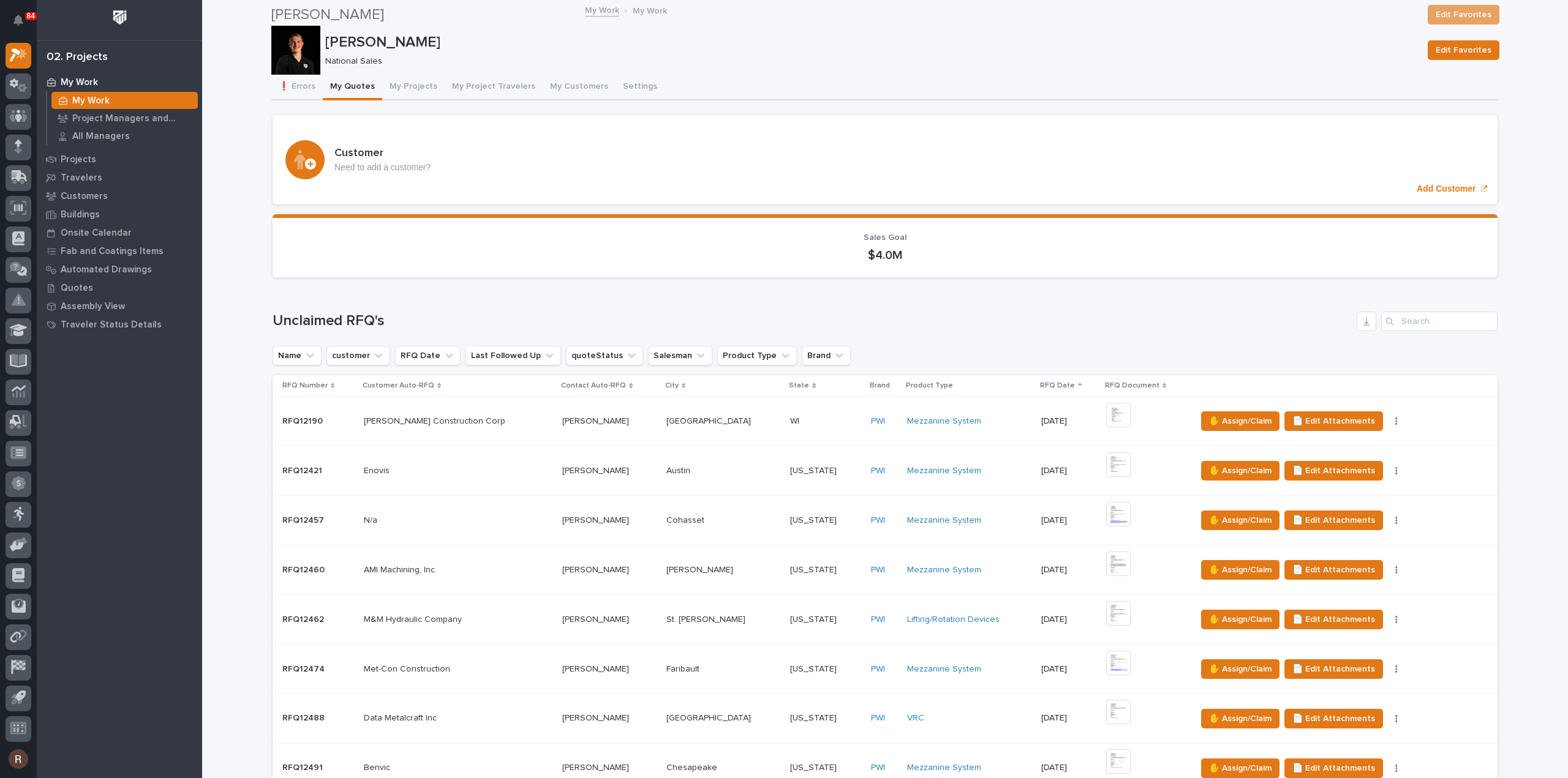
scroll to position [979, 0]
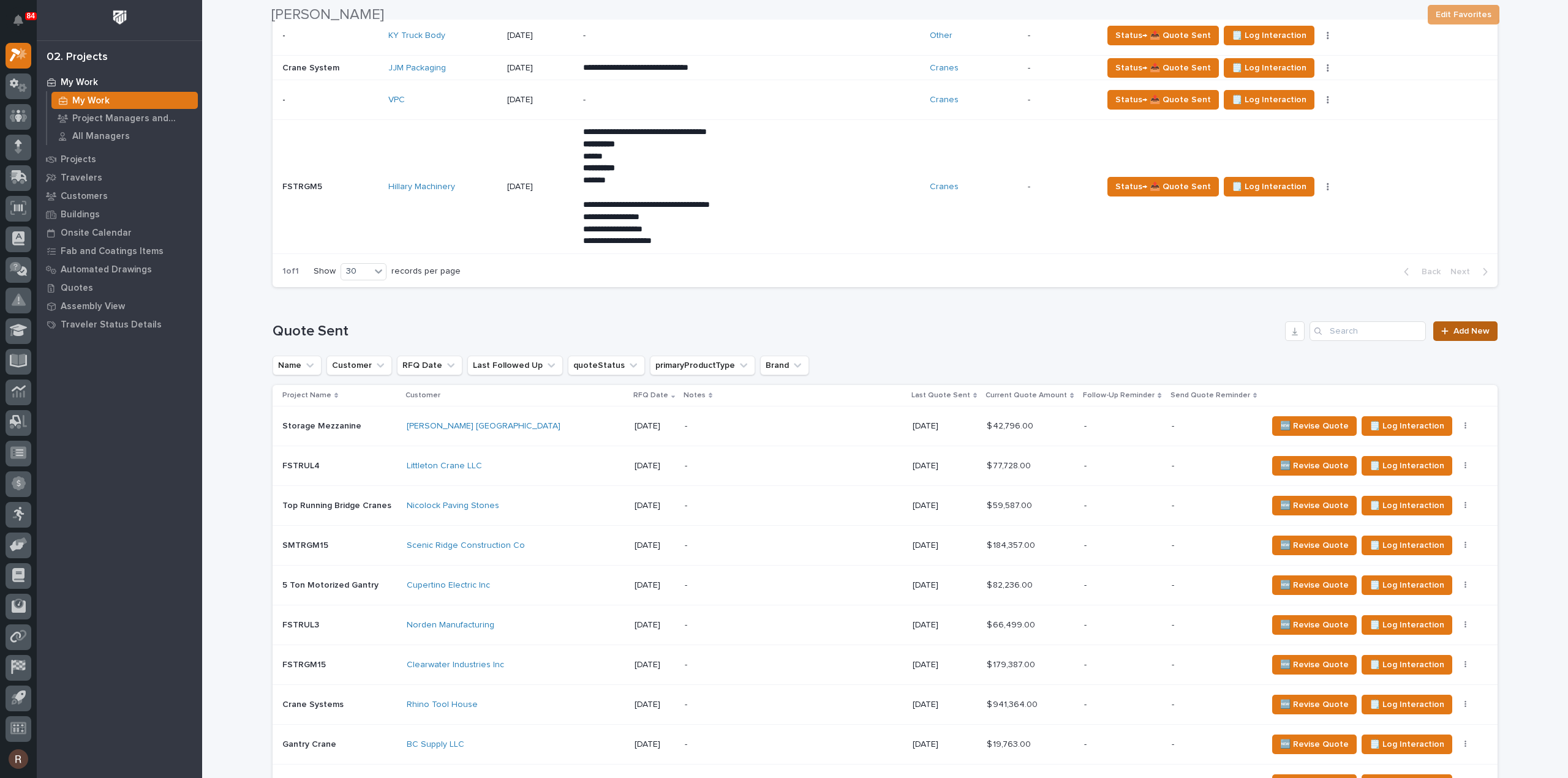
click at [1461, 327] on span "Add New" at bounding box center [1471, 331] width 36 height 8
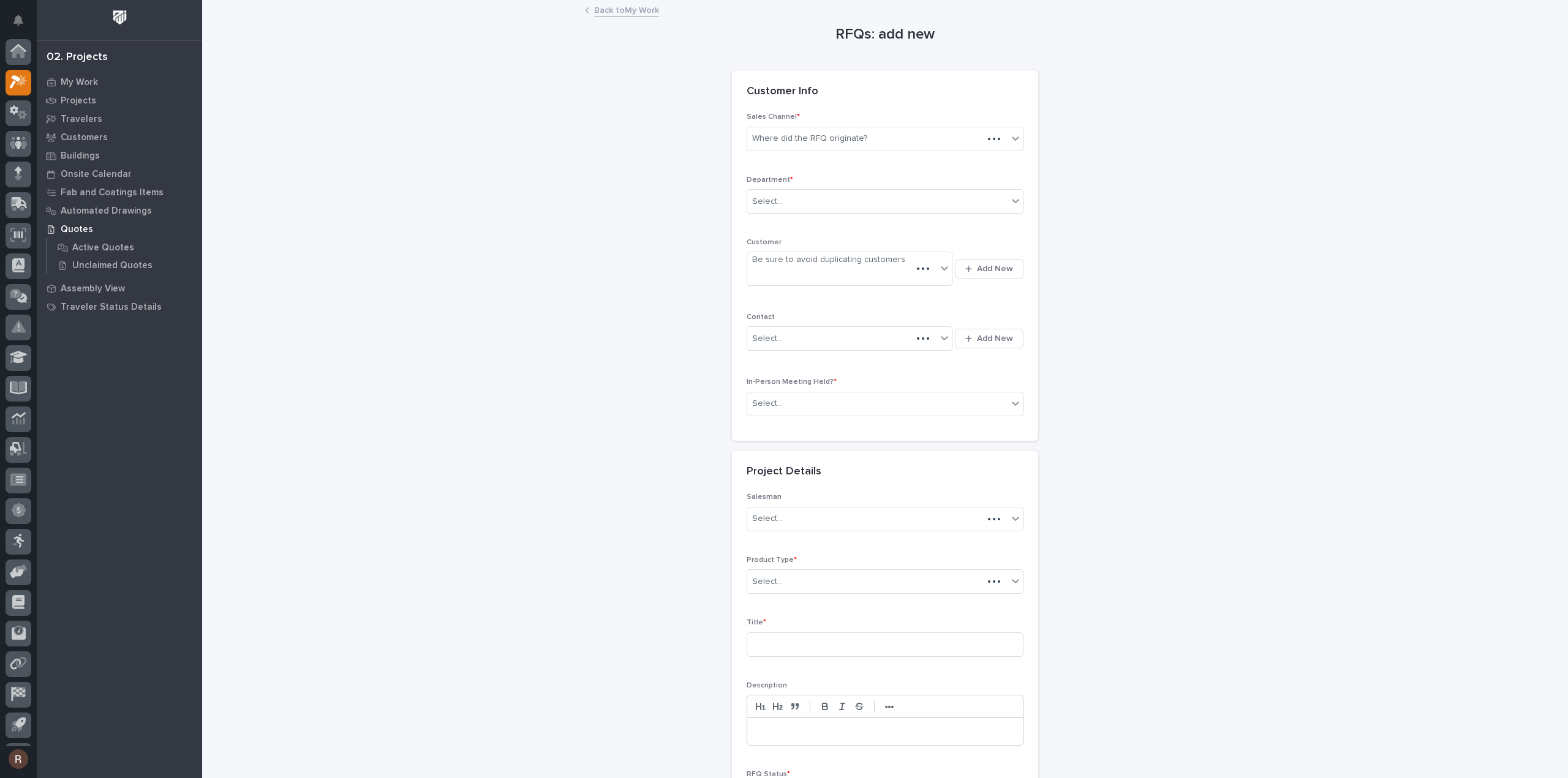
scroll to position [27, 0]
click at [807, 134] on div "Where did the RFQ originate?" at bounding box center [809, 139] width 115 height 13
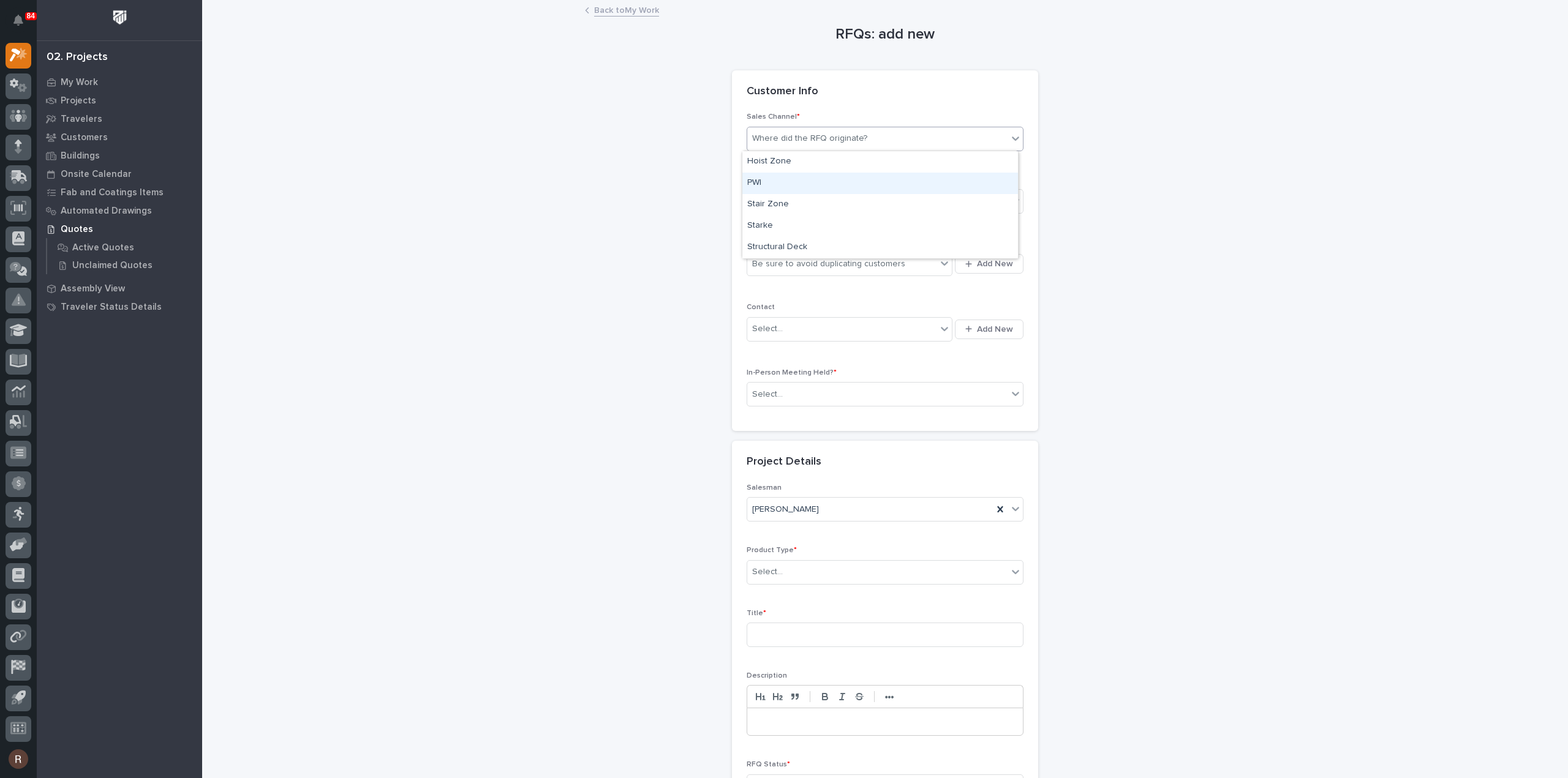
click at [769, 187] on div "PWI" at bounding box center [880, 183] width 275 height 21
click at [772, 200] on div "Select..." at bounding box center [767, 201] width 30 height 13
click at [778, 221] on span "National Sales" at bounding box center [778, 222] width 62 height 13
click at [777, 263] on div "Be sure to avoid duplicating customers" at bounding box center [828, 264] width 153 height 13
type input "*******"
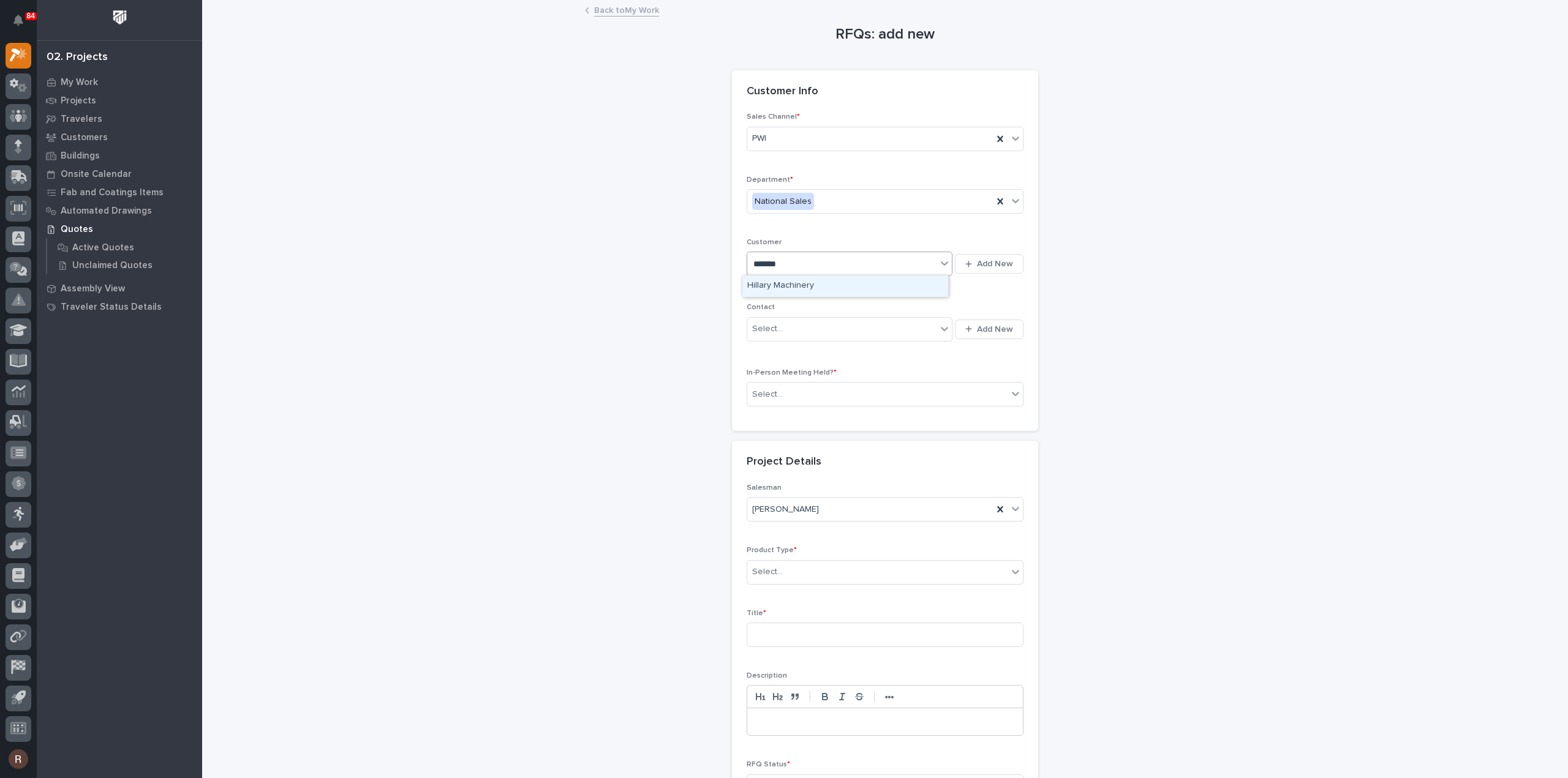
click at [815, 289] on div "Hillary Machinery" at bounding box center [845, 286] width 206 height 21
click at [802, 390] on div "Select..." at bounding box center [878, 394] width 261 height 20
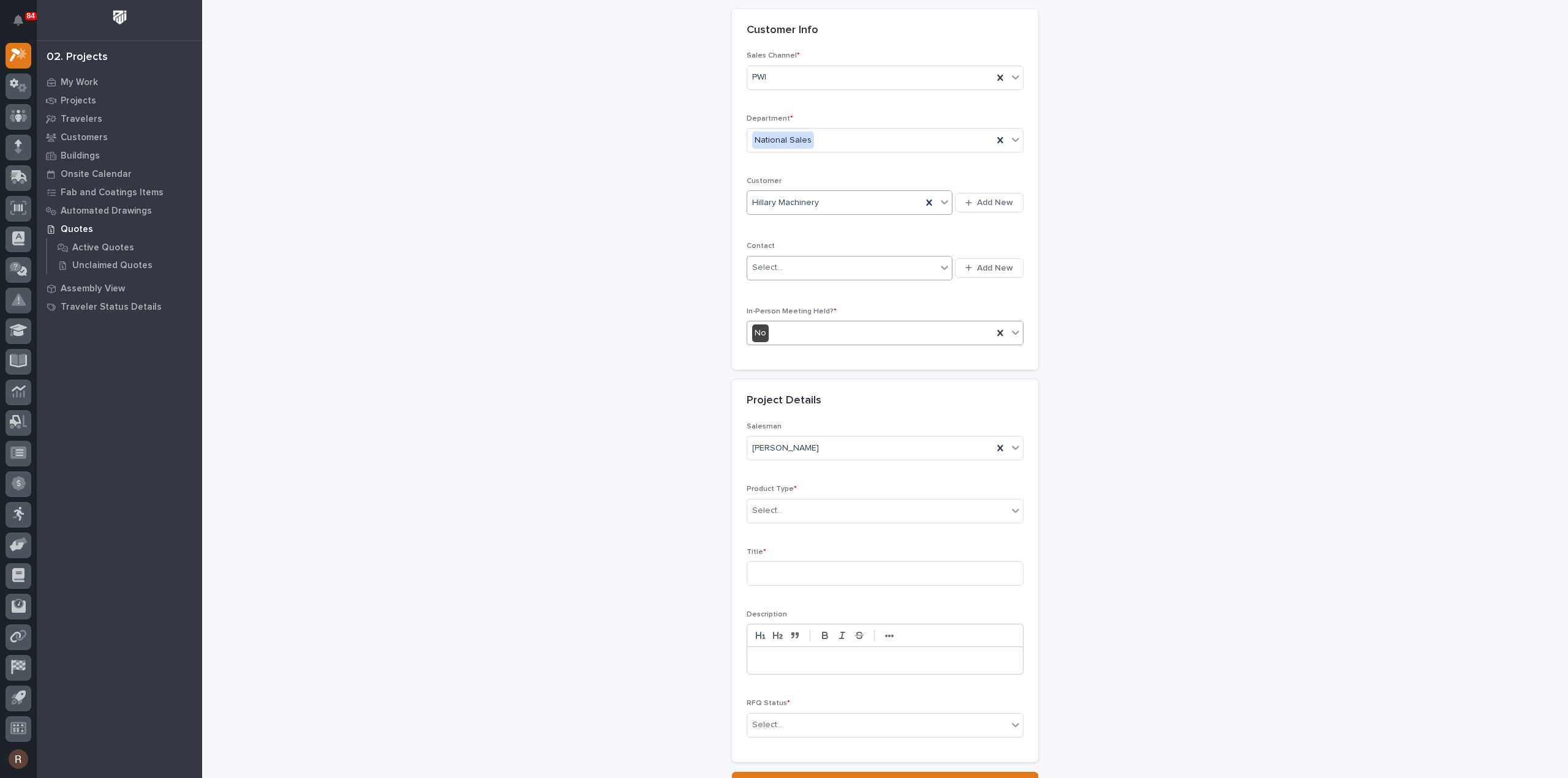
scroll to position [0, 0]
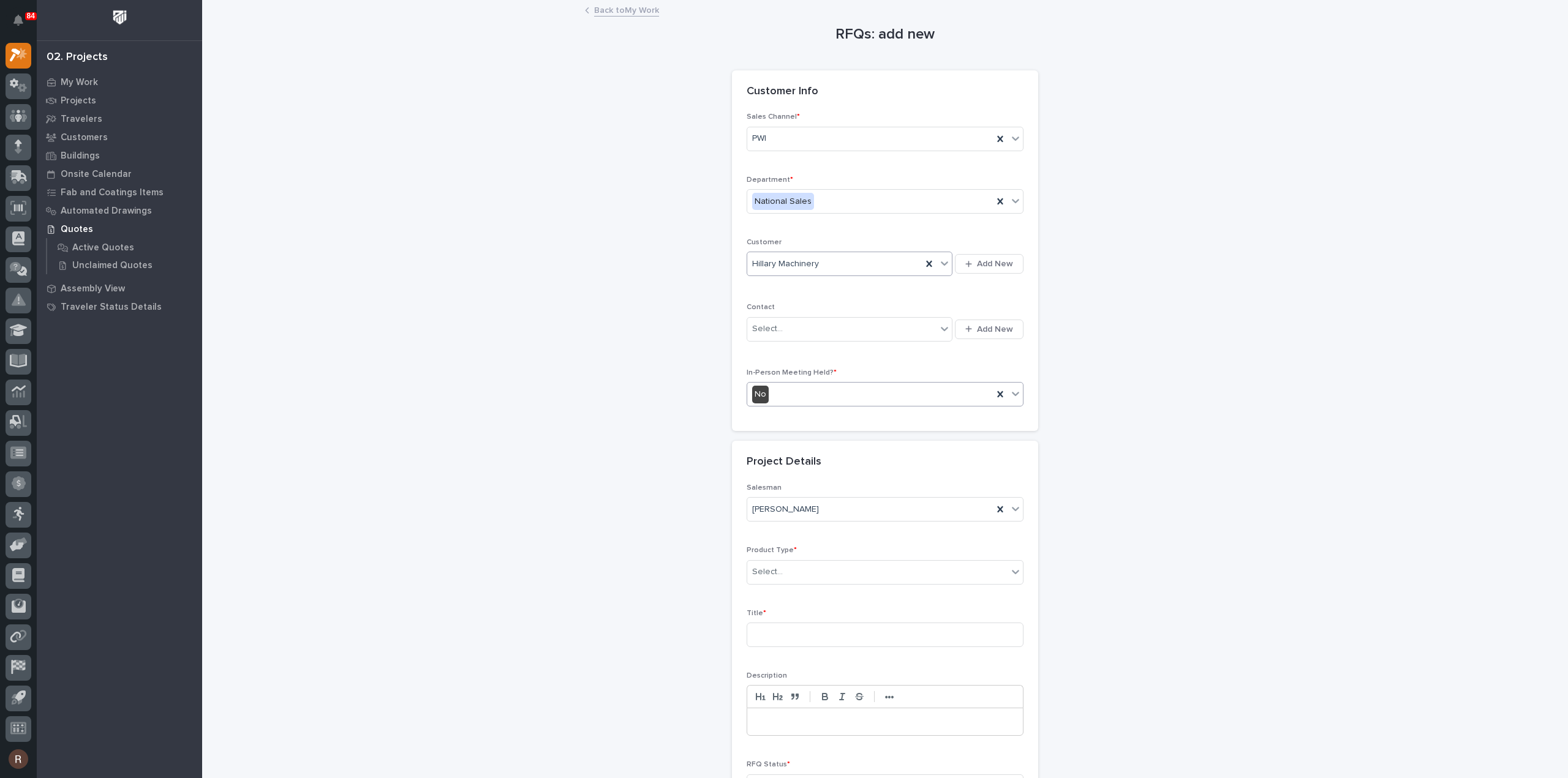
click at [606, 9] on link "Back to My Work" at bounding box center [626, 9] width 65 height 14
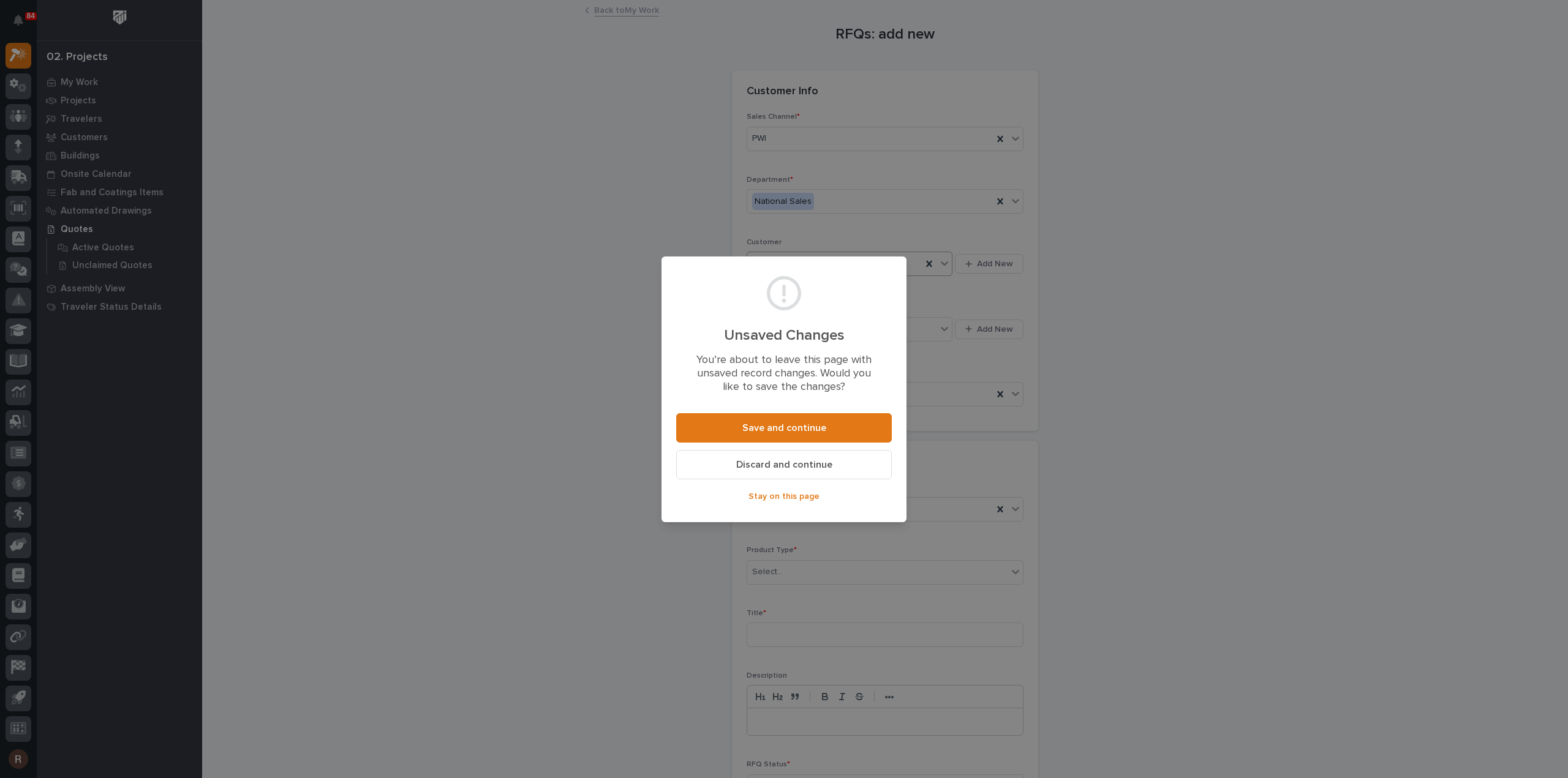
click at [780, 472] on button "Discard and continue" at bounding box center [784, 465] width 216 height 30
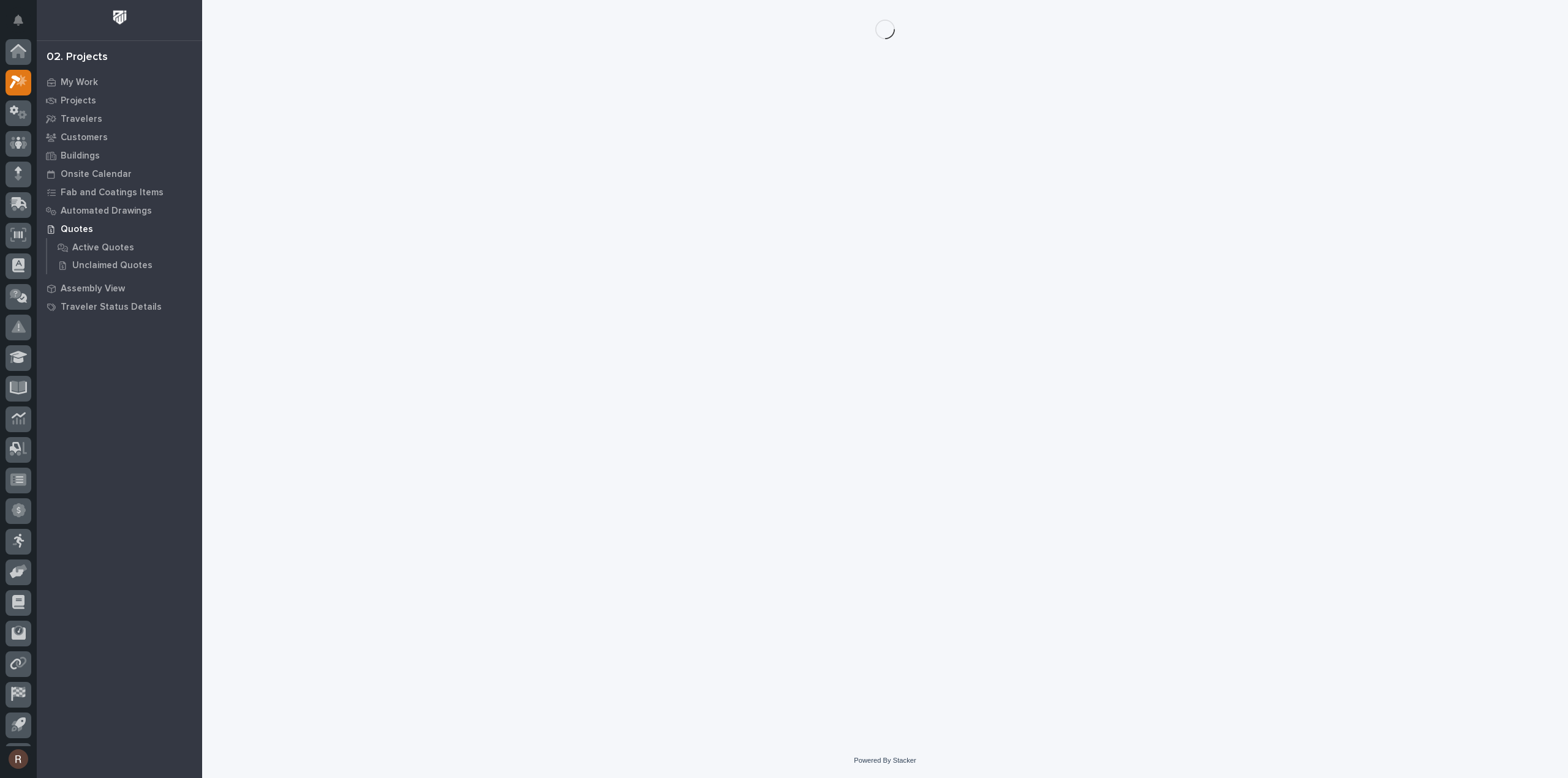
scroll to position [27, 0]
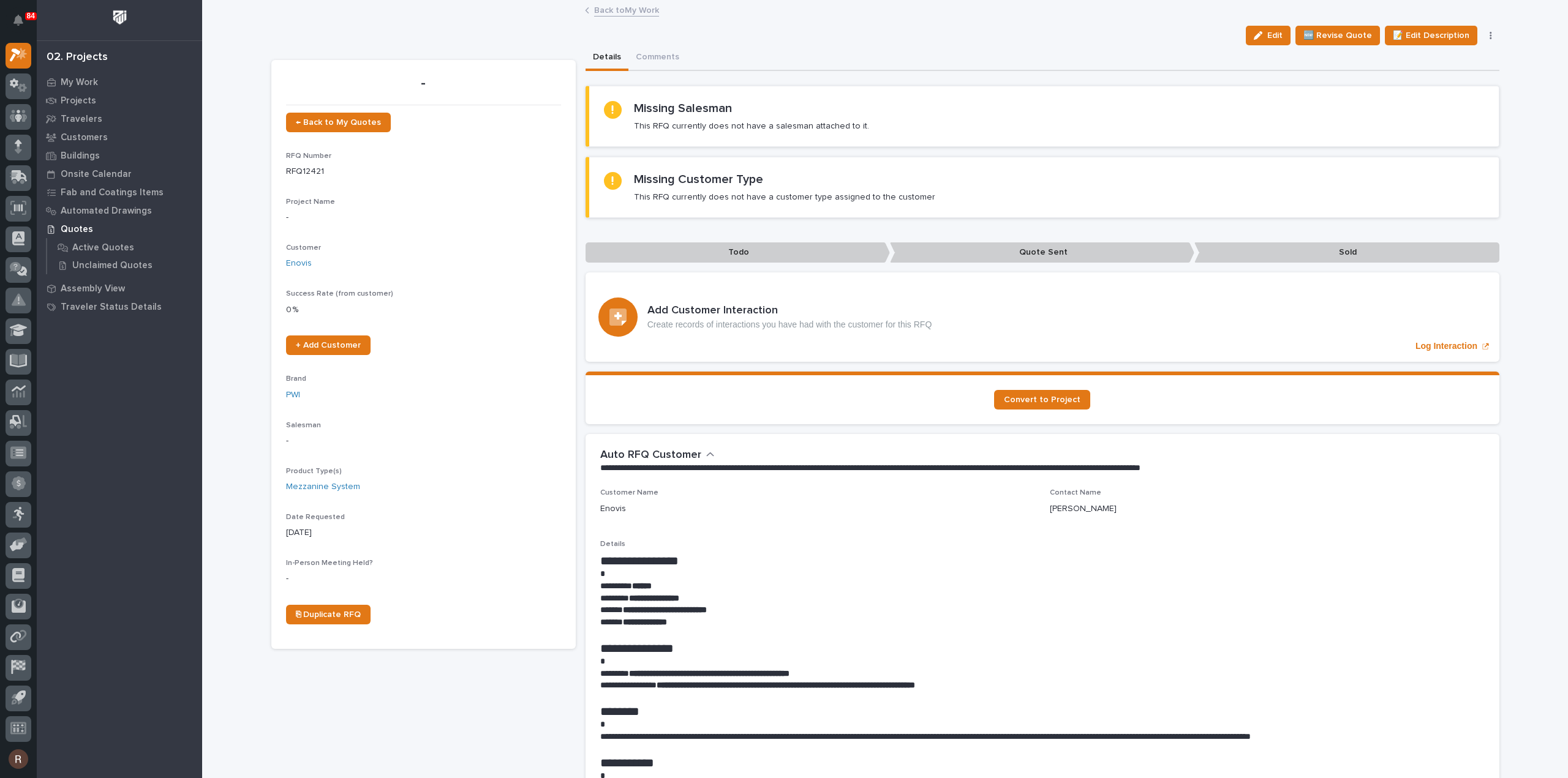
click at [601, 3] on link "Back to My Work" at bounding box center [626, 9] width 65 height 14
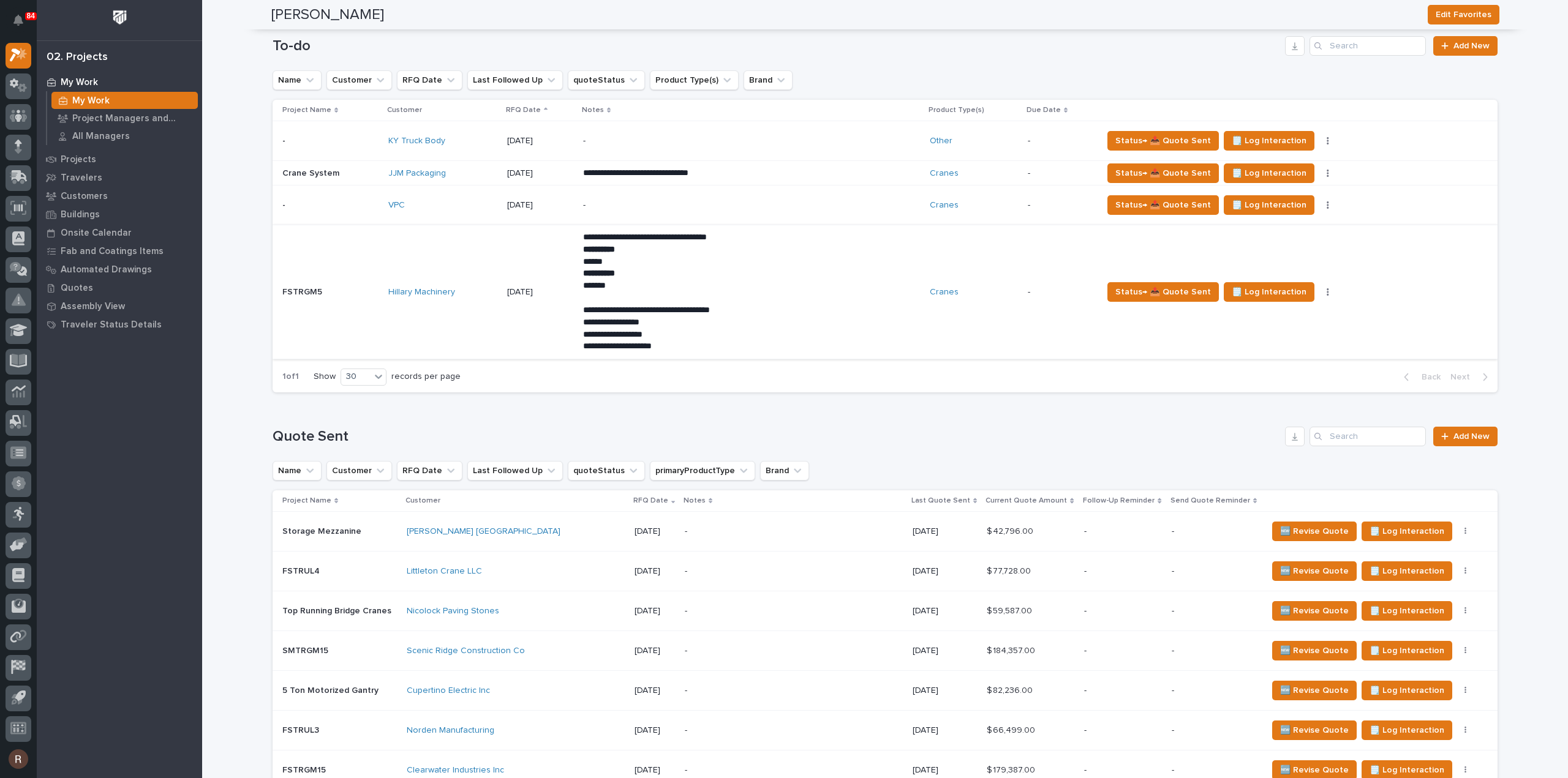
scroll to position [752, 0]
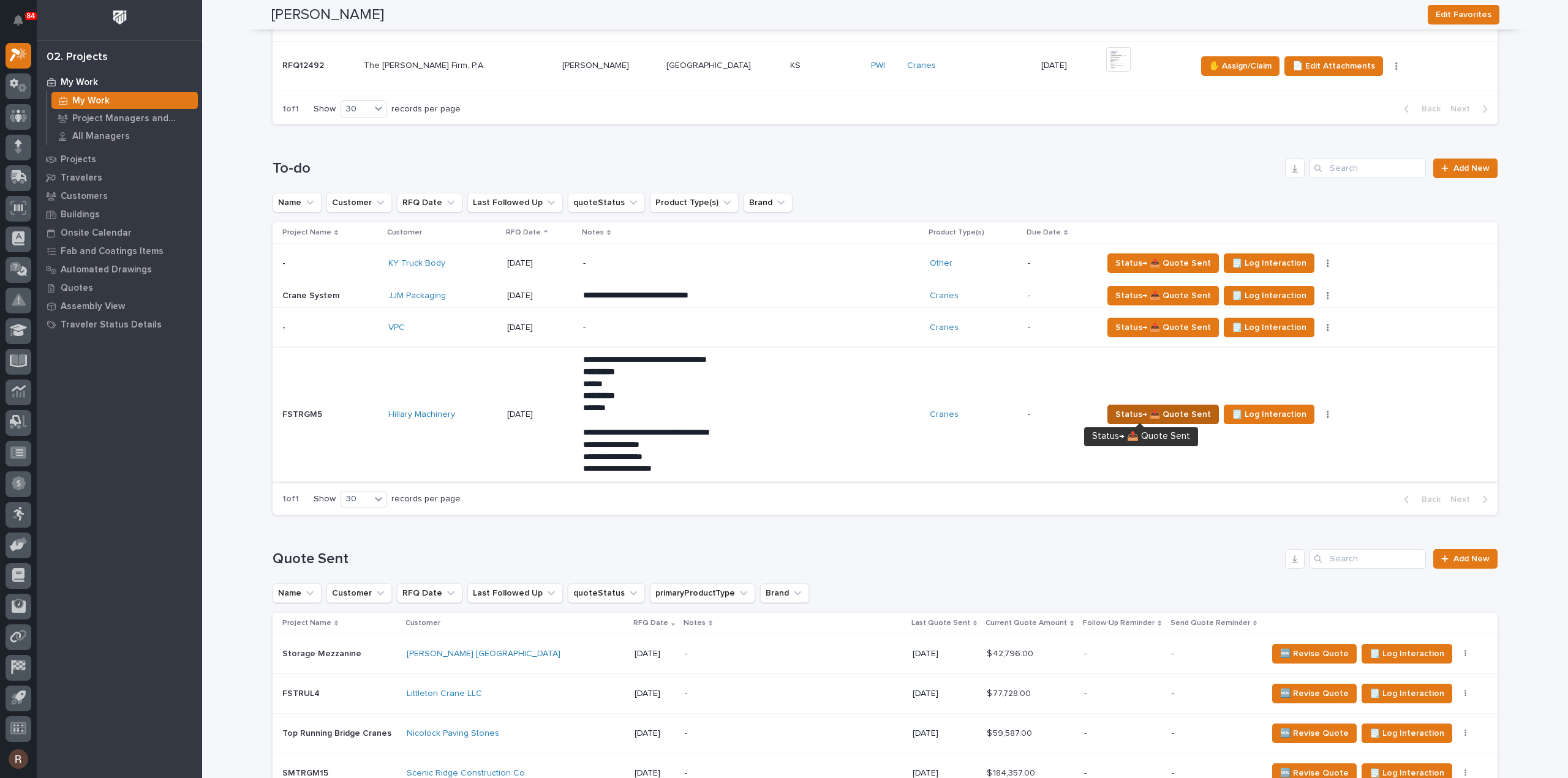
click at [1115, 412] on span "Status→ 📤 Quote Sent" at bounding box center [1163, 414] width 96 height 15
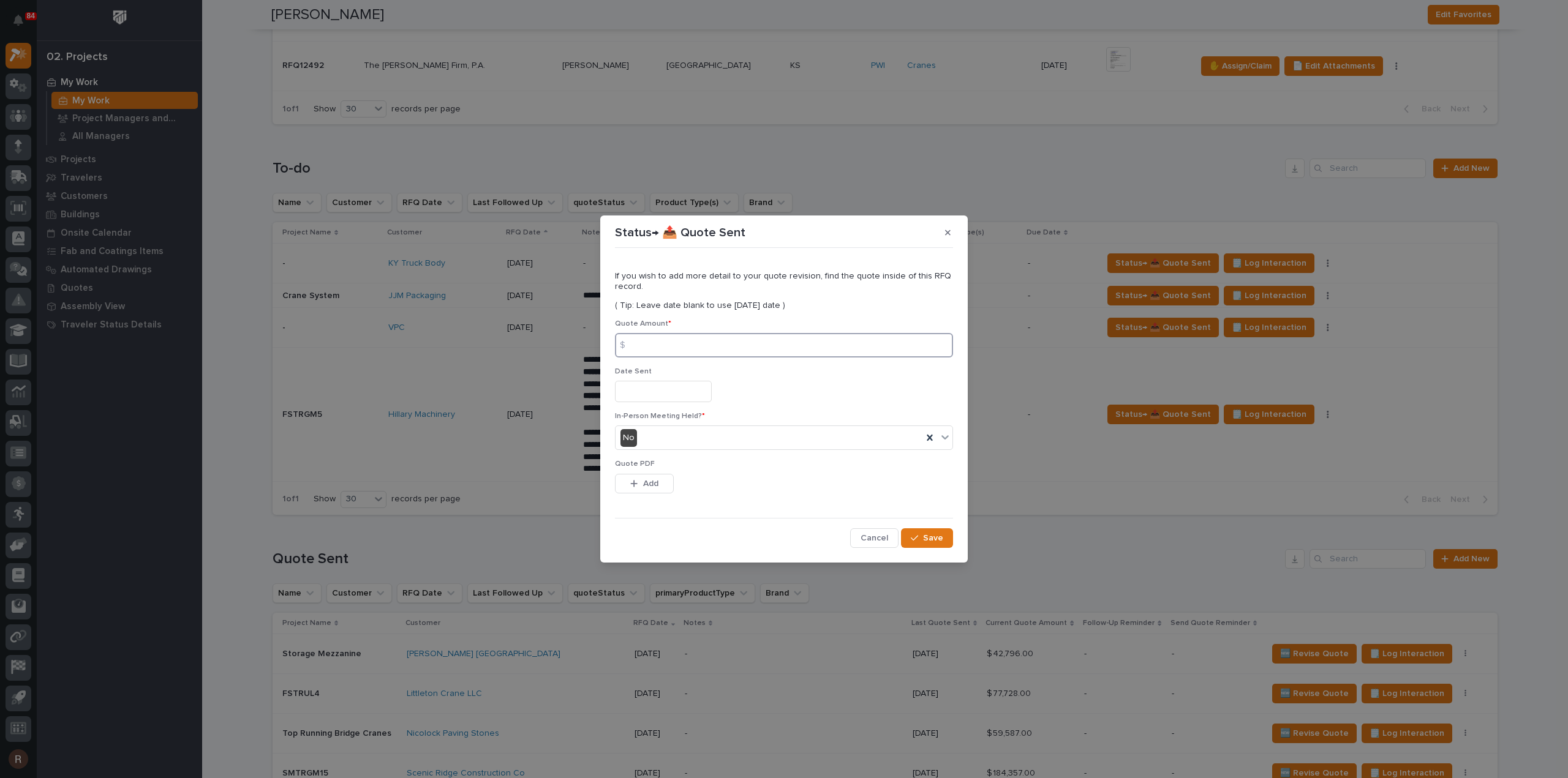
click at [705, 345] on input at bounding box center [784, 345] width 338 height 25
click at [666, 340] on input at bounding box center [784, 345] width 338 height 25
type input "77988"
click at [683, 382] on input "text" at bounding box center [663, 391] width 97 height 21
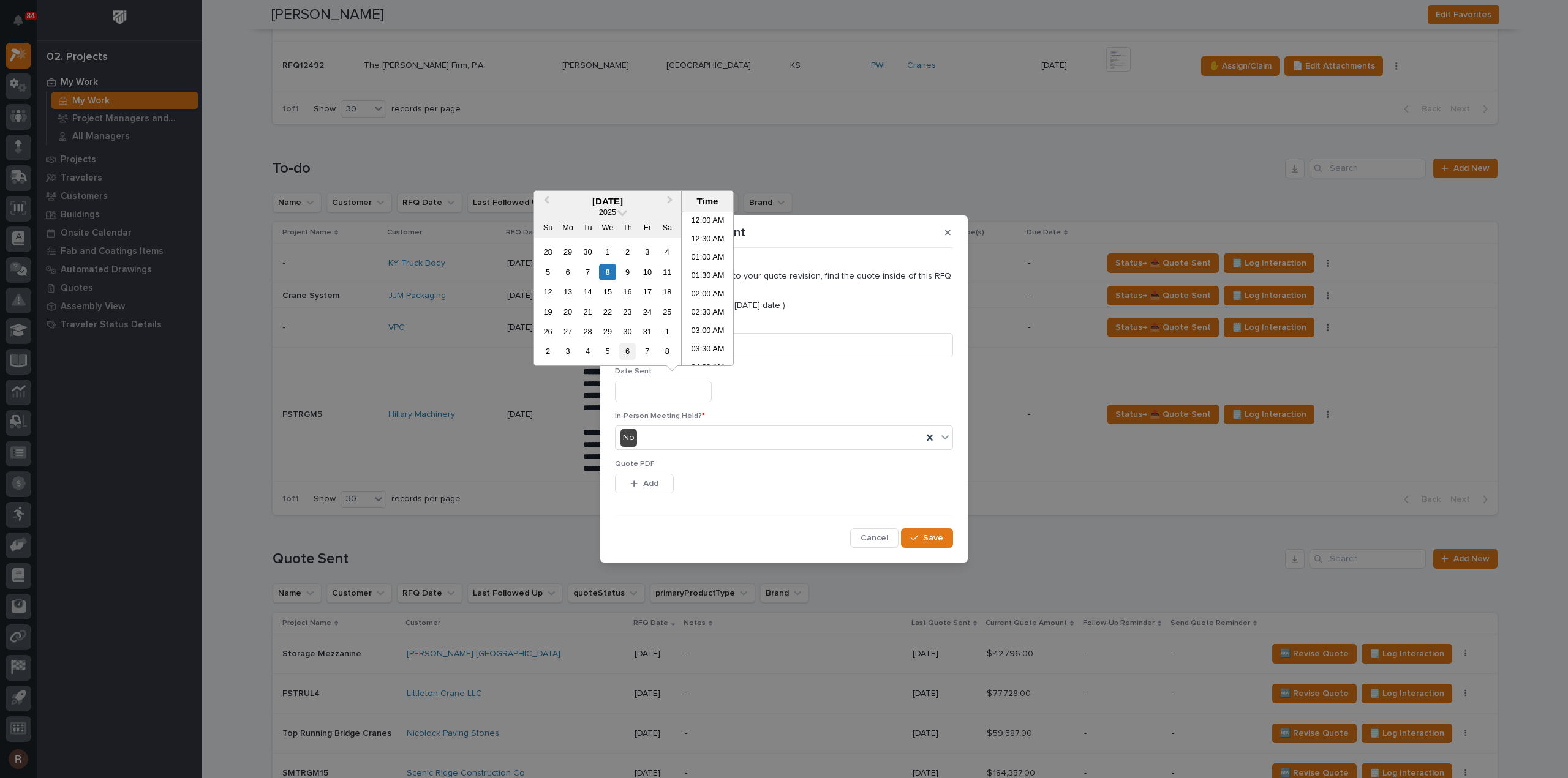
scroll to position [337, 0]
drag, startPoint x: 611, startPoint y: 275, endPoint x: 606, endPoint y: 271, distance: 6.4
click at [611, 275] on div "8" at bounding box center [606, 272] width 16 height 16
type input "**********"
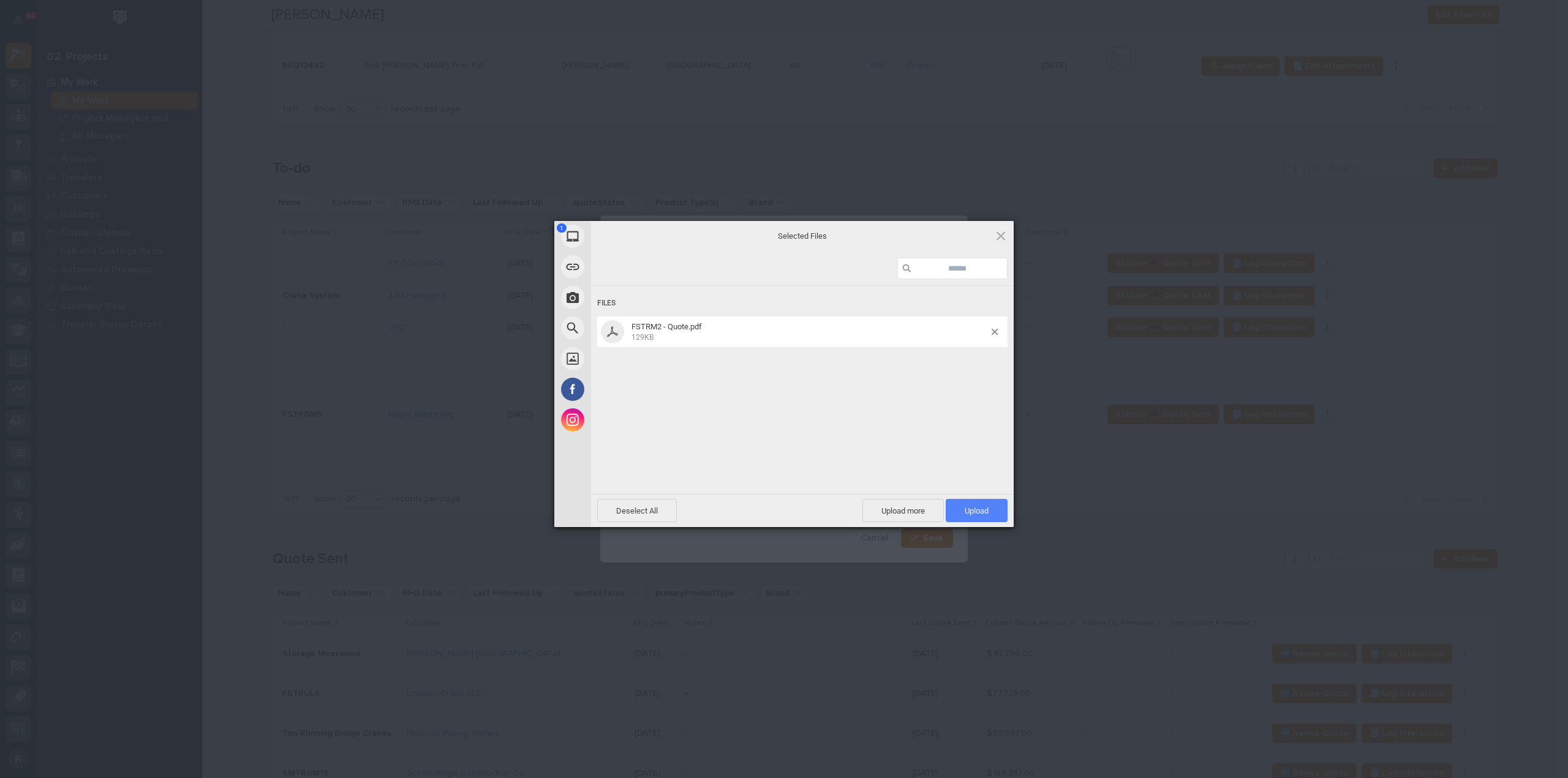
click at [962, 503] on span "Upload 1" at bounding box center [977, 510] width 62 height 23
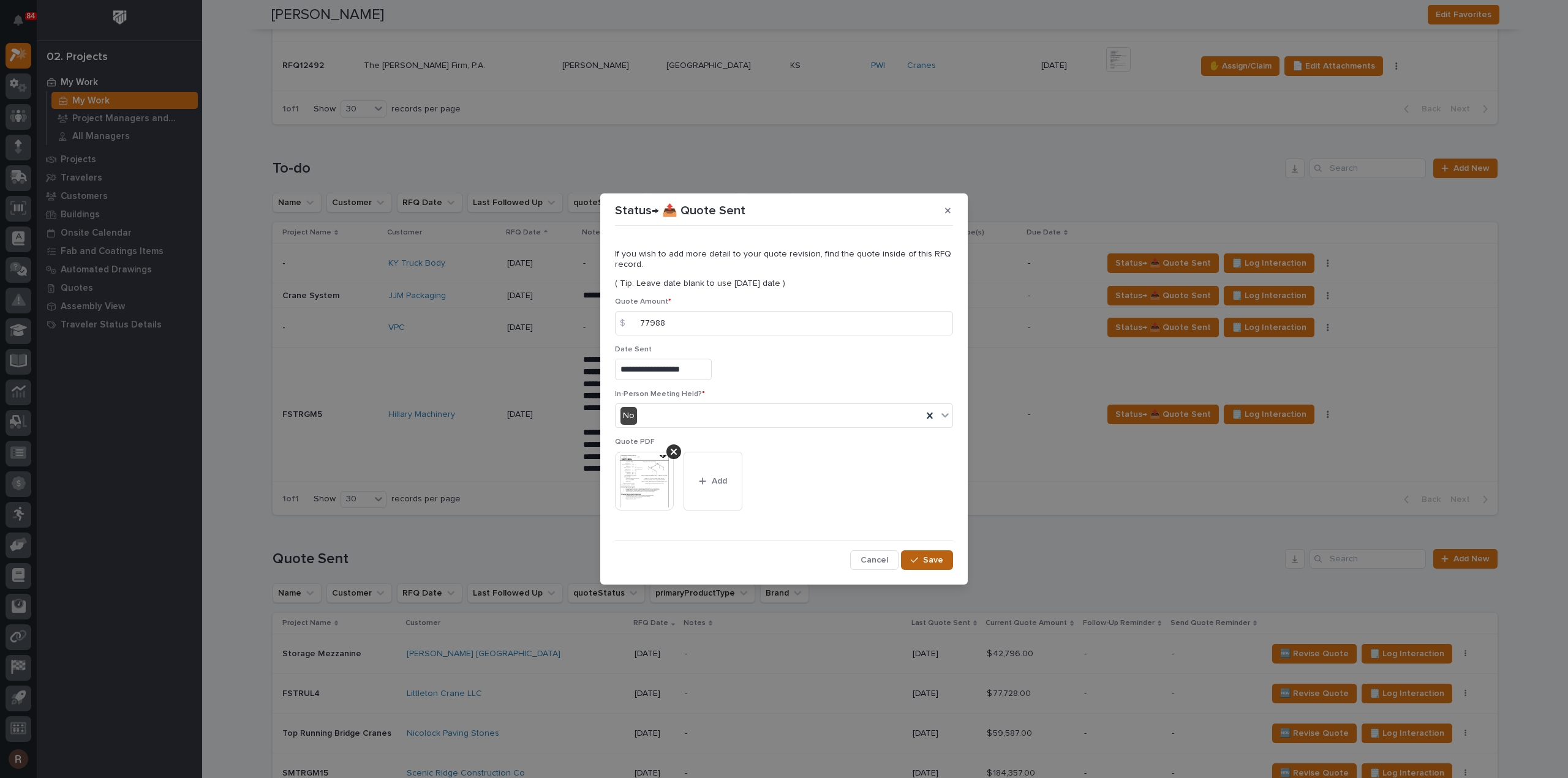
click at [941, 563] on span "Save" at bounding box center [933, 560] width 20 height 11
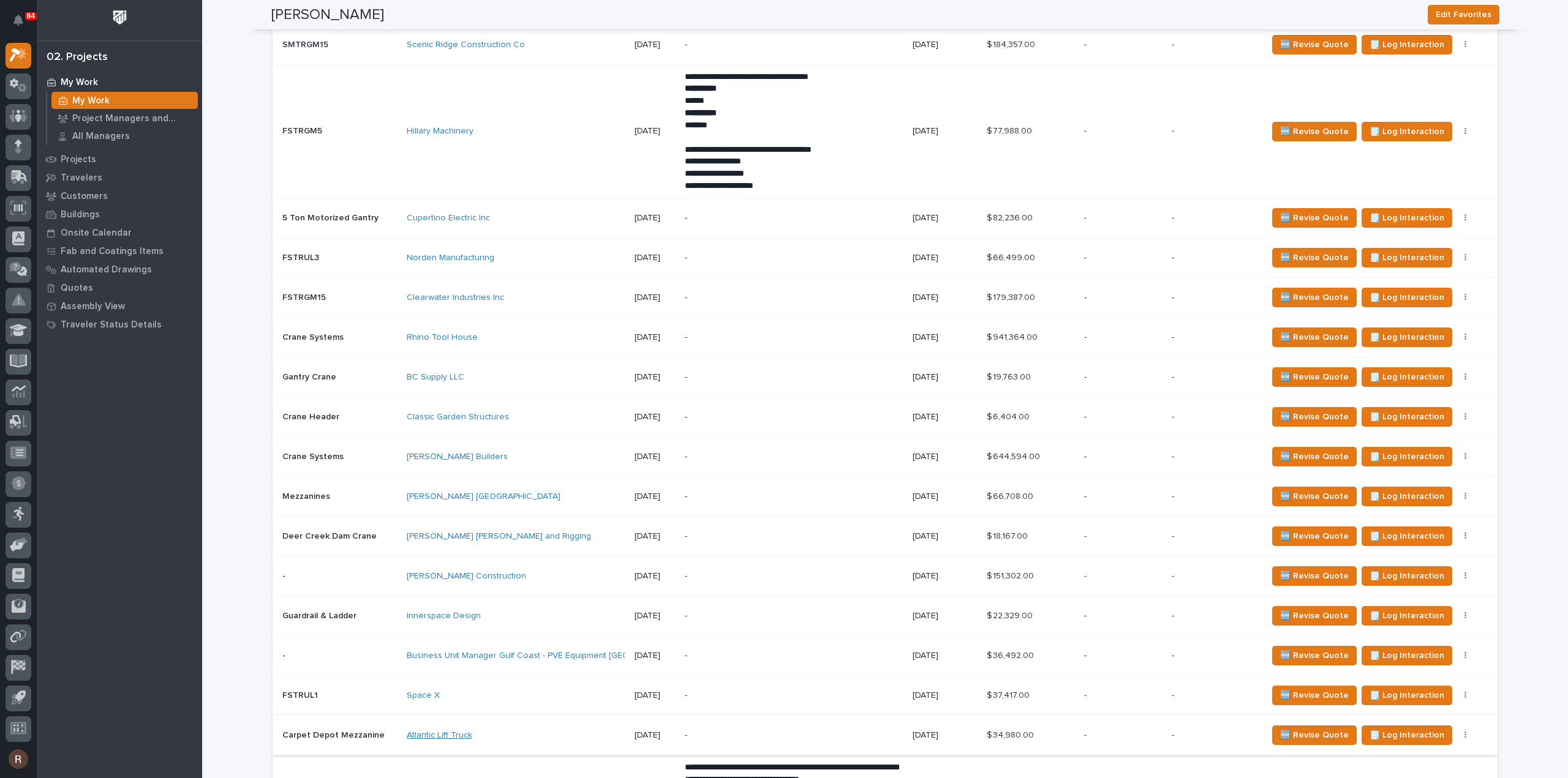
scroll to position [1364, 0]
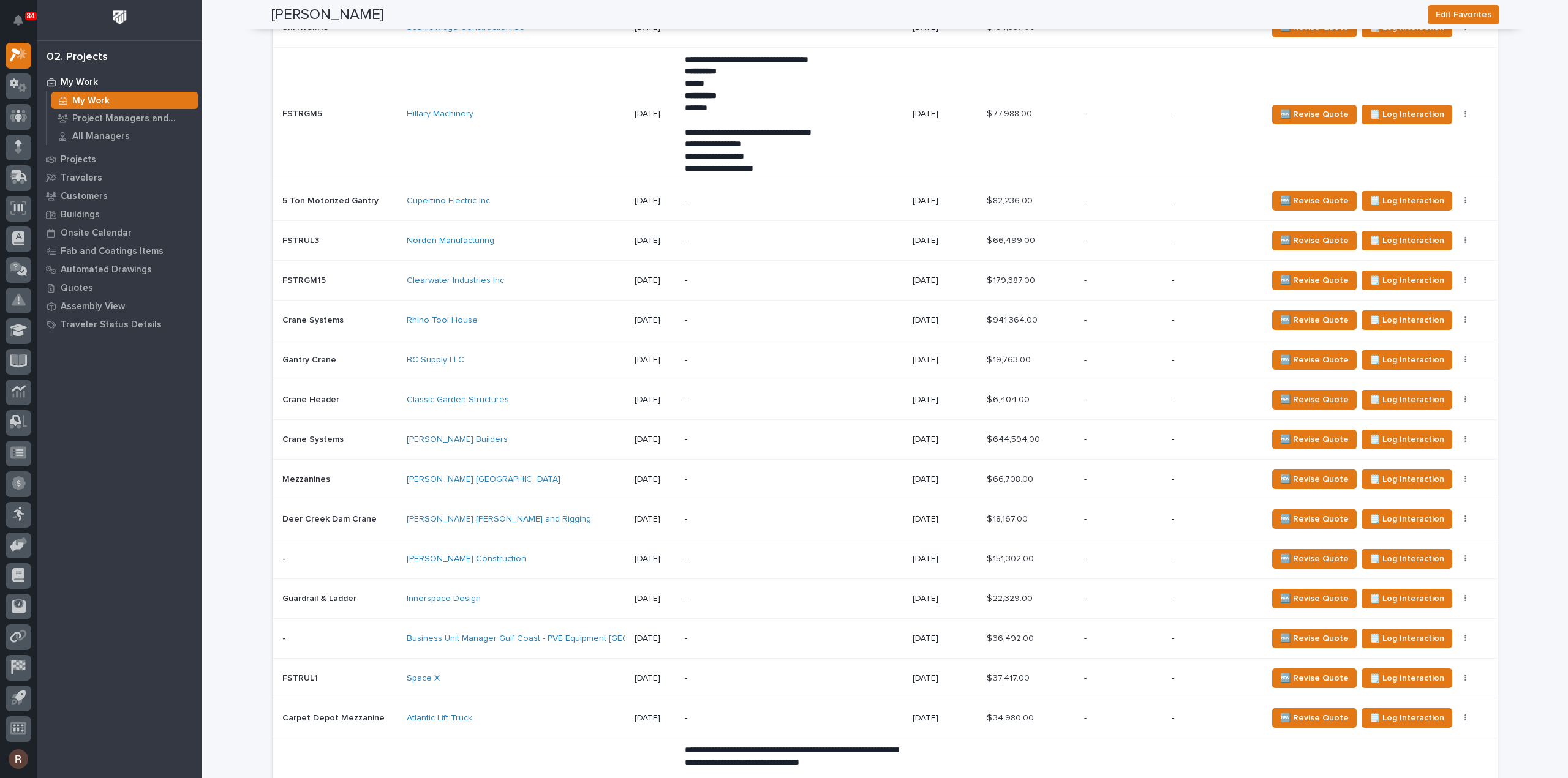
click at [485, 675] on div "Space X" at bounding box center [514, 679] width 214 height 11
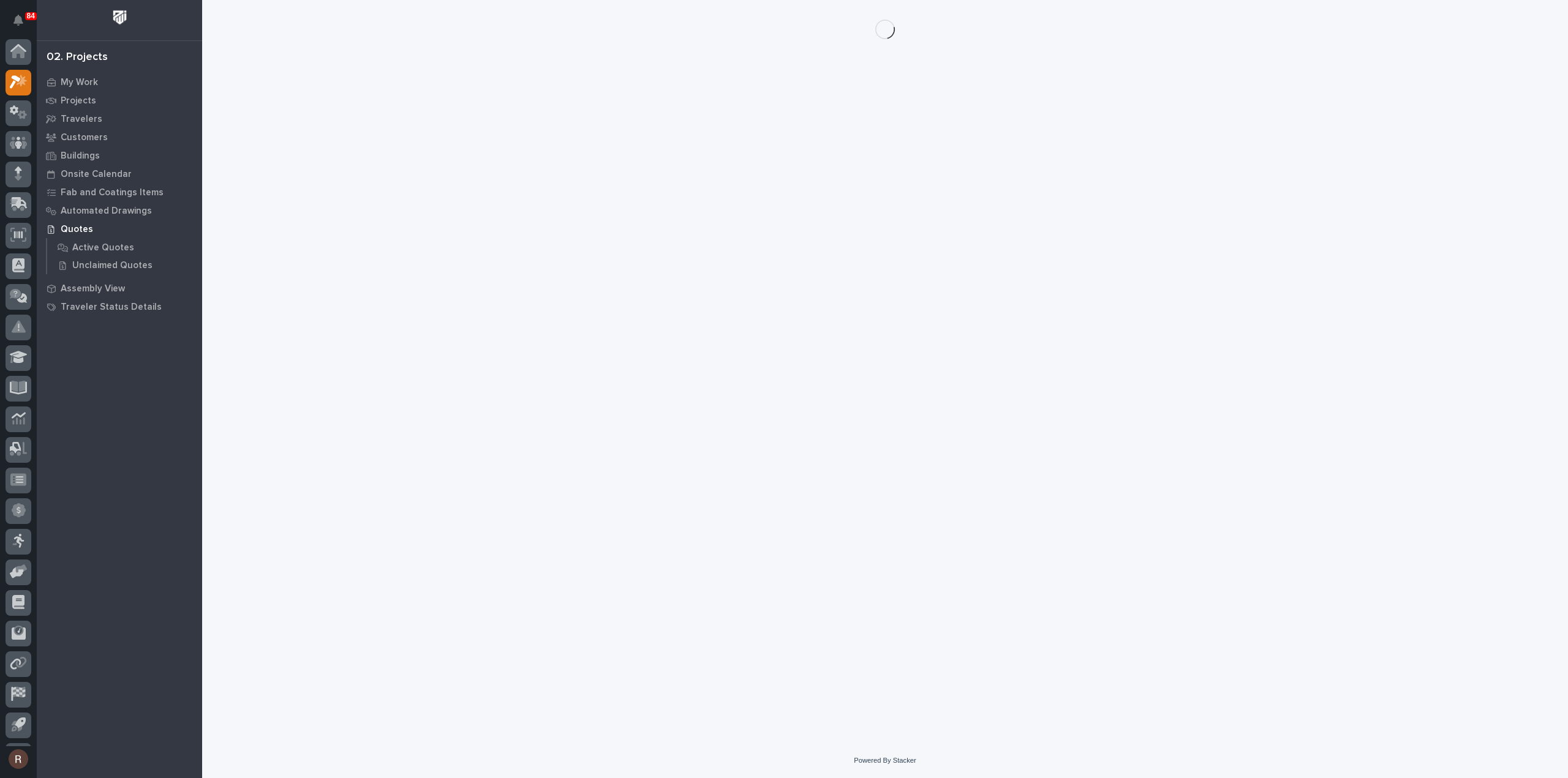
scroll to position [27, 0]
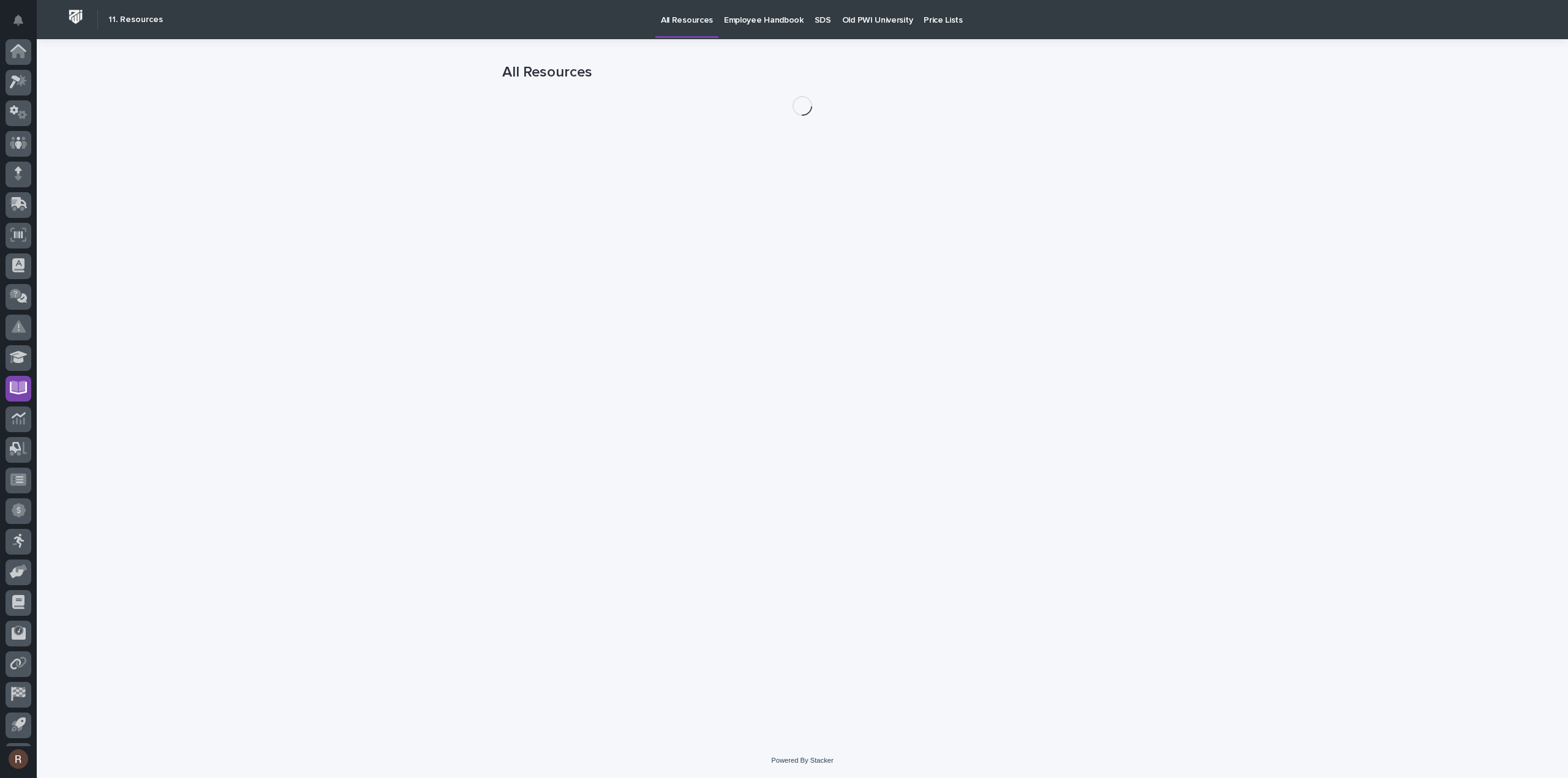
scroll to position [27, 0]
click at [755, 15] on p "Employee Handbook" at bounding box center [764, 13] width 80 height 26
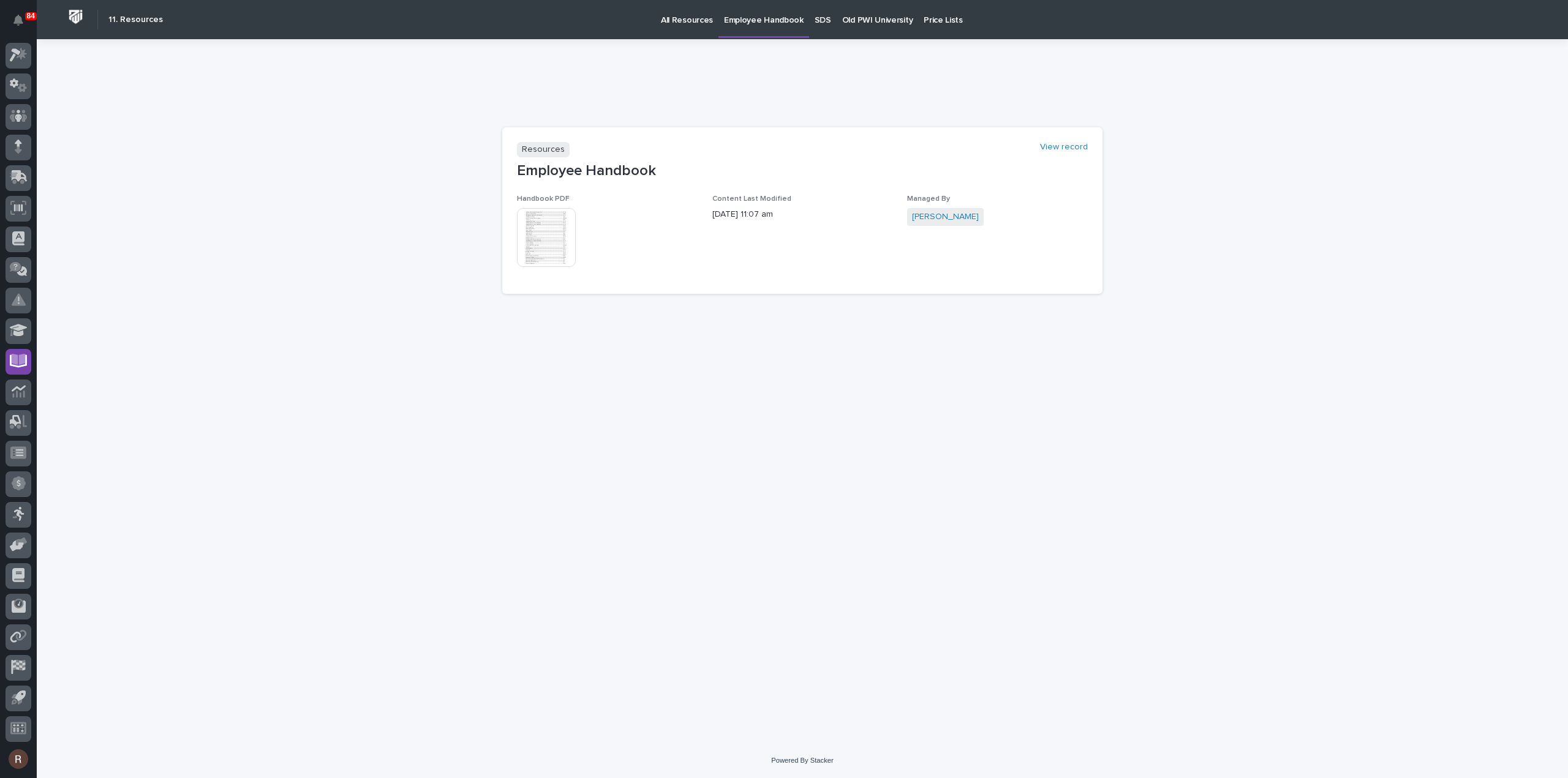
click at [507, 285] on section "Resources View record Employee Handbook Handbook PDF This file cannot be opened…" at bounding box center [802, 211] width 600 height 167
click at [529, 249] on img at bounding box center [546, 237] width 58 height 58
